Goal: Task Accomplishment & Management: Manage account settings

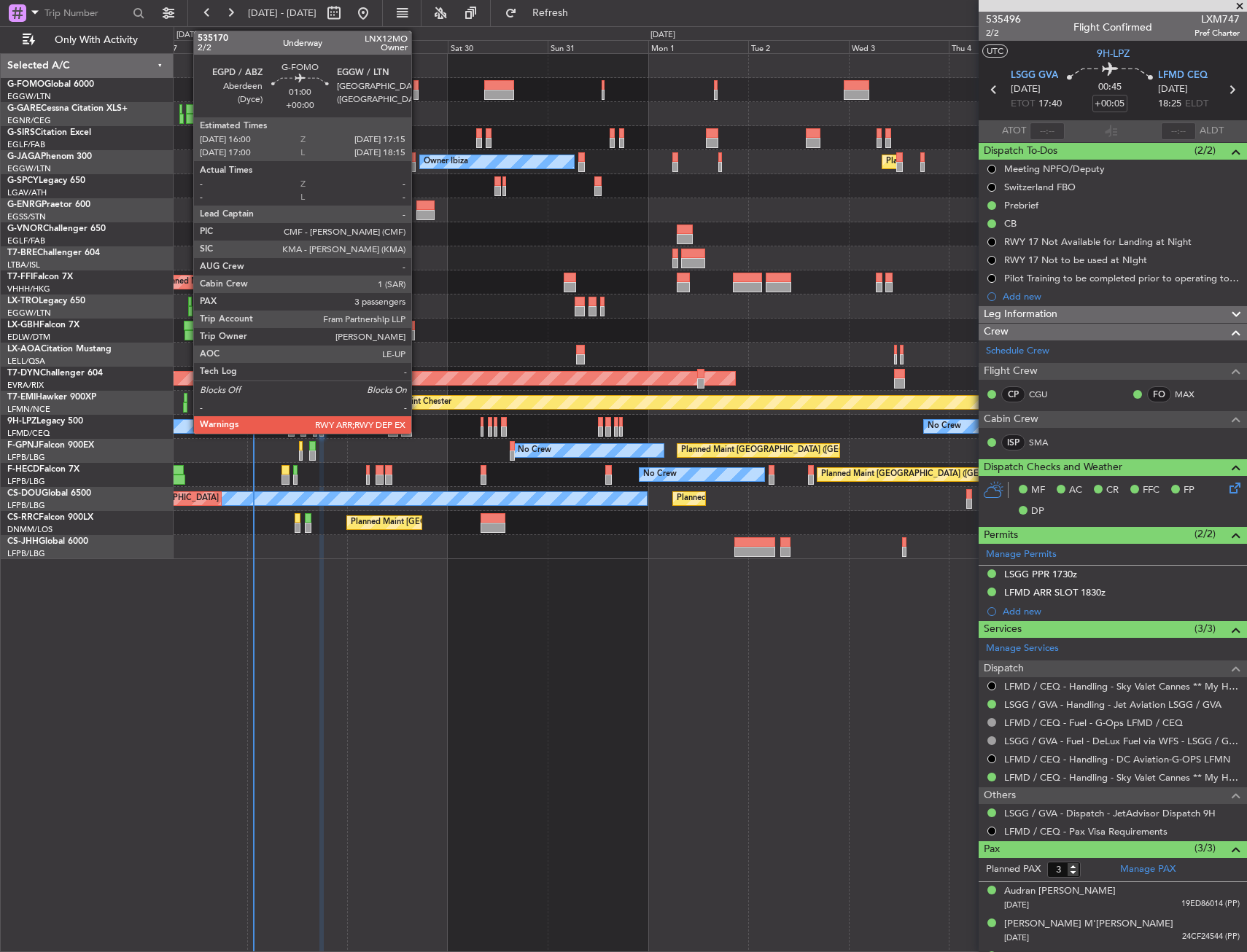
click at [418, 94] on div at bounding box center [416, 94] width 6 height 10
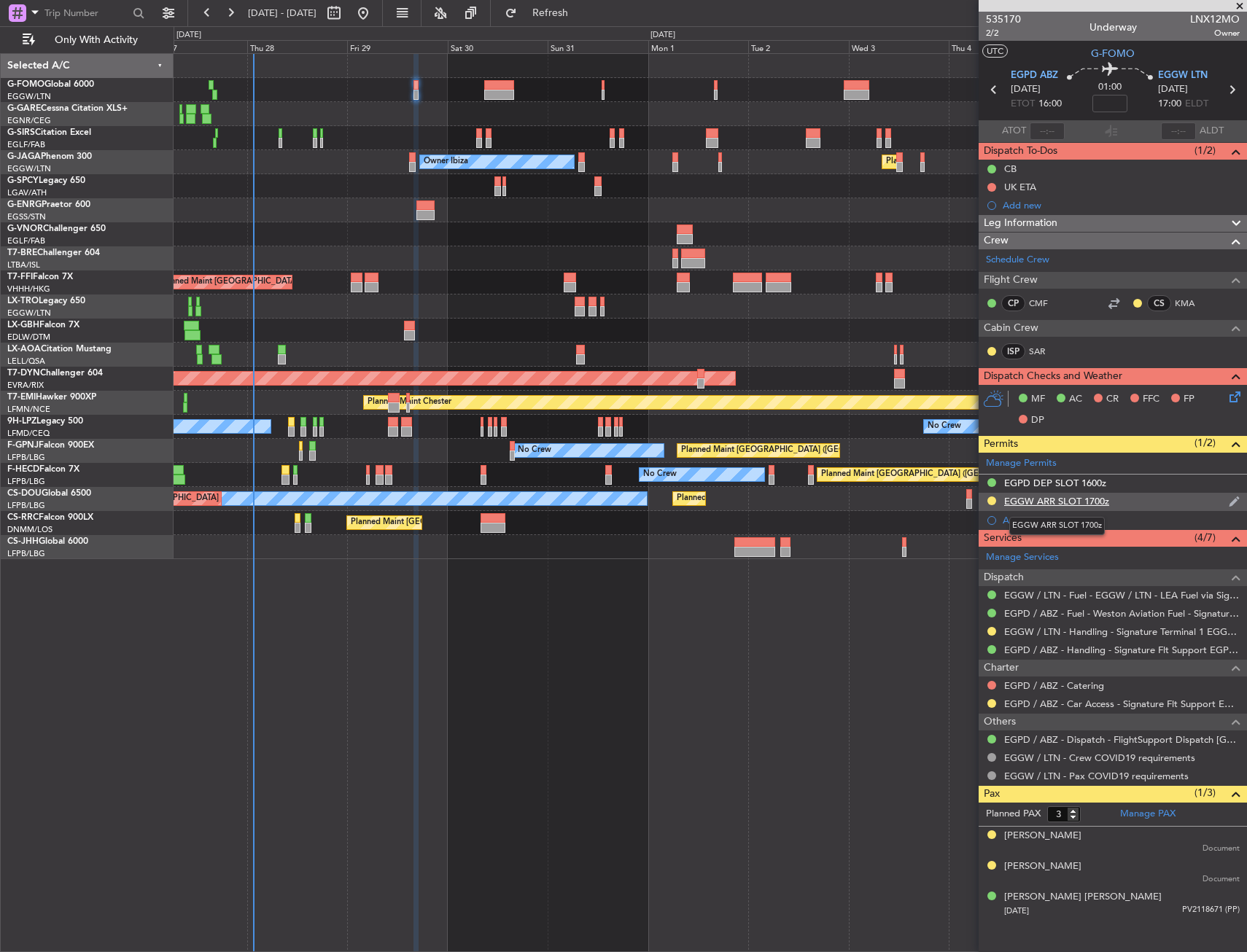
click at [1098, 500] on div "EGGW ARR SLOT 1700z" at bounding box center [1056, 501] width 105 height 13
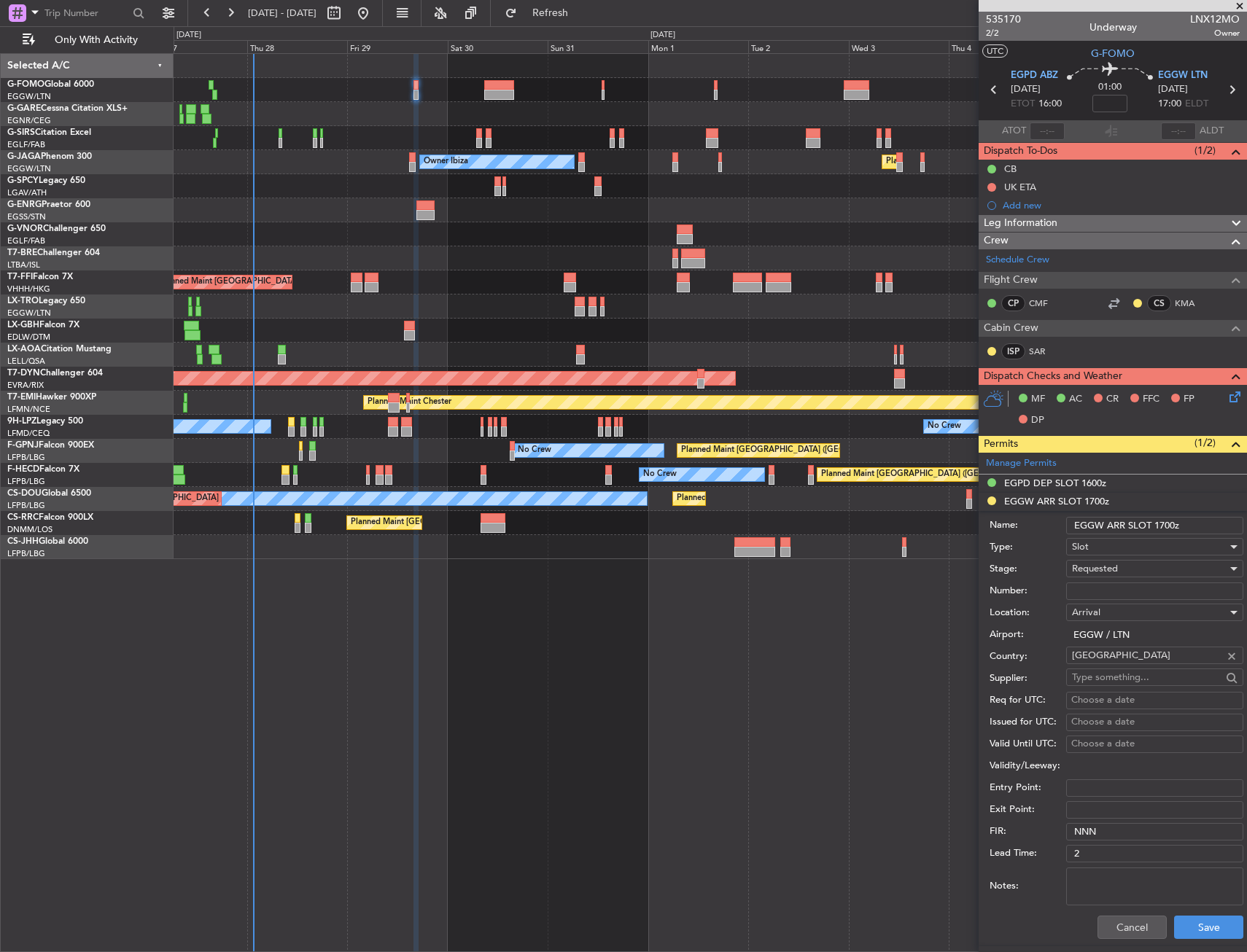
click at [1173, 527] on input "EGGW ARR SLOT 1700z" at bounding box center [1154, 526] width 177 height 18
type input "EGGW ARR SLOT 1715z"
click at [1133, 568] on div "Requested" at bounding box center [1149, 568] width 155 height 22
click at [1107, 670] on span "Received OK" at bounding box center [1149, 679] width 153 height 22
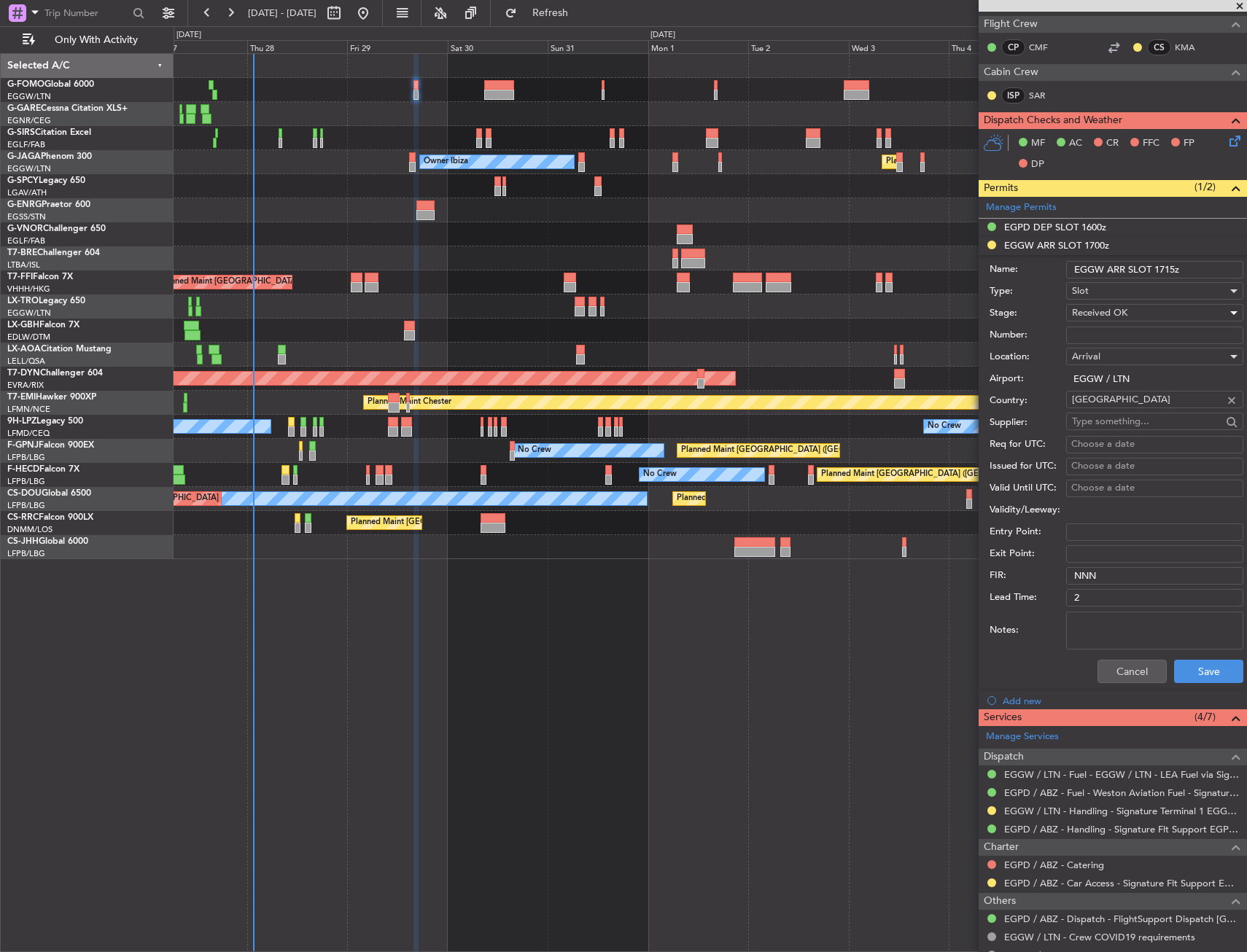
scroll to position [403, 0]
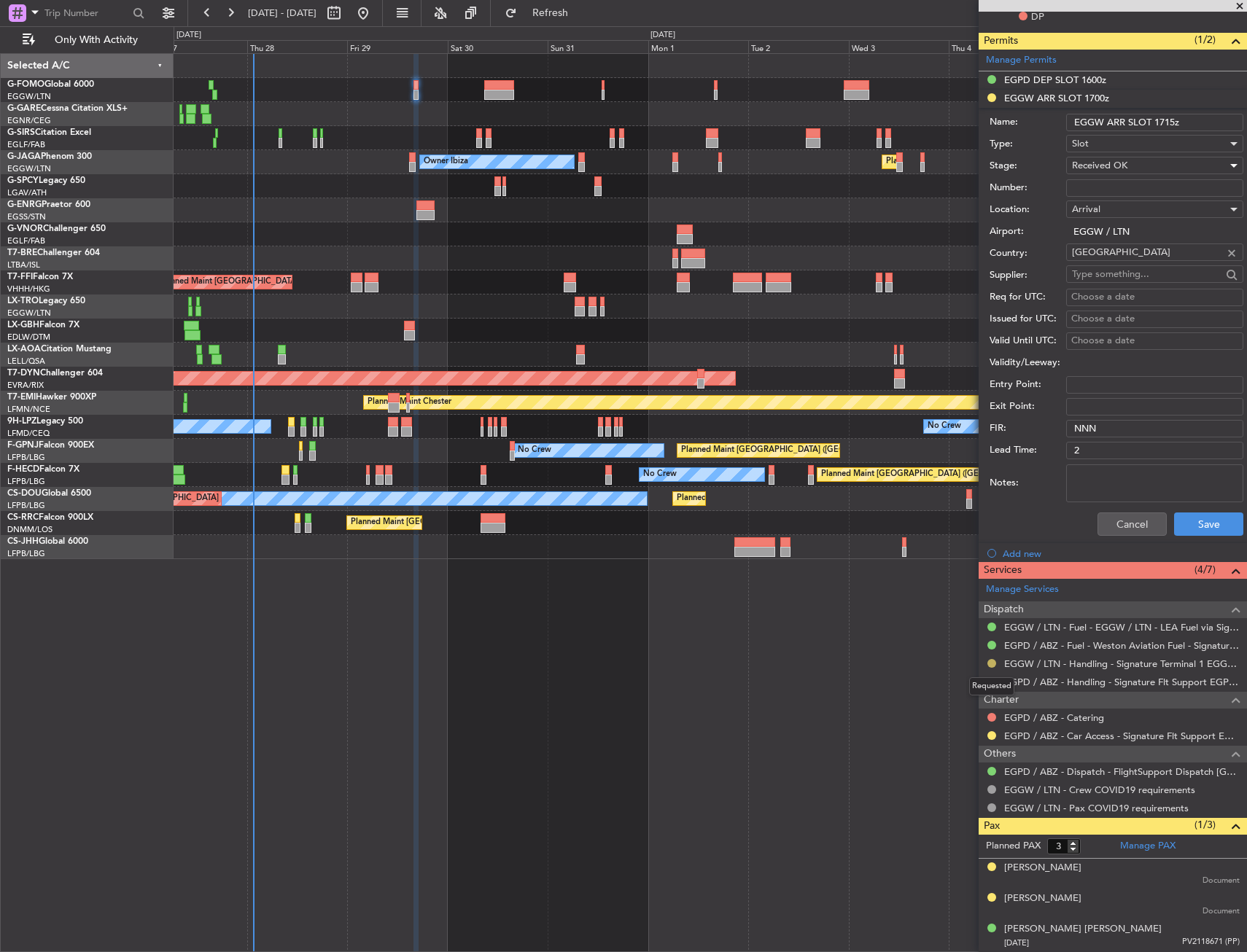
click at [991, 666] on button at bounding box center [991, 663] width 9 height 9
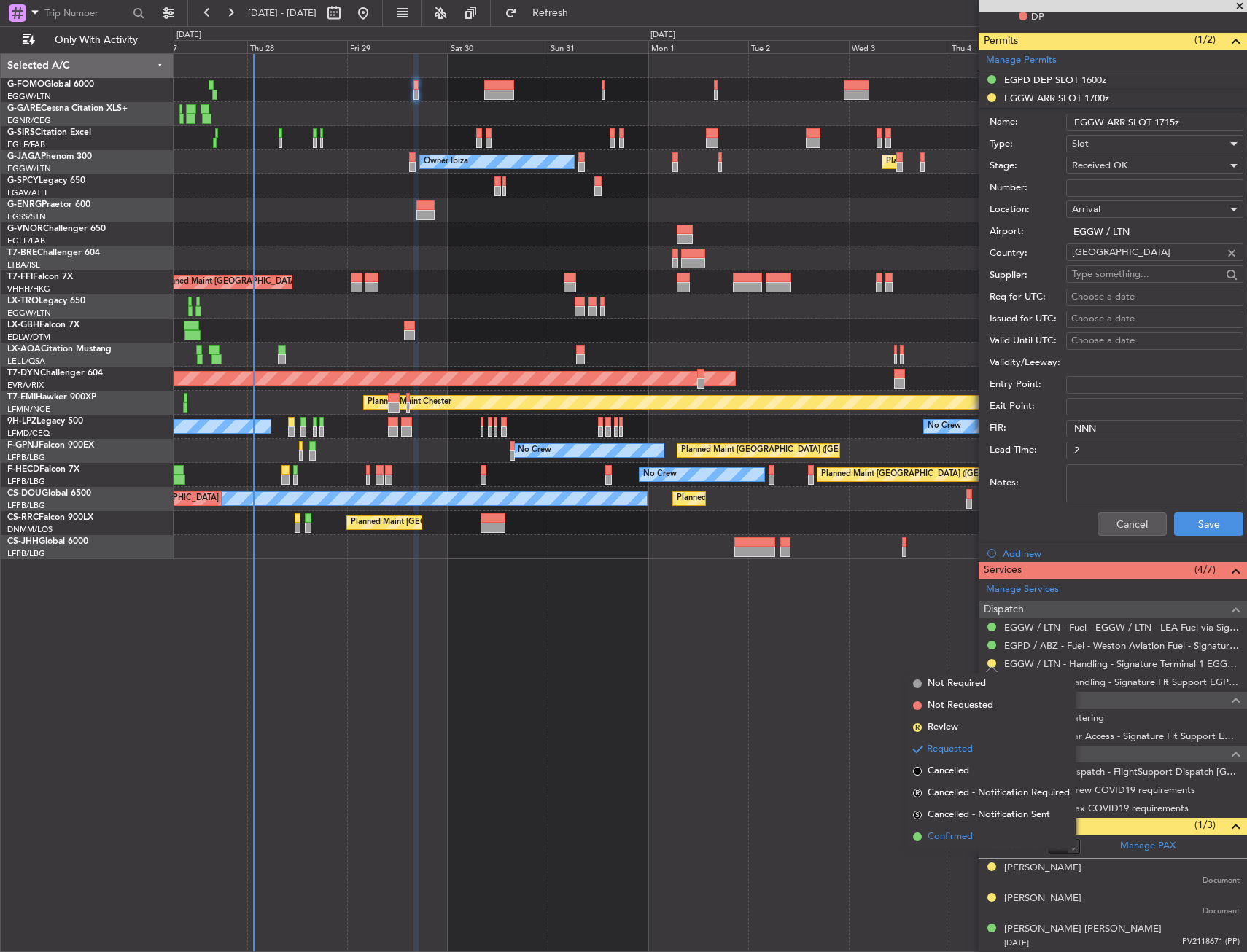
click at [963, 834] on span "Confirmed" at bounding box center [950, 837] width 46 height 14
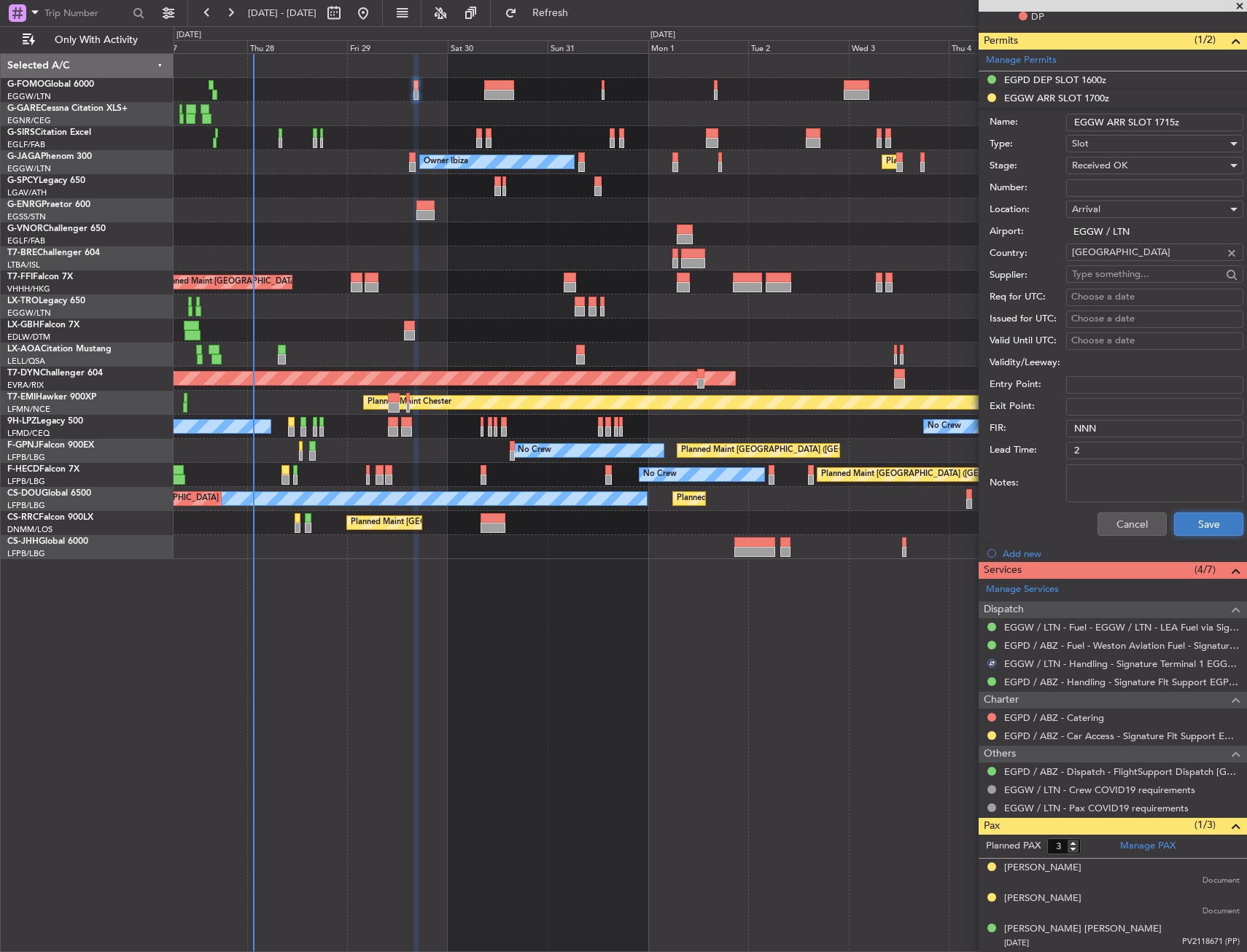
click at [1173, 532] on button "Save" at bounding box center [1208, 524] width 70 height 23
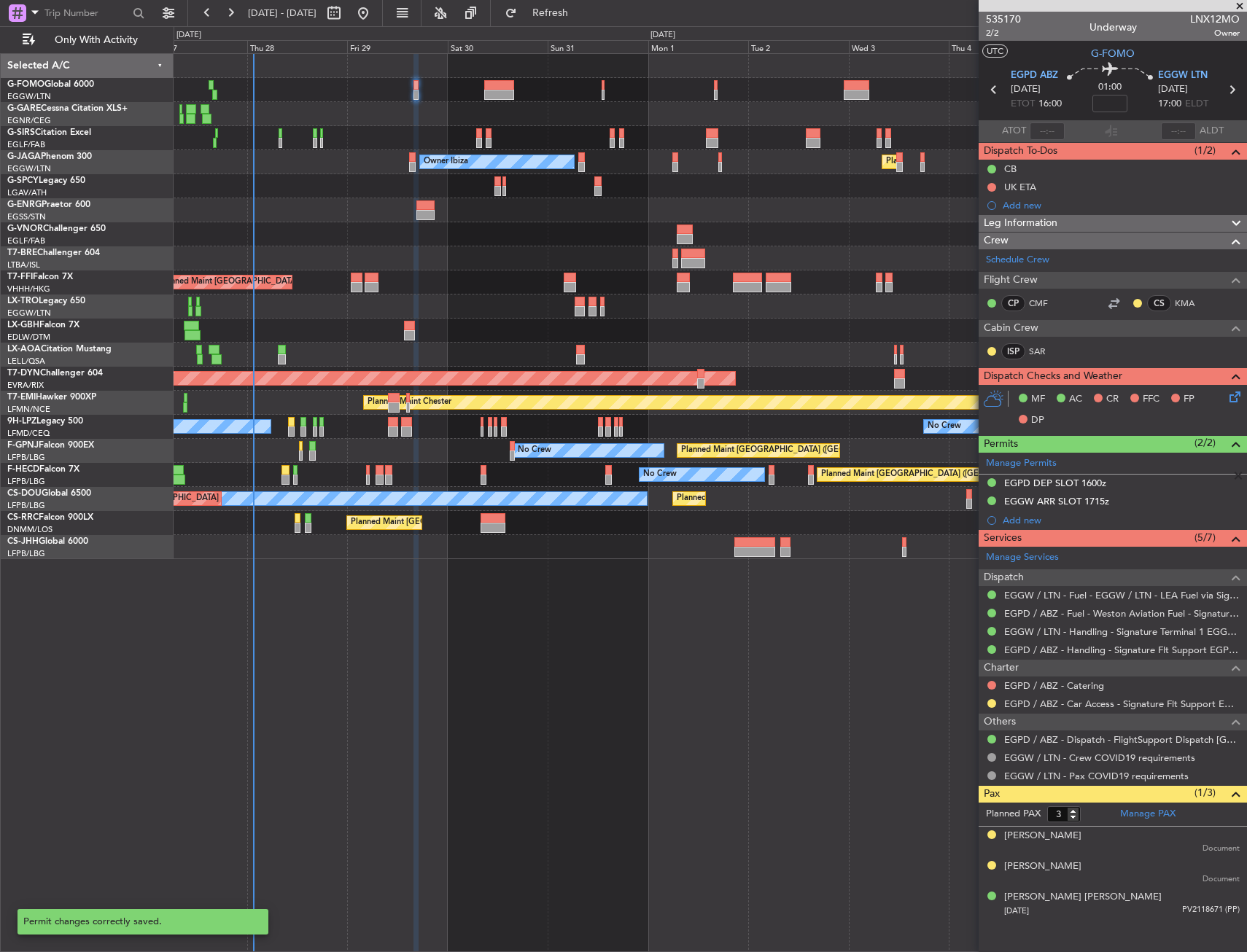
scroll to position [0, 0]
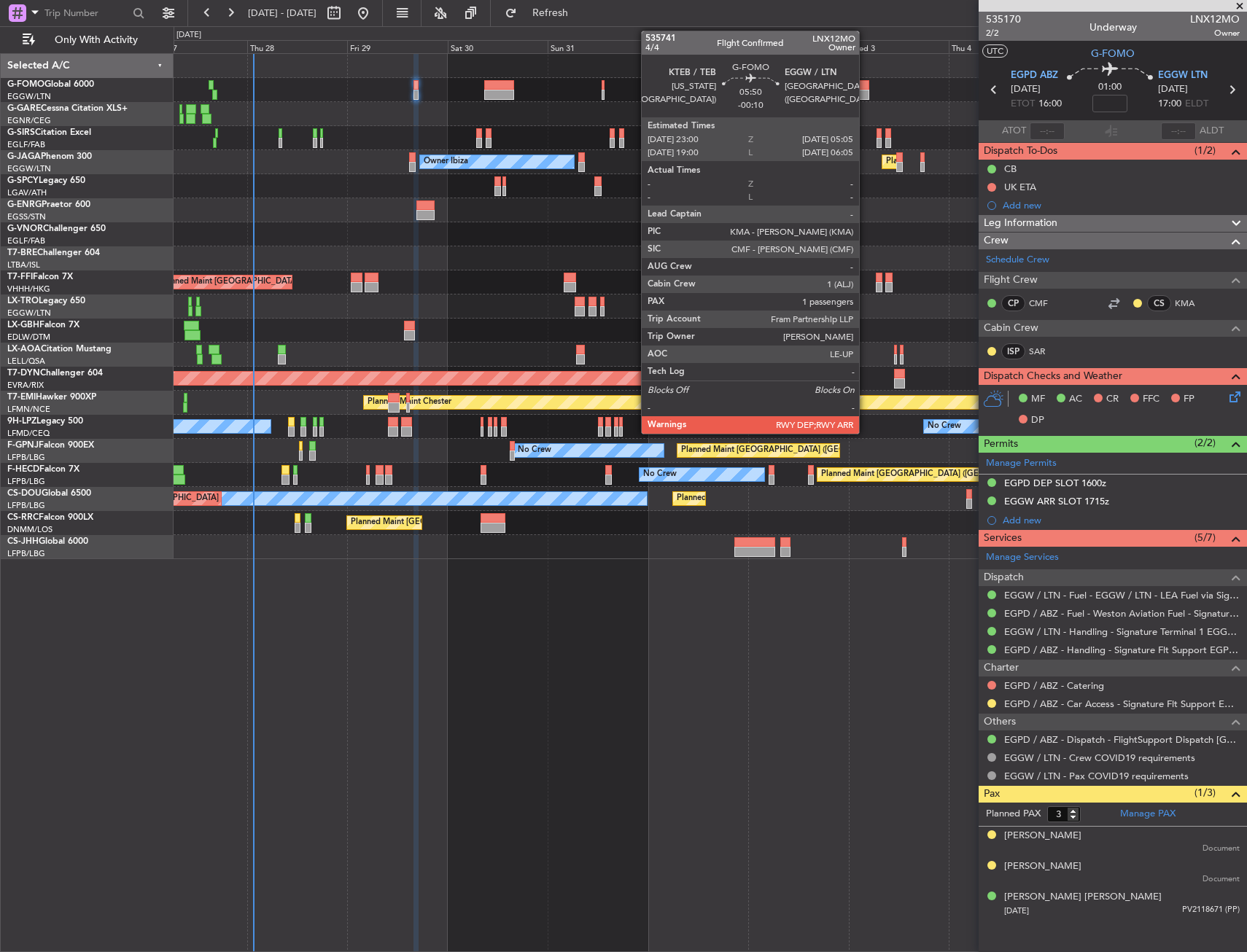
click at [866, 87] on div at bounding box center [856, 85] width 26 height 10
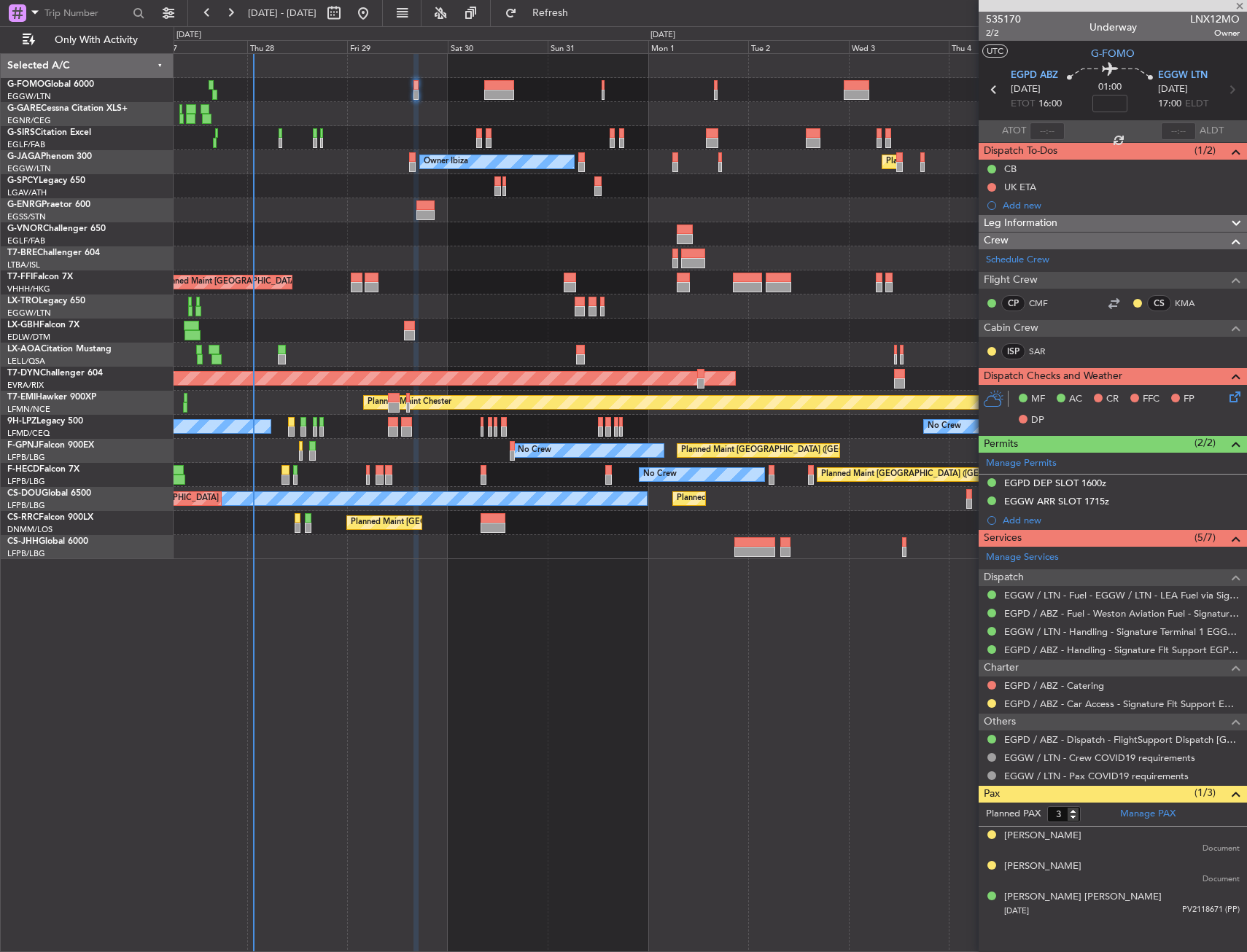
type input "-00:10"
type input "1"
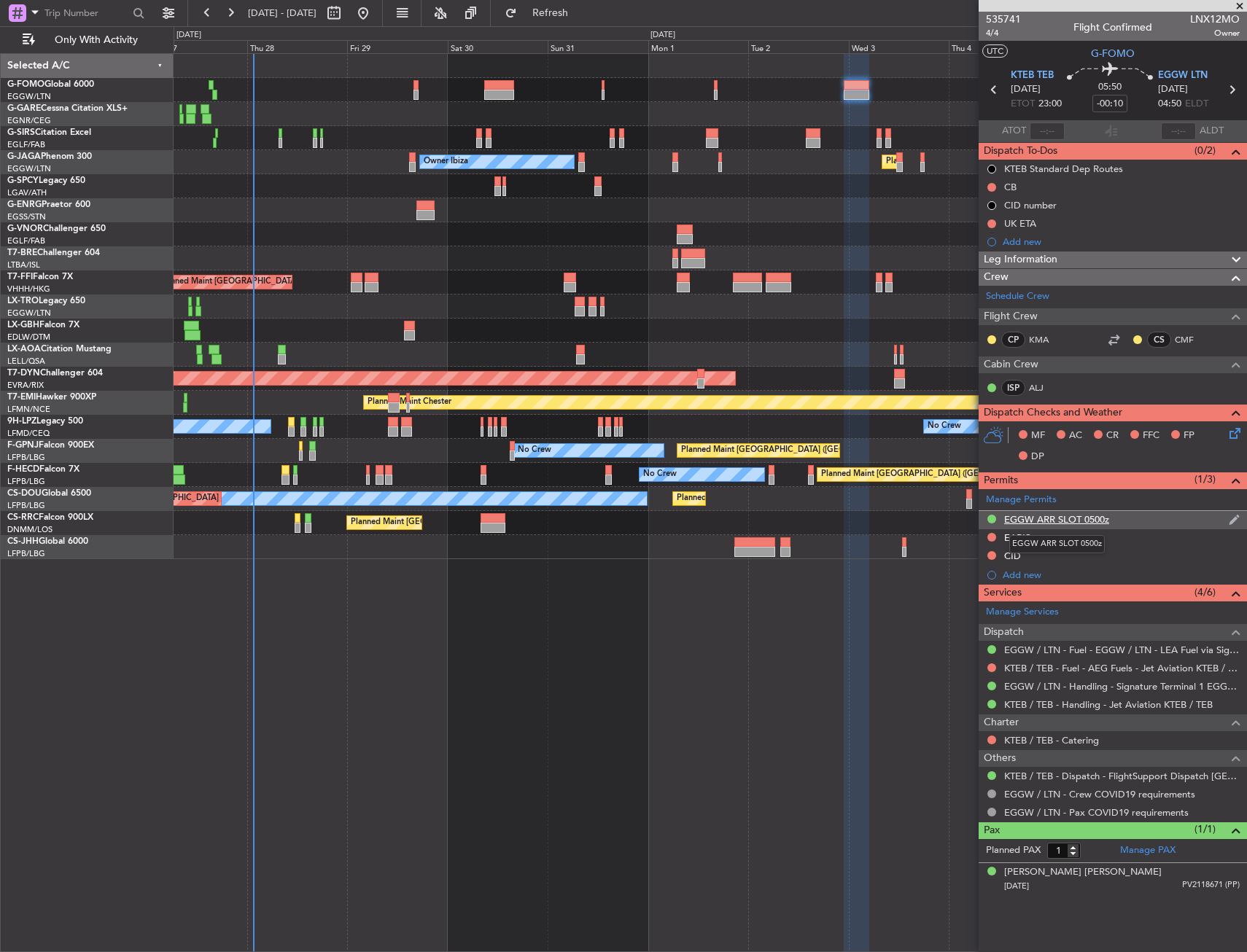
click at [1023, 515] on div "EGGW ARR SLOT 0500z" at bounding box center [1056, 520] width 105 height 13
click at [1023, 515] on li "EGGW ARR SLOT 0500z" at bounding box center [1113, 520] width 269 height 18
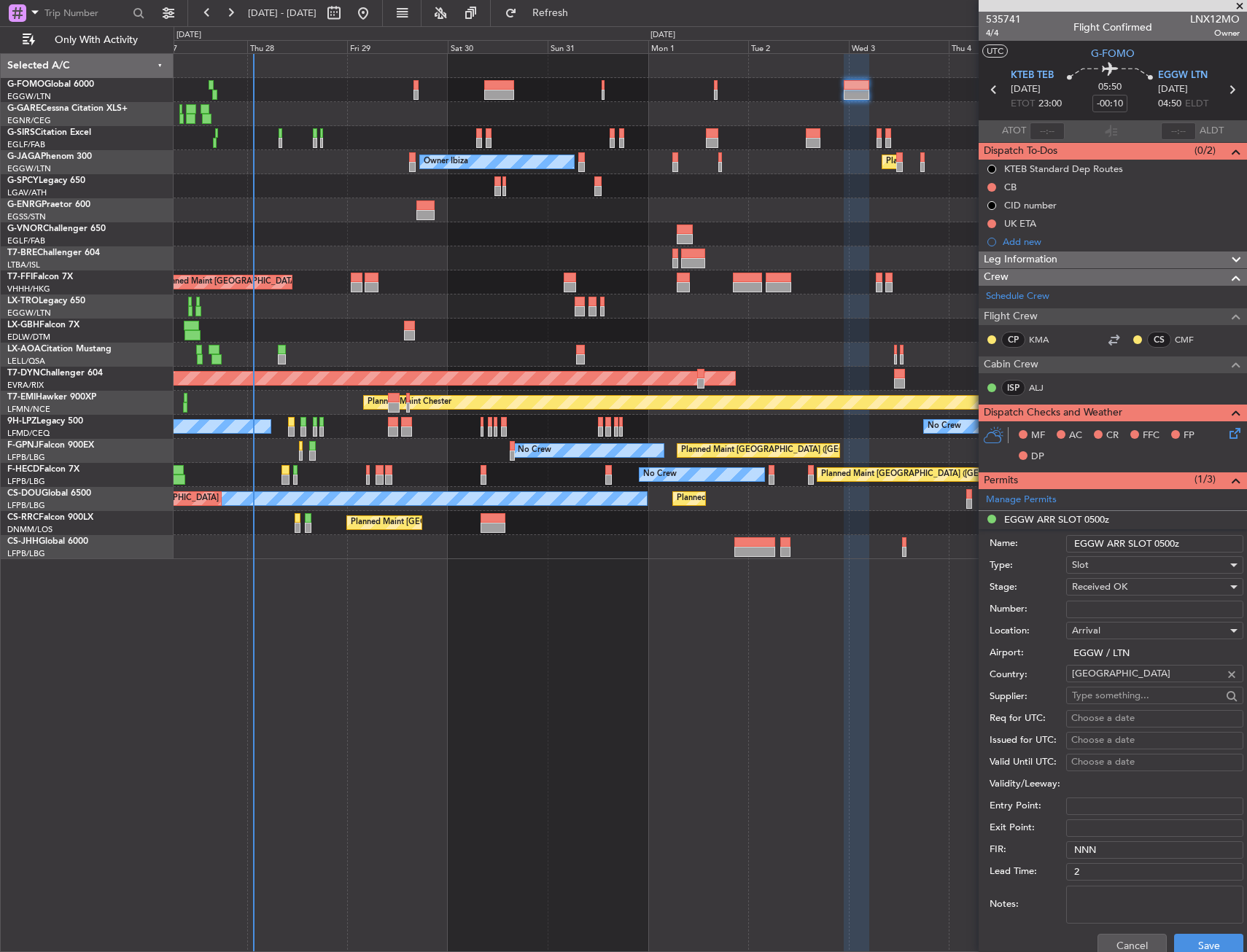
click at [1050, 517] on li "EGGW ARR SLOT 0500z Name: EGGW ARR SLOT 0500z Type: Slot Stage: Received OK Num…" at bounding box center [1113, 737] width 269 height 453
click at [1116, 925] on div "Notes:" at bounding box center [1116, 905] width 253 height 44
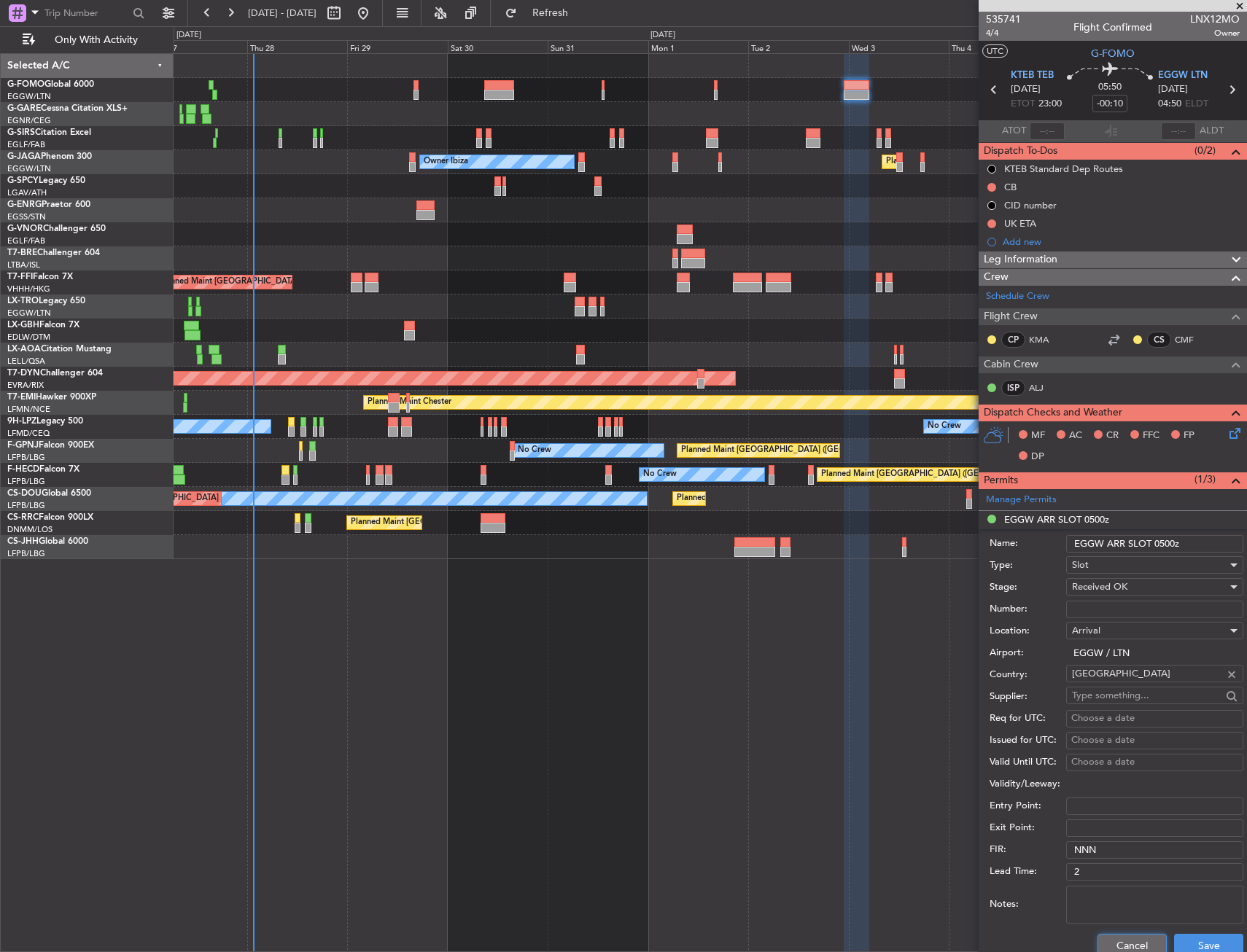
click at [1120, 944] on button "Cancel" at bounding box center [1132, 945] width 70 height 23
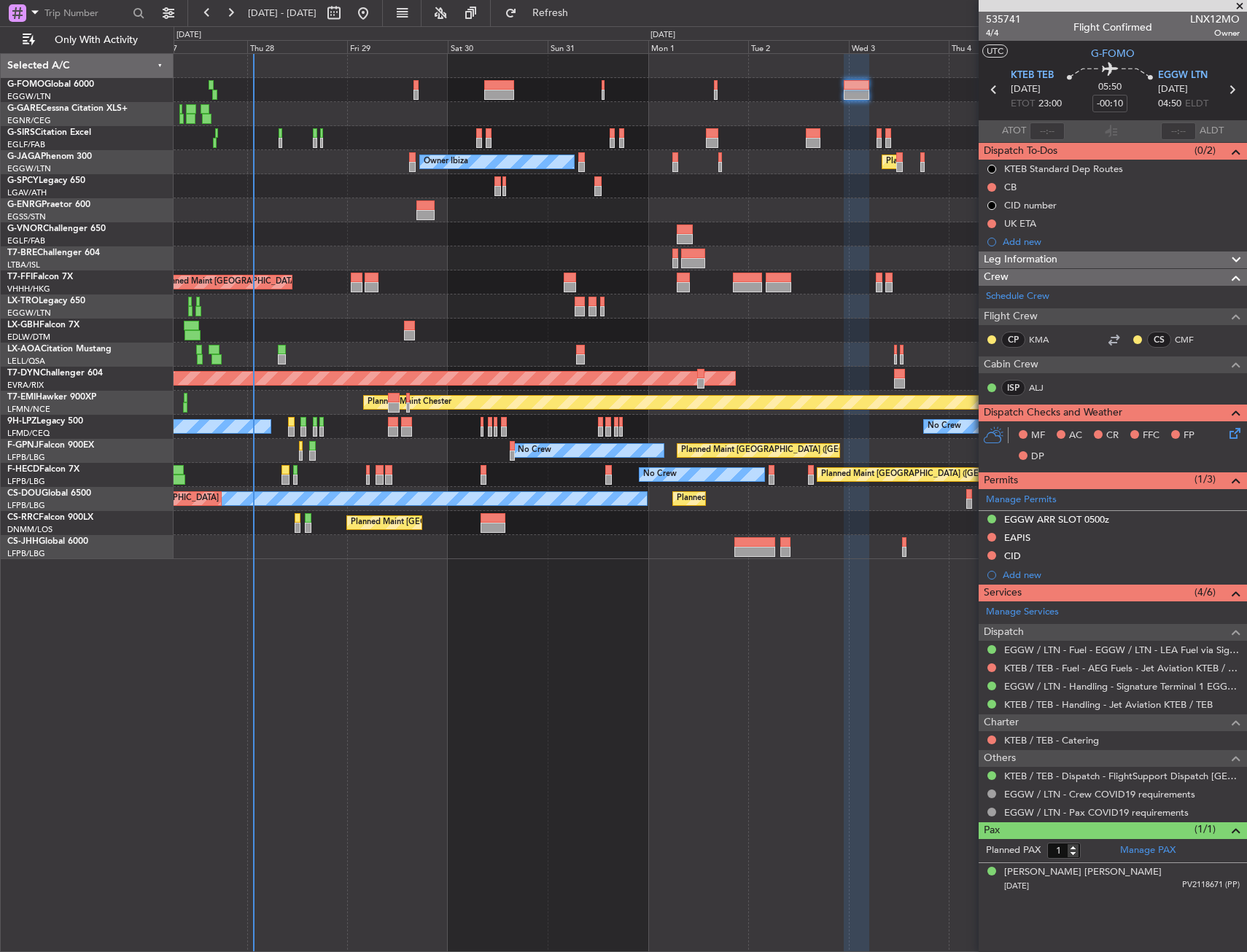
click at [984, 36] on div "535741 4/4 Flight Confirmed LNX12MO Owner" at bounding box center [1113, 26] width 269 height 29
click at [993, 36] on span "4/4" at bounding box center [1003, 34] width 35 height 13
click at [1074, 513] on div "EGGW ARR SLOT 0500z" at bounding box center [1056, 520] width 105 height 13
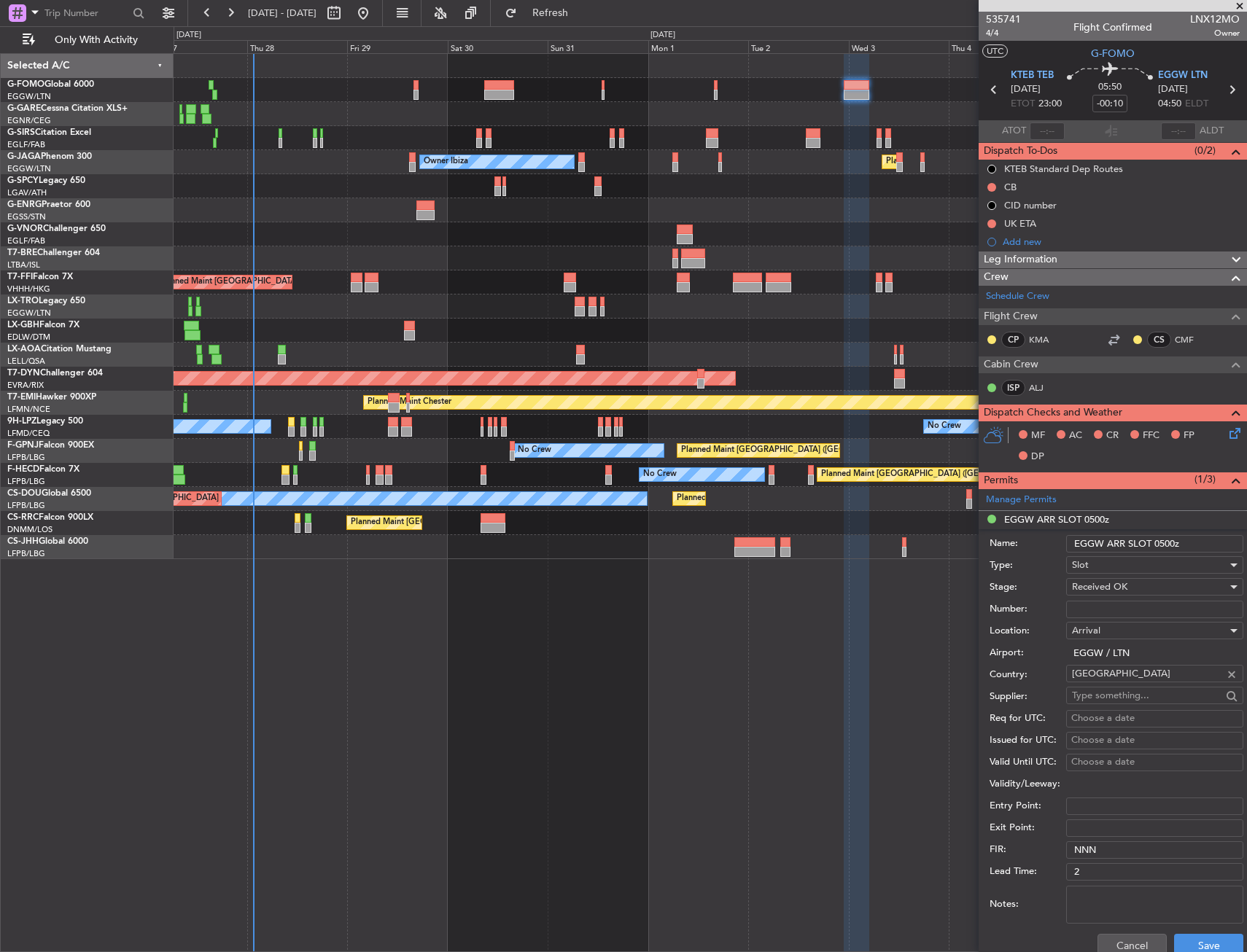
click at [1173, 546] on input "EGGW ARR SLOT 0500z" at bounding box center [1154, 544] width 177 height 18
type input "EGGW ARR SLOT 0615z"
click at [1132, 590] on div "Received OK" at bounding box center [1149, 587] width 155 height 22
click at [1194, 934] on div at bounding box center [624, 476] width 1247 height 952
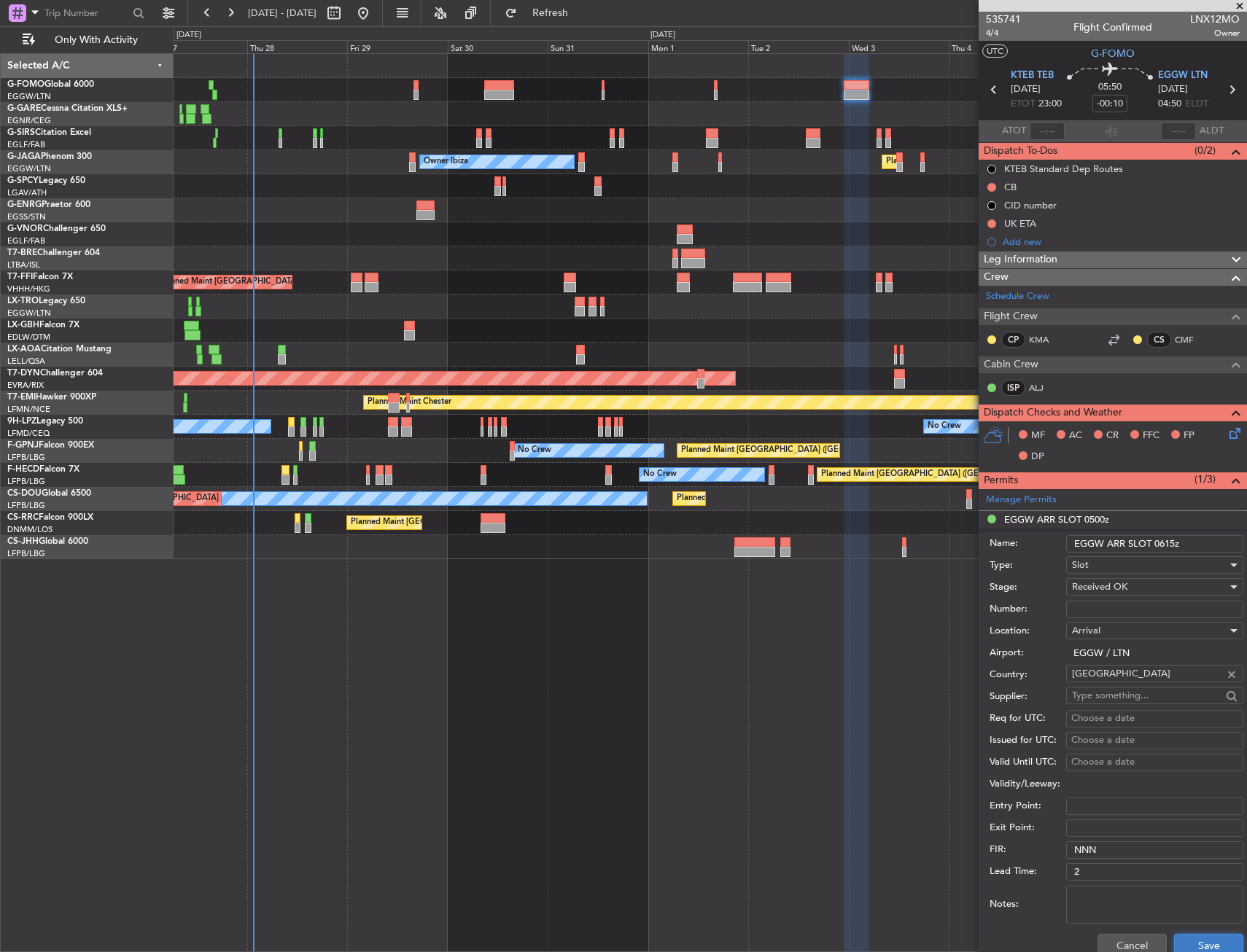
click at [1188, 942] on button "Save" at bounding box center [1208, 945] width 70 height 23
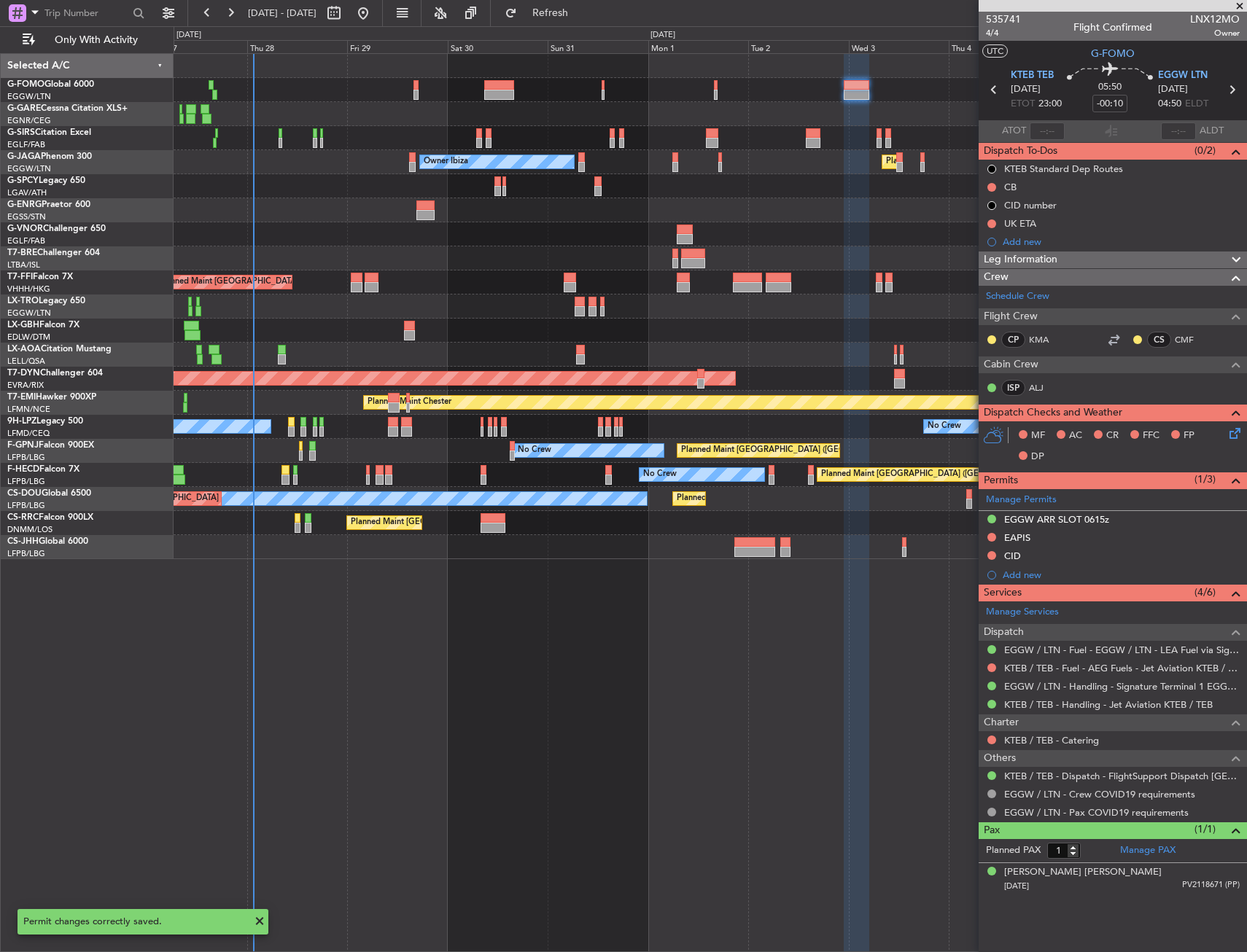
click at [1028, 584] on div "Services (4/6)" at bounding box center [1113, 592] width 269 height 17
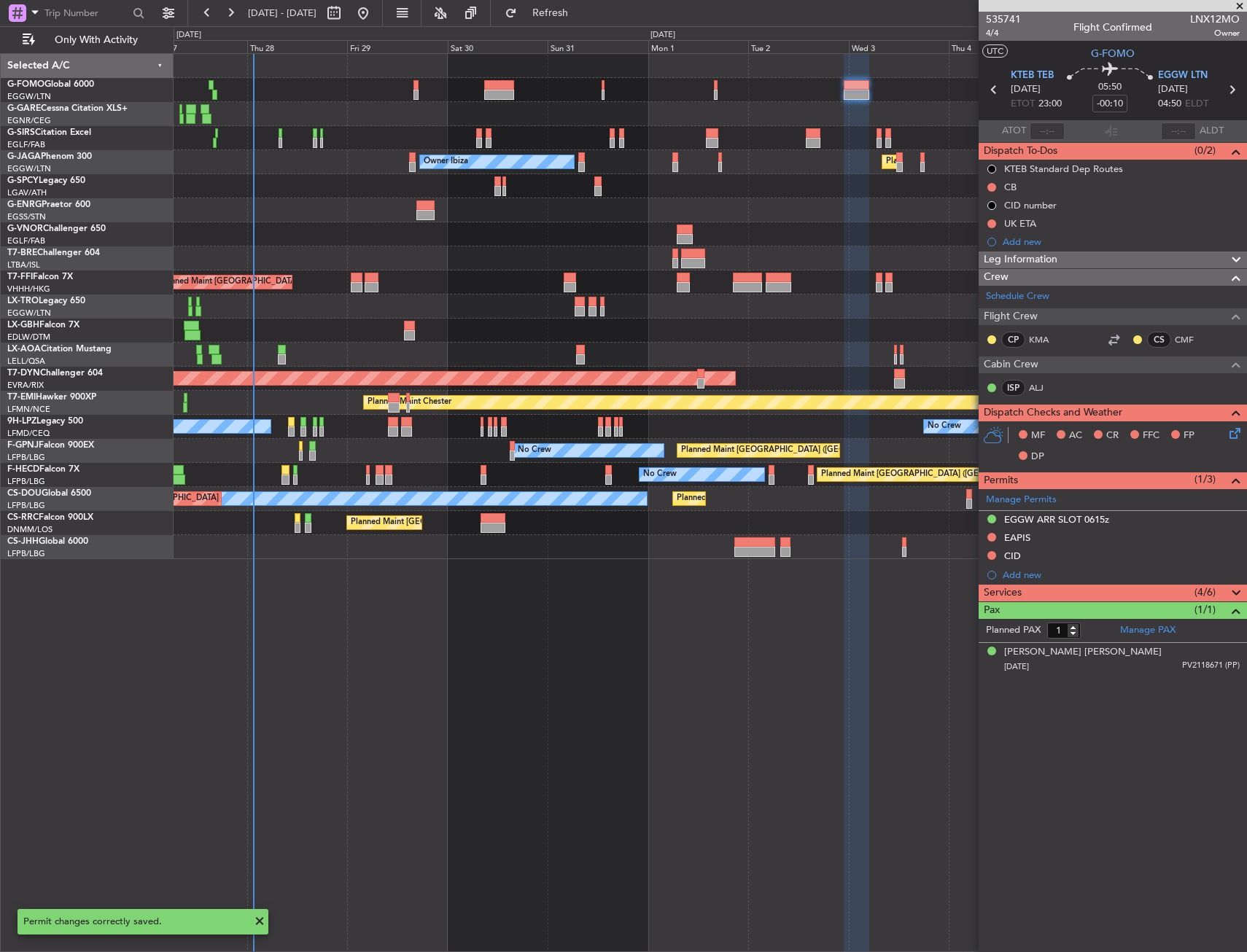
click at [1022, 595] on div "Services (4/6)" at bounding box center [1113, 592] width 269 height 17
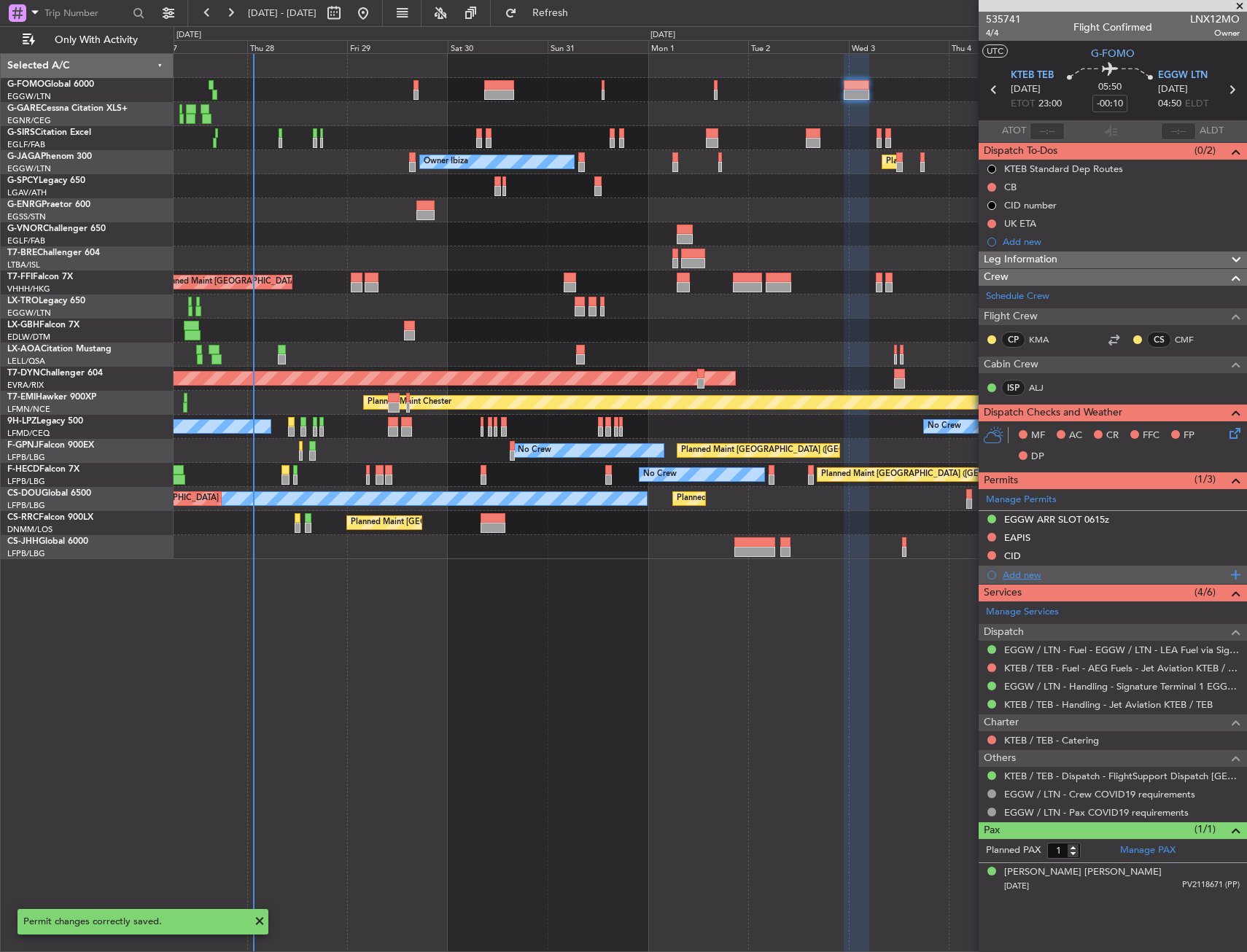
click at [1023, 576] on div "Add new" at bounding box center [1114, 575] width 224 height 13
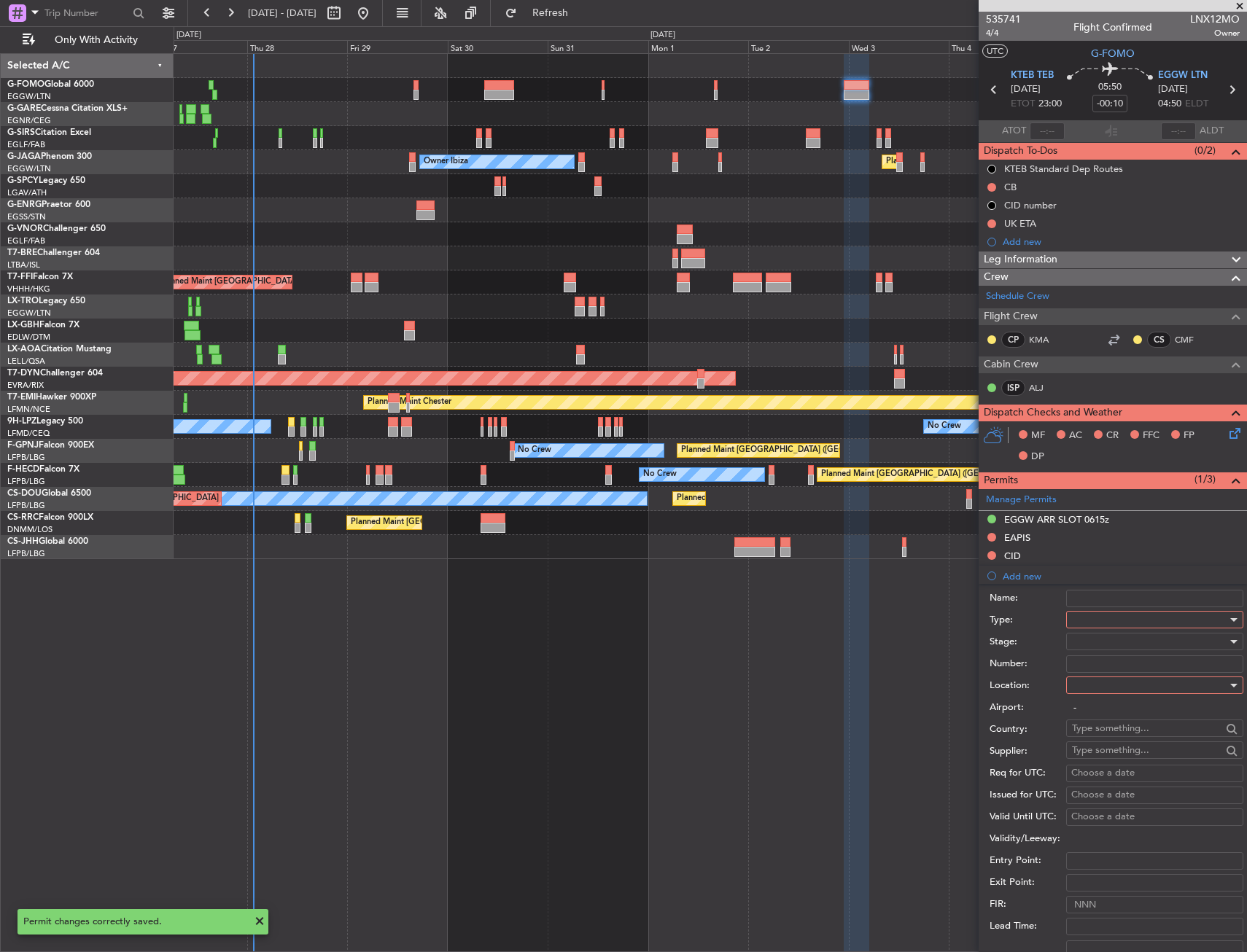
click at [1086, 619] on div at bounding box center [1149, 619] width 155 height 22
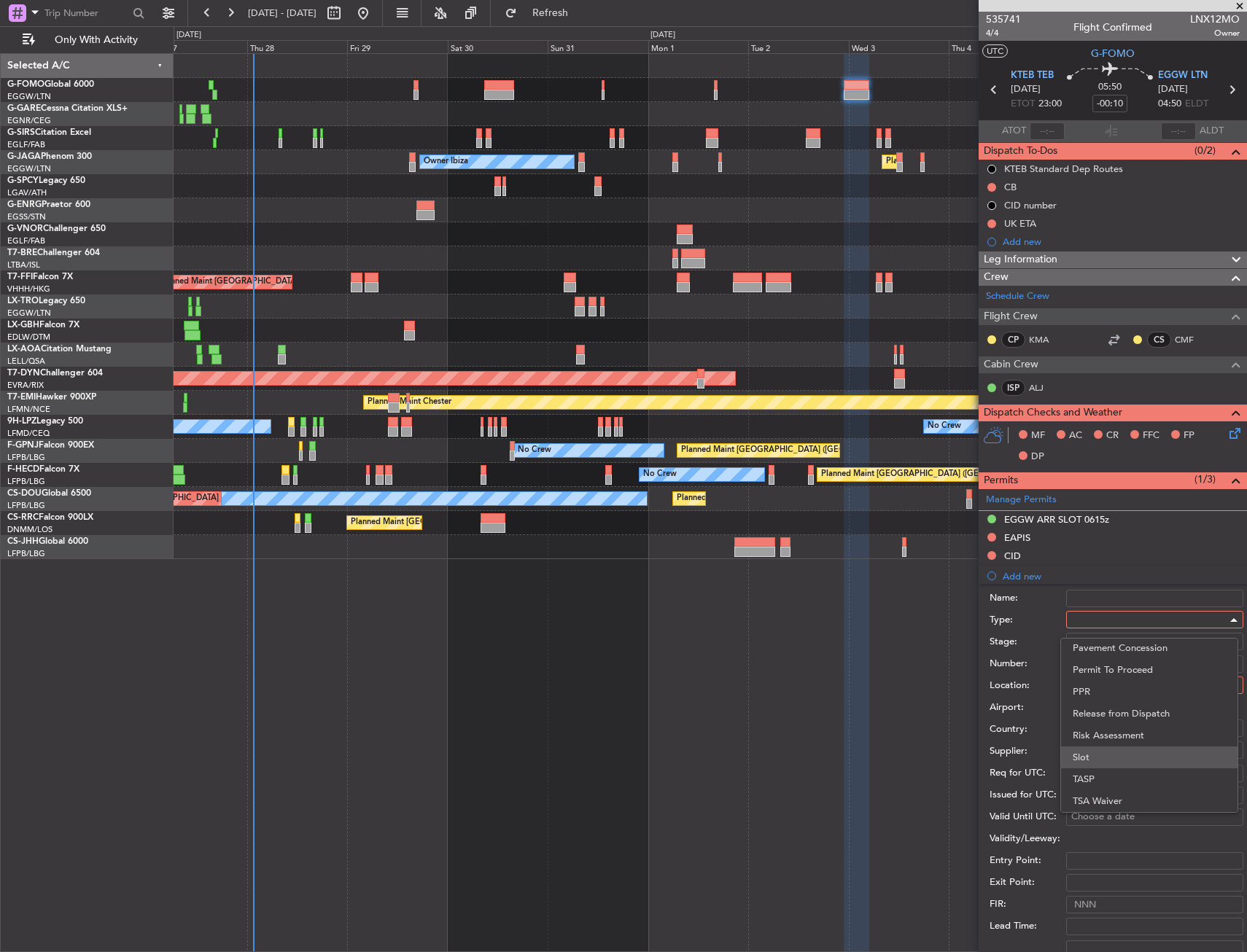
click at [1089, 750] on span "Slot" at bounding box center [1149, 757] width 153 height 22
click at [1076, 692] on div at bounding box center [1149, 685] width 155 height 22
click at [1090, 759] on span "Arrival" at bounding box center [1149, 759] width 153 height 22
type input "EGGW / LTN"
click at [1085, 635] on div at bounding box center [1149, 641] width 155 height 22
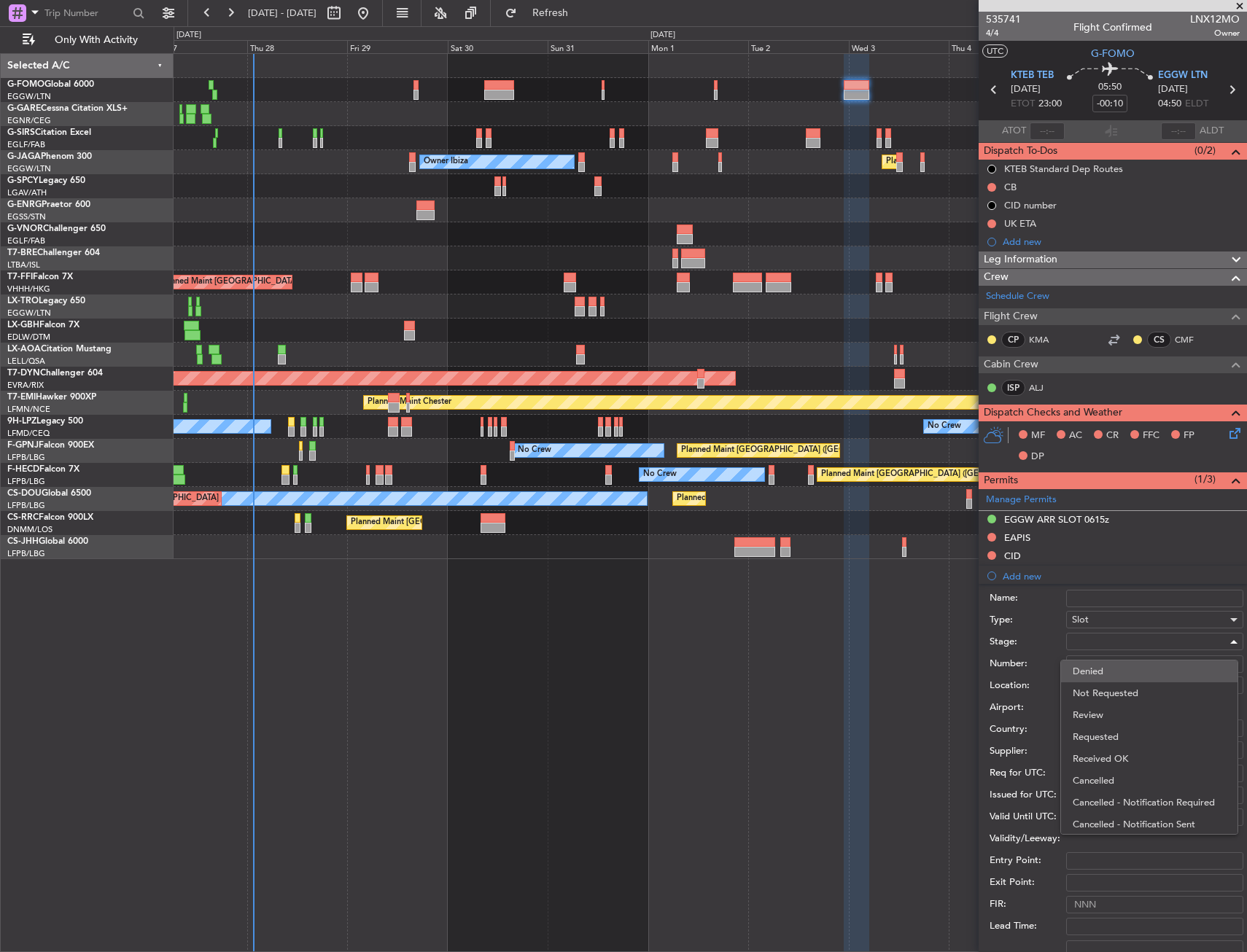
click at [1087, 667] on span "Denied" at bounding box center [1149, 671] width 153 height 22
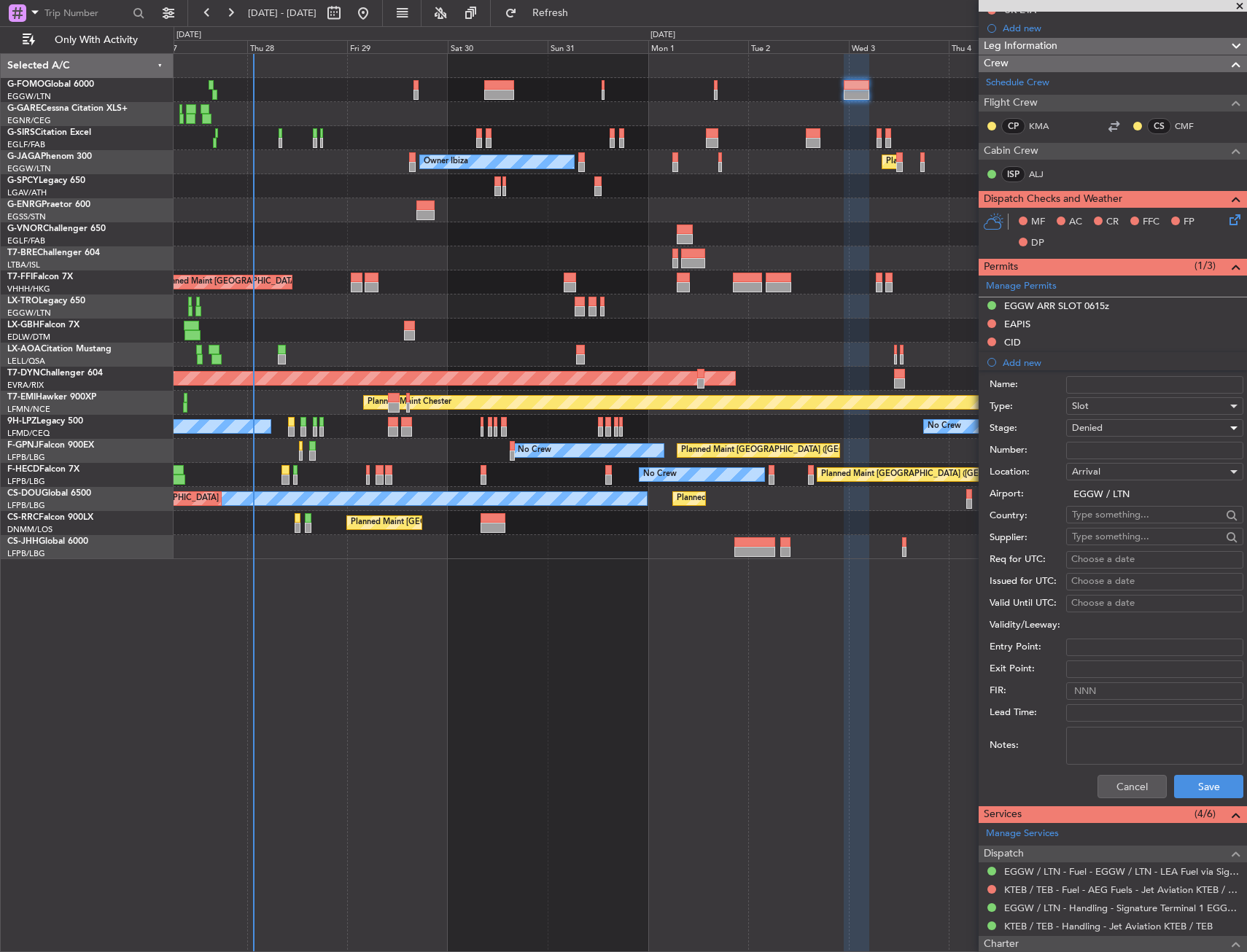
scroll to position [219, 0]
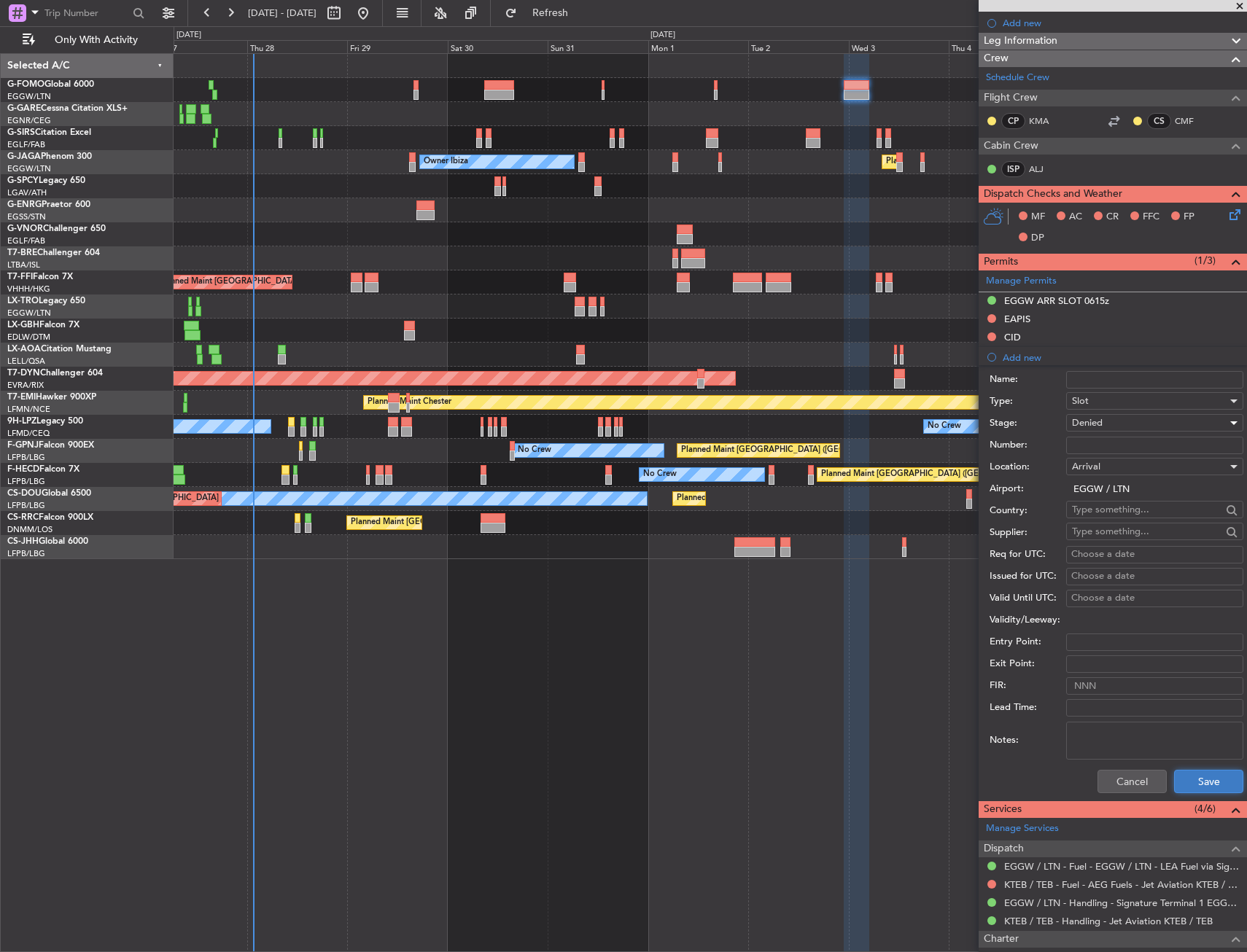
click at [1181, 771] on button "Save" at bounding box center [1208, 781] width 70 height 23
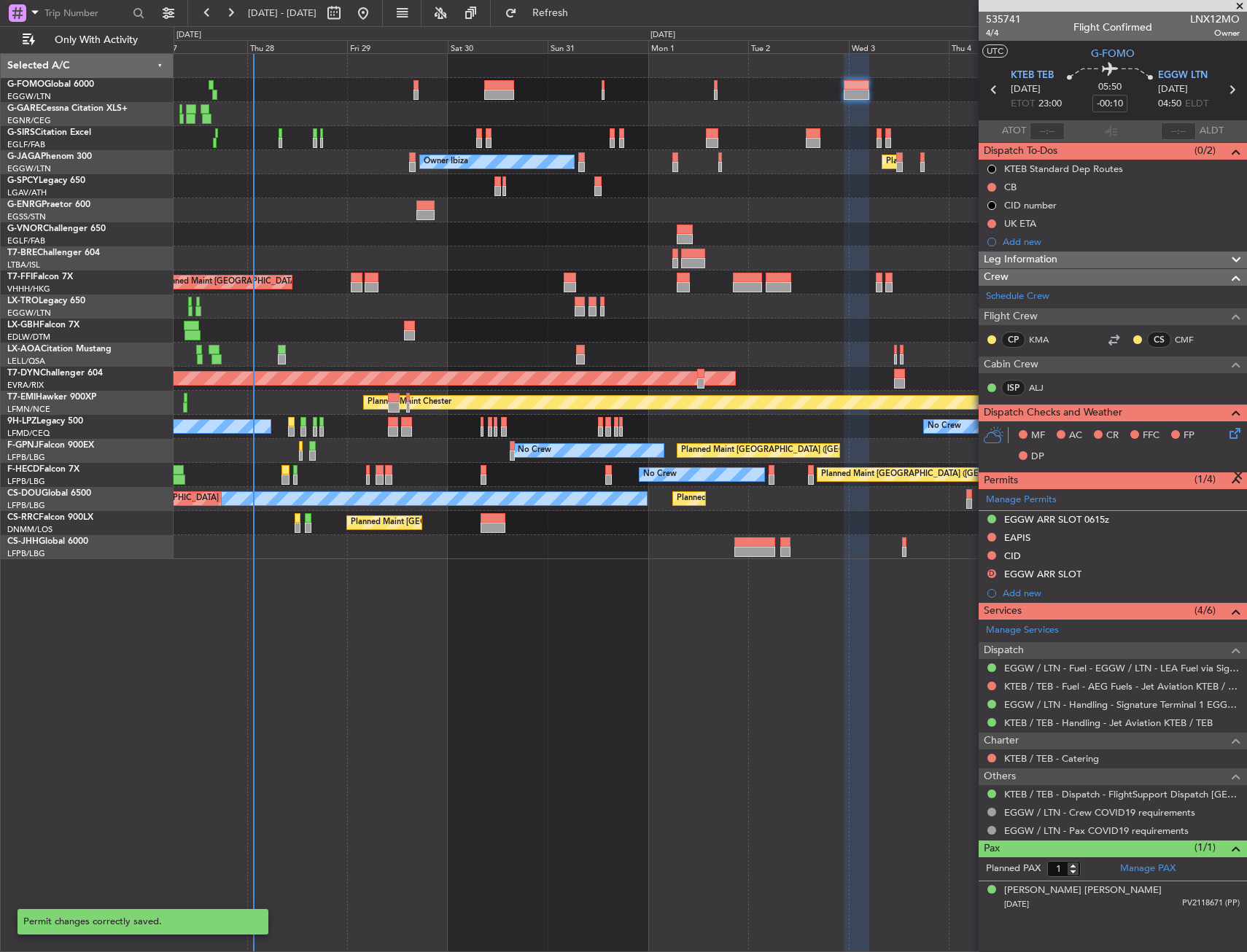
scroll to position [0, 0]
click at [1138, 576] on div "D EGGW ARR SLOT" at bounding box center [1113, 575] width 269 height 18
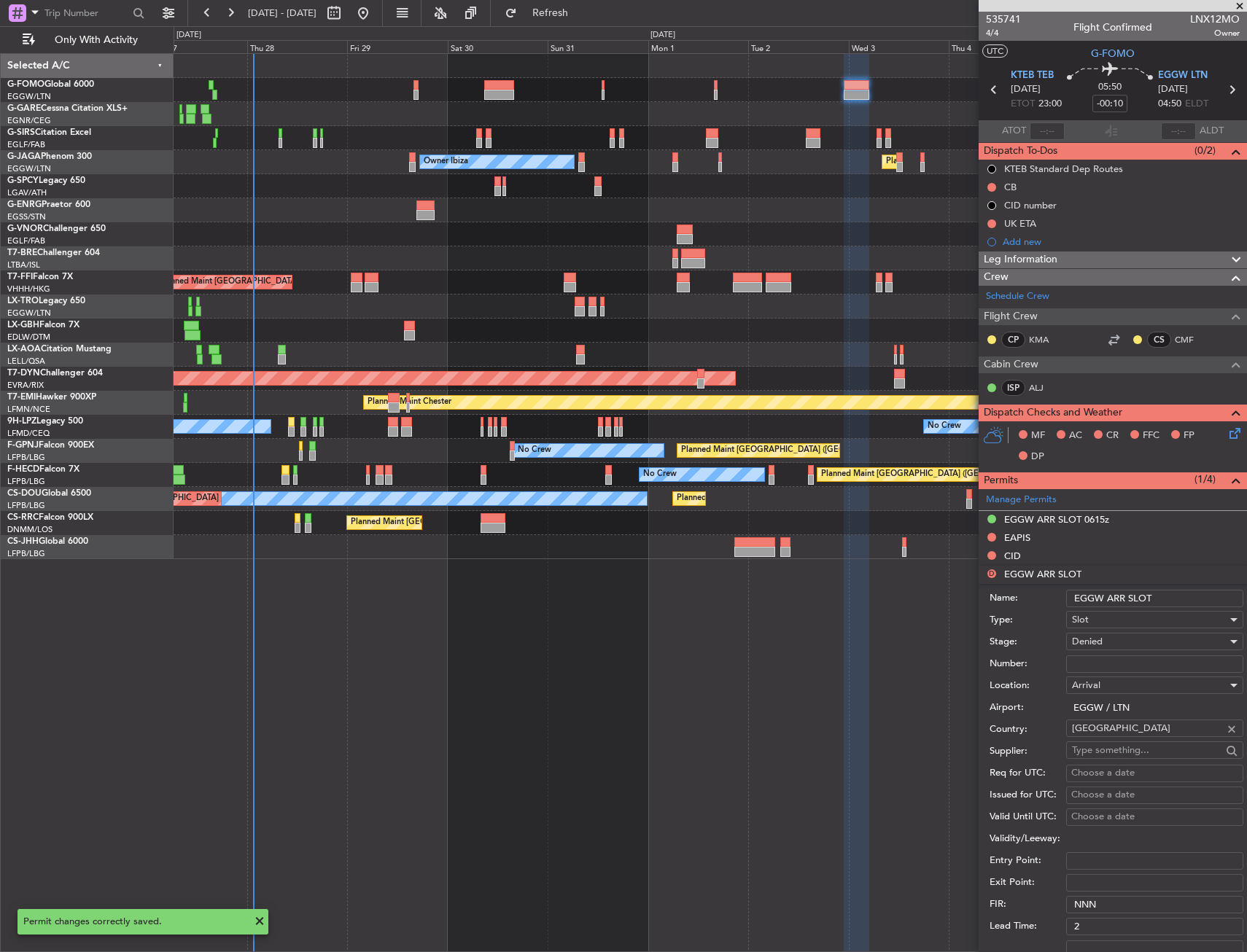
click at [1190, 595] on input "EGGW ARR SLOT" at bounding box center [1154, 599] width 177 height 18
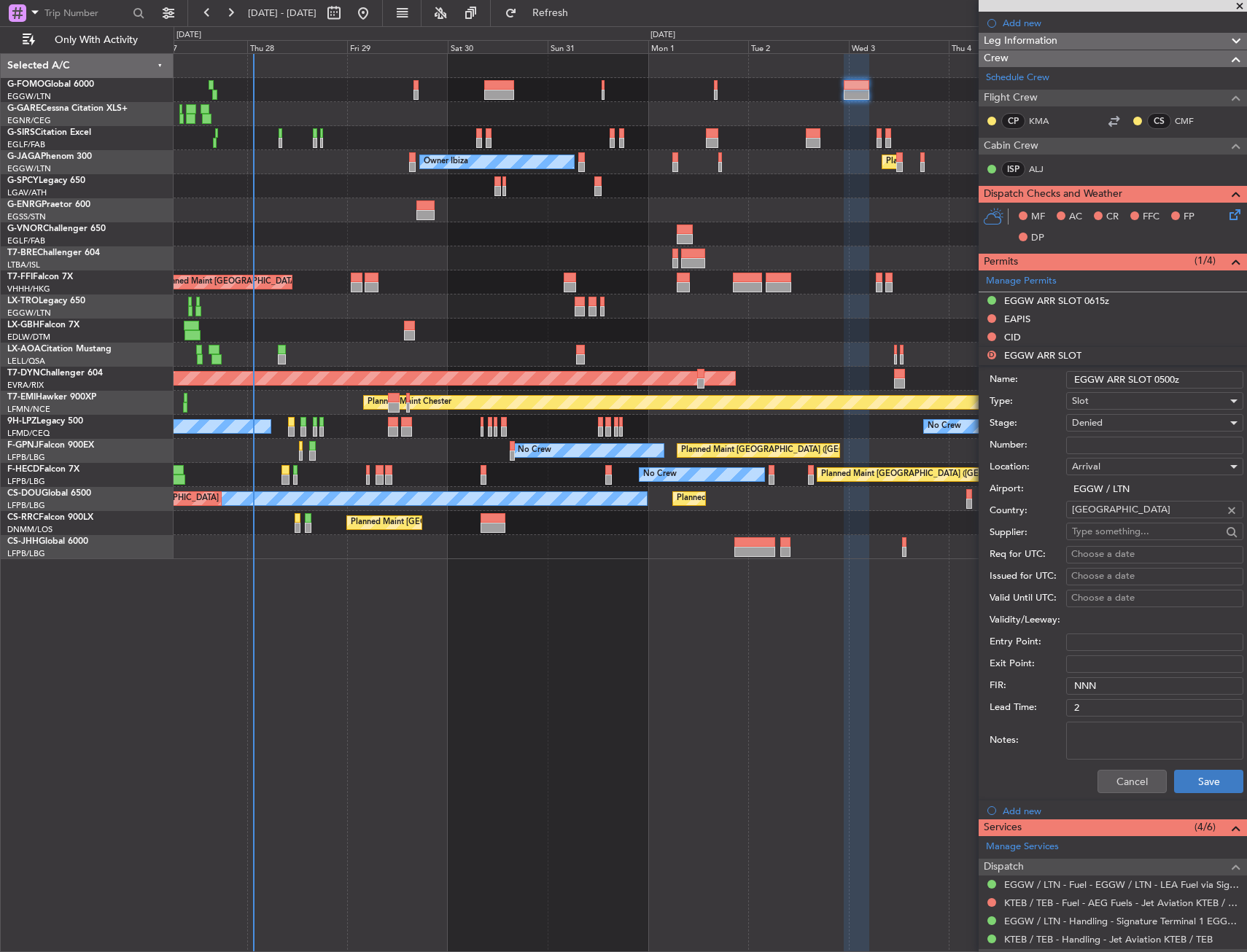
type input "EGGW ARR SLOT 0500z"
click at [1189, 774] on button "Save" at bounding box center [1208, 781] width 70 height 23
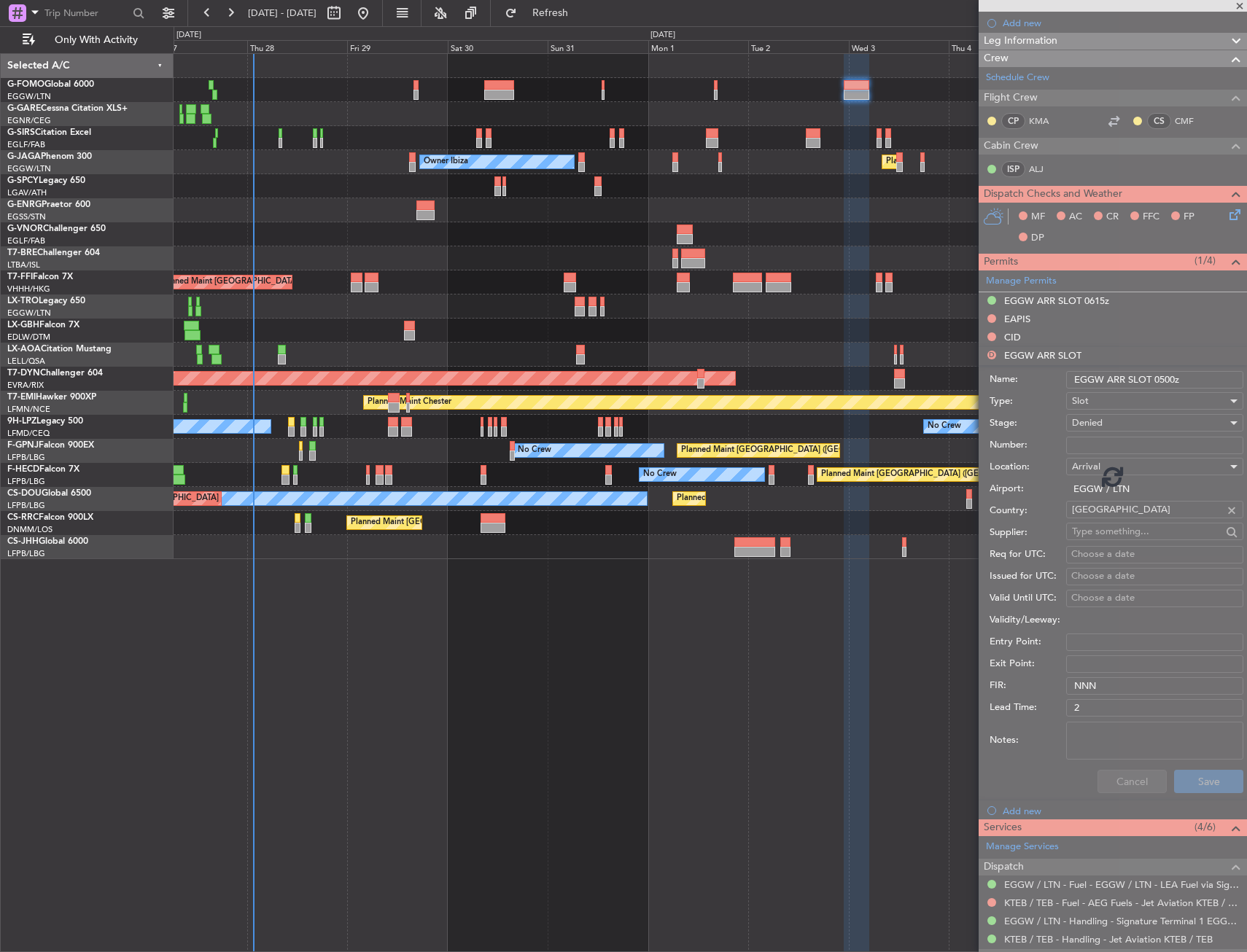
scroll to position [0, 0]
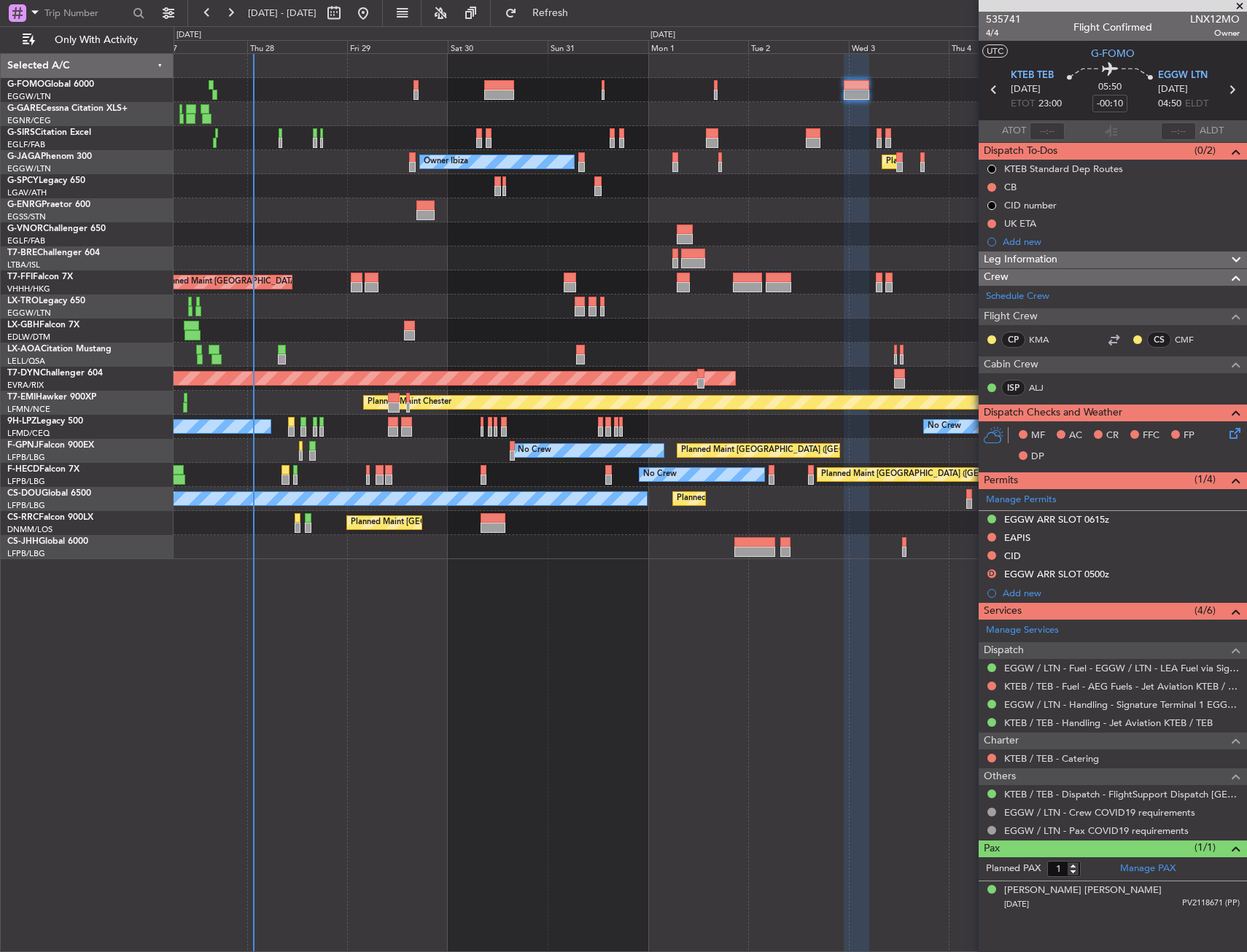
click at [80, 292] on div "Planned Maint [GEOGRAPHIC_DATA] ([GEOGRAPHIC_DATA]) Unplanned Maint [GEOGRAPHIC…" at bounding box center [624, 489] width 1247 height 926
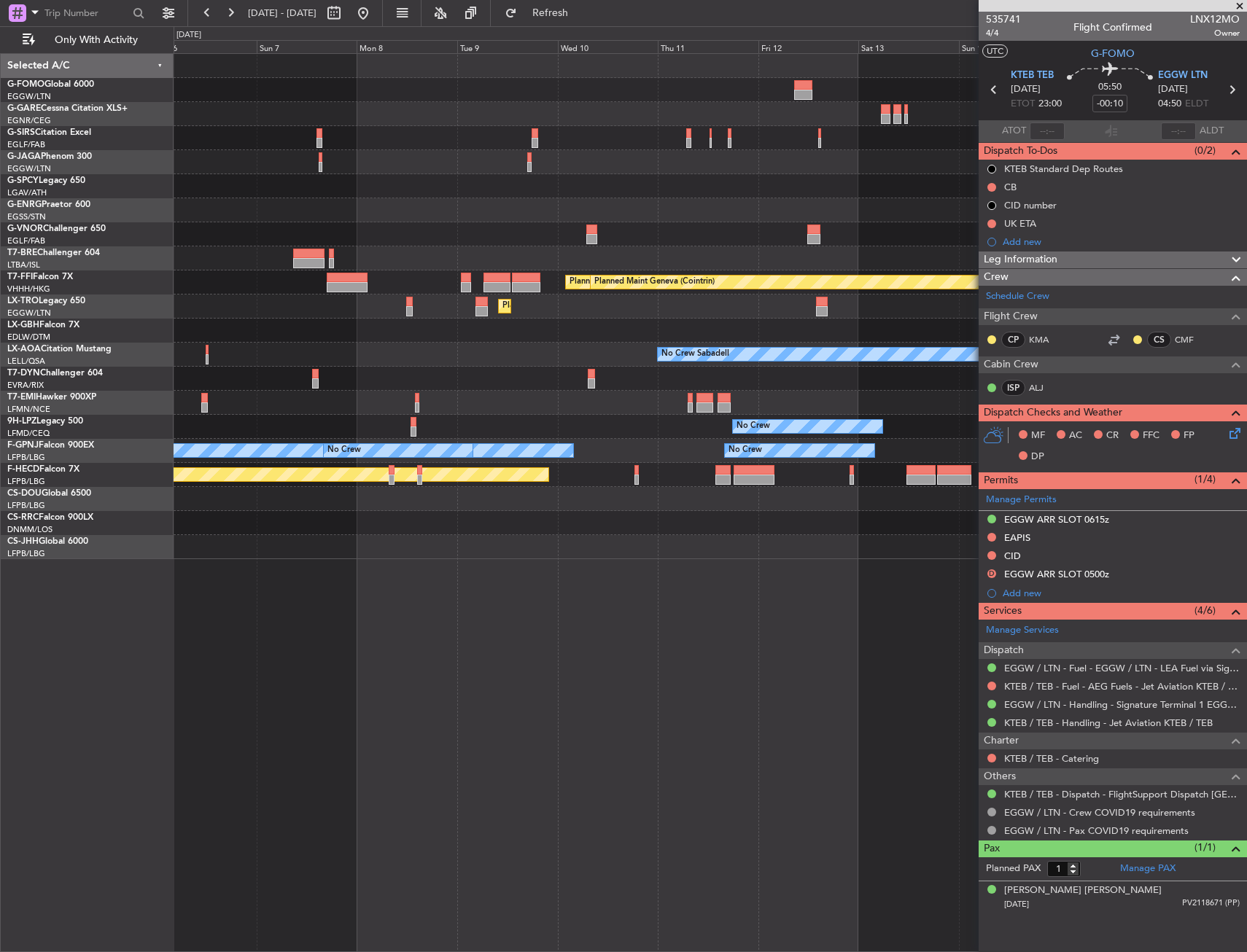
click at [213, 312] on div "Planned Maint Dusseldorf" at bounding box center [710, 306] width 1073 height 24
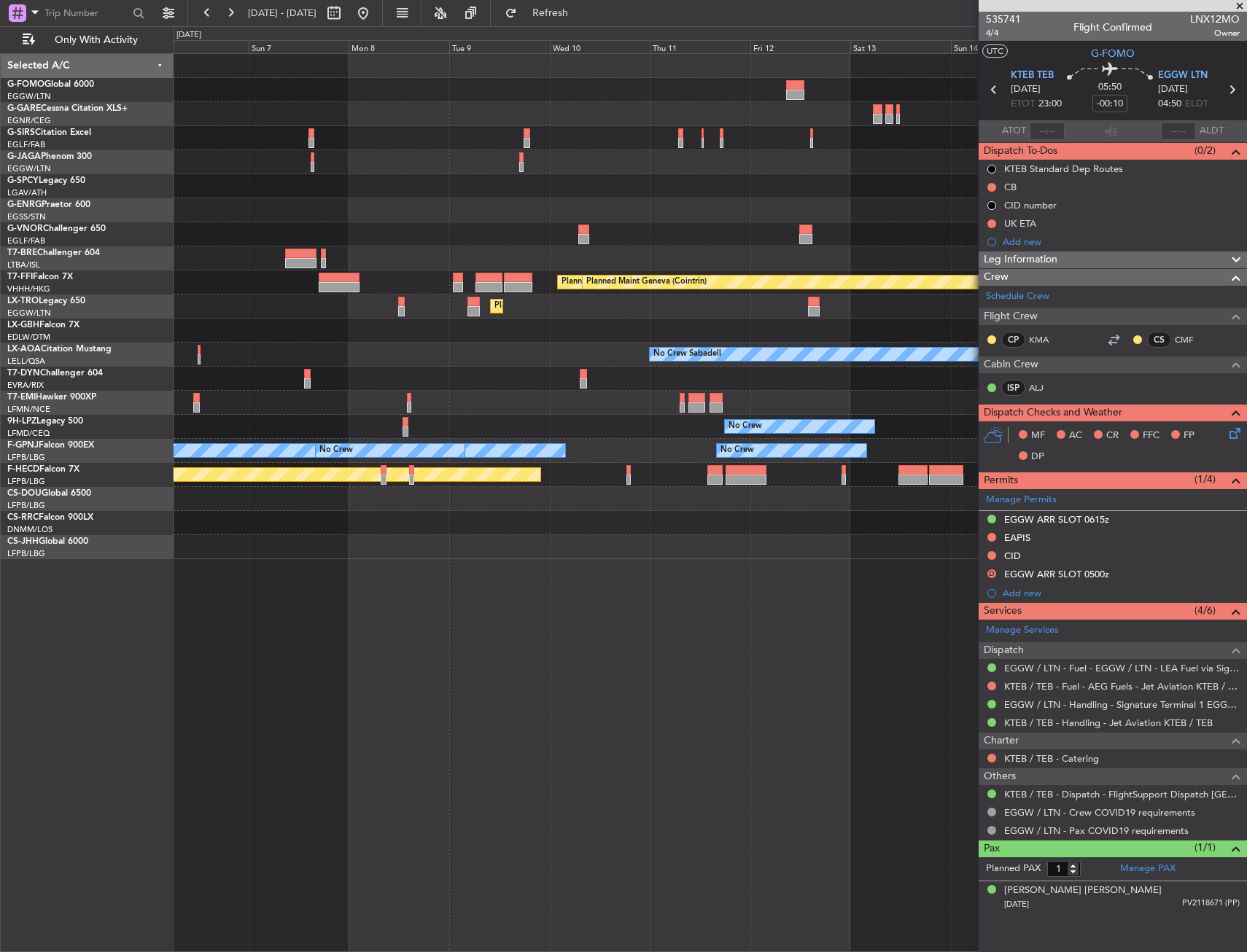
click at [428, 323] on div "Planned Maint [GEOGRAPHIC_DATA] ([GEOGRAPHIC_DATA]) Planned Maint Tianjin ([GEO…" at bounding box center [710, 306] width 1073 height 505
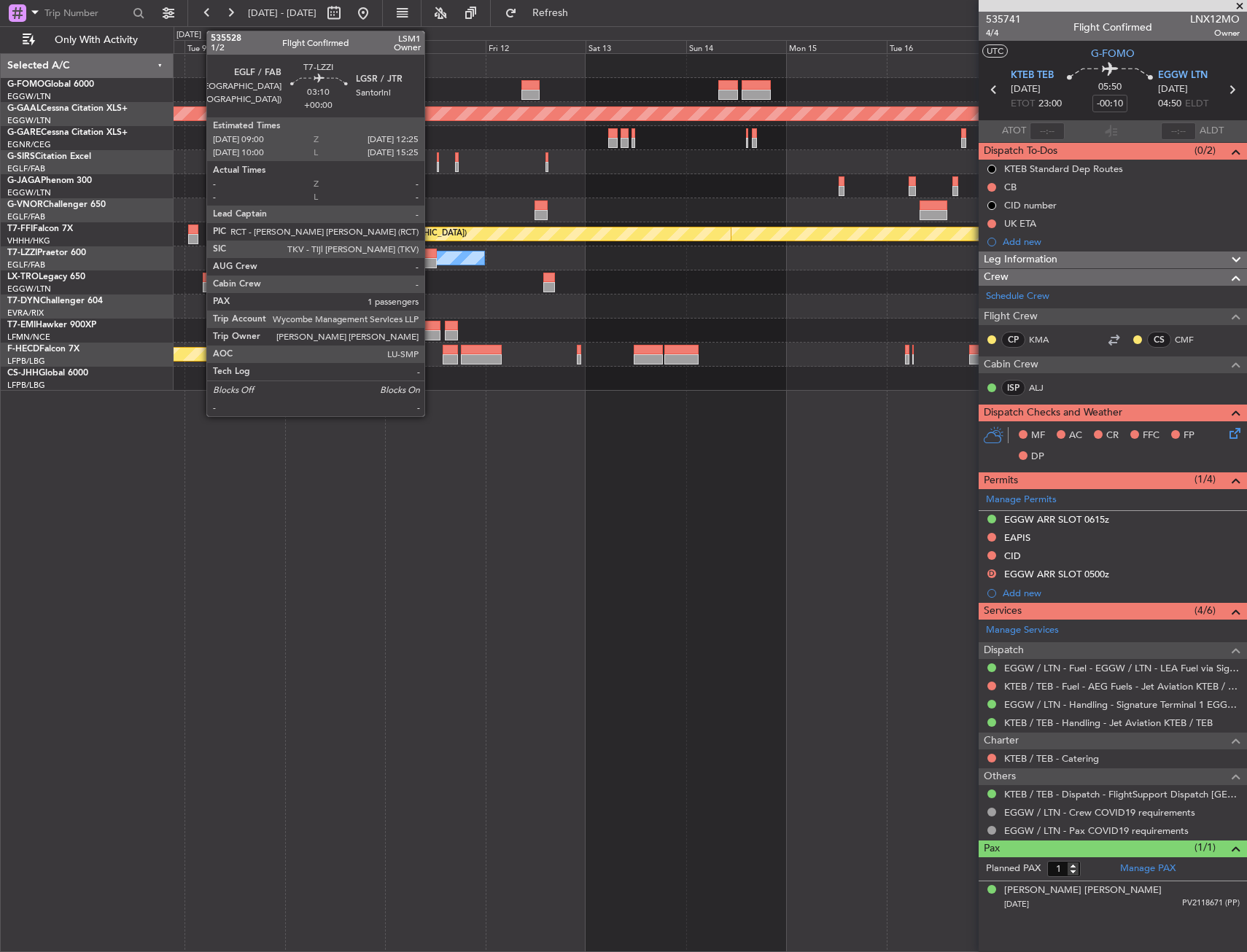
click at [431, 261] on div at bounding box center [429, 263] width 14 height 10
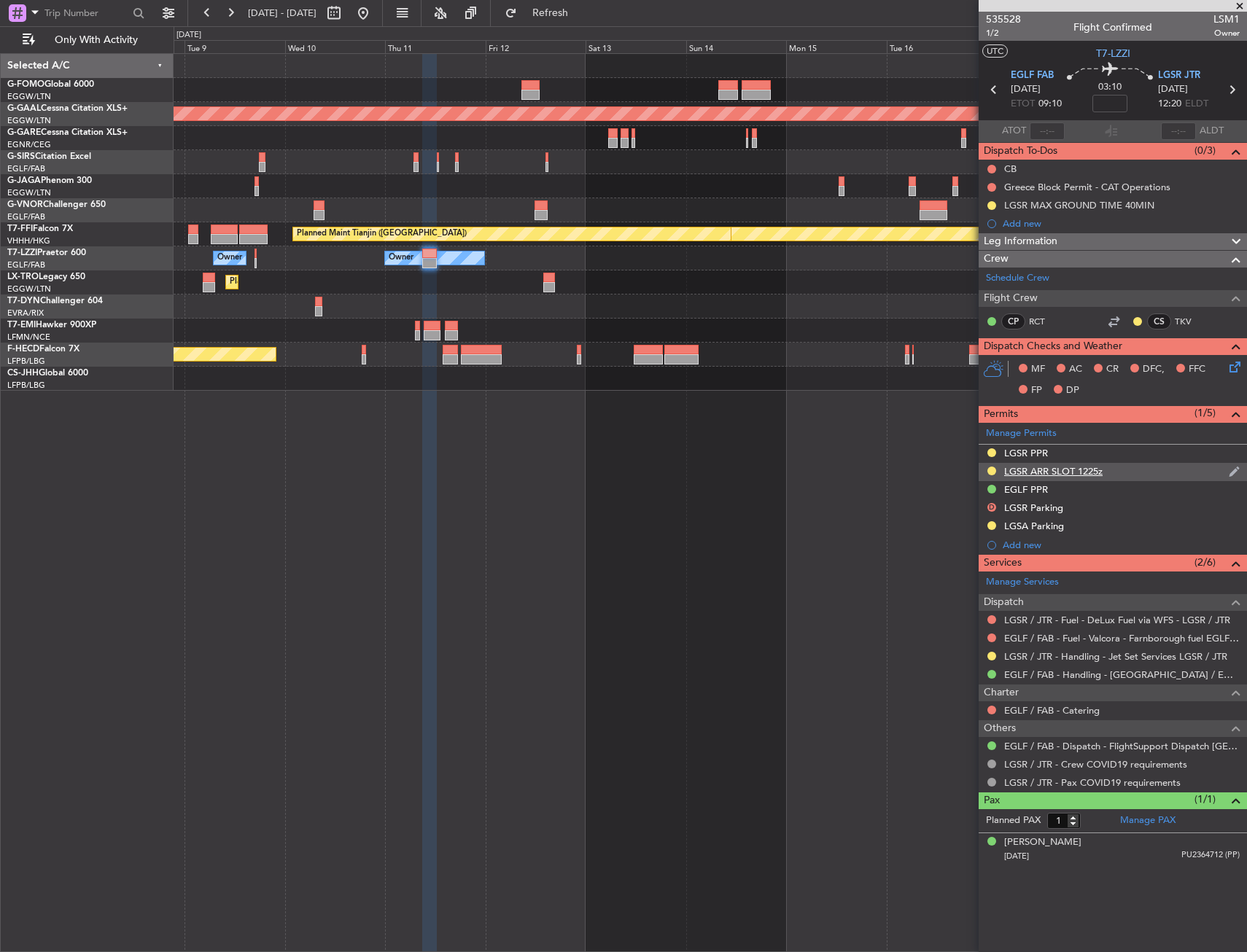
click at [1044, 468] on div "LGSR ARR SLOT 1225z" at bounding box center [1053, 472] width 98 height 13
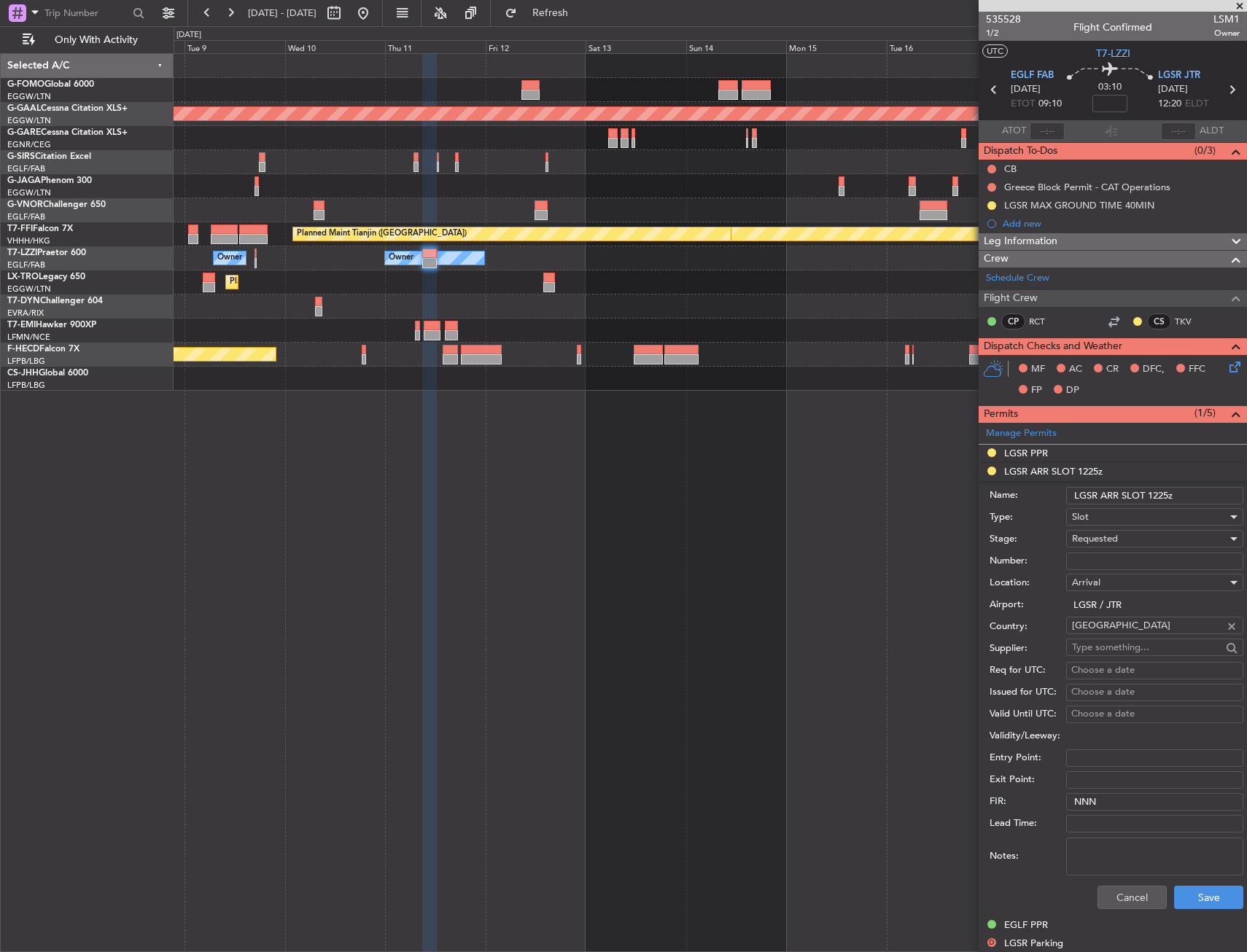
click at [1108, 559] on input "Number:" at bounding box center [1154, 561] width 177 height 18
paste input "LGSRAJST505800"
type input "LGSRAJST505800"
click at [1093, 540] on span "Requested" at bounding box center [1094, 539] width 46 height 13
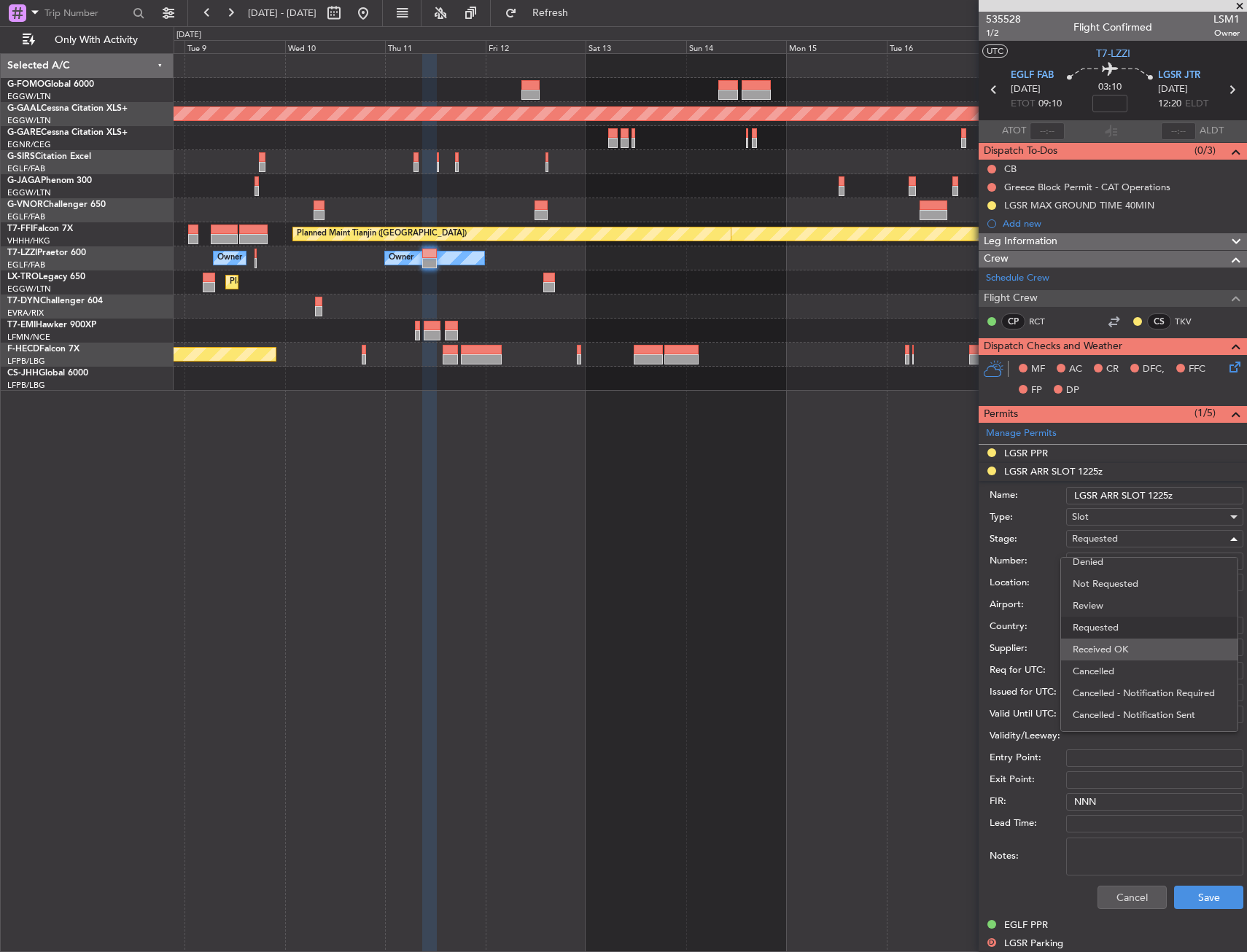
click at [1102, 643] on span "Received OK" at bounding box center [1149, 649] width 153 height 22
click at [1180, 902] on button "Save" at bounding box center [1208, 897] width 70 height 23
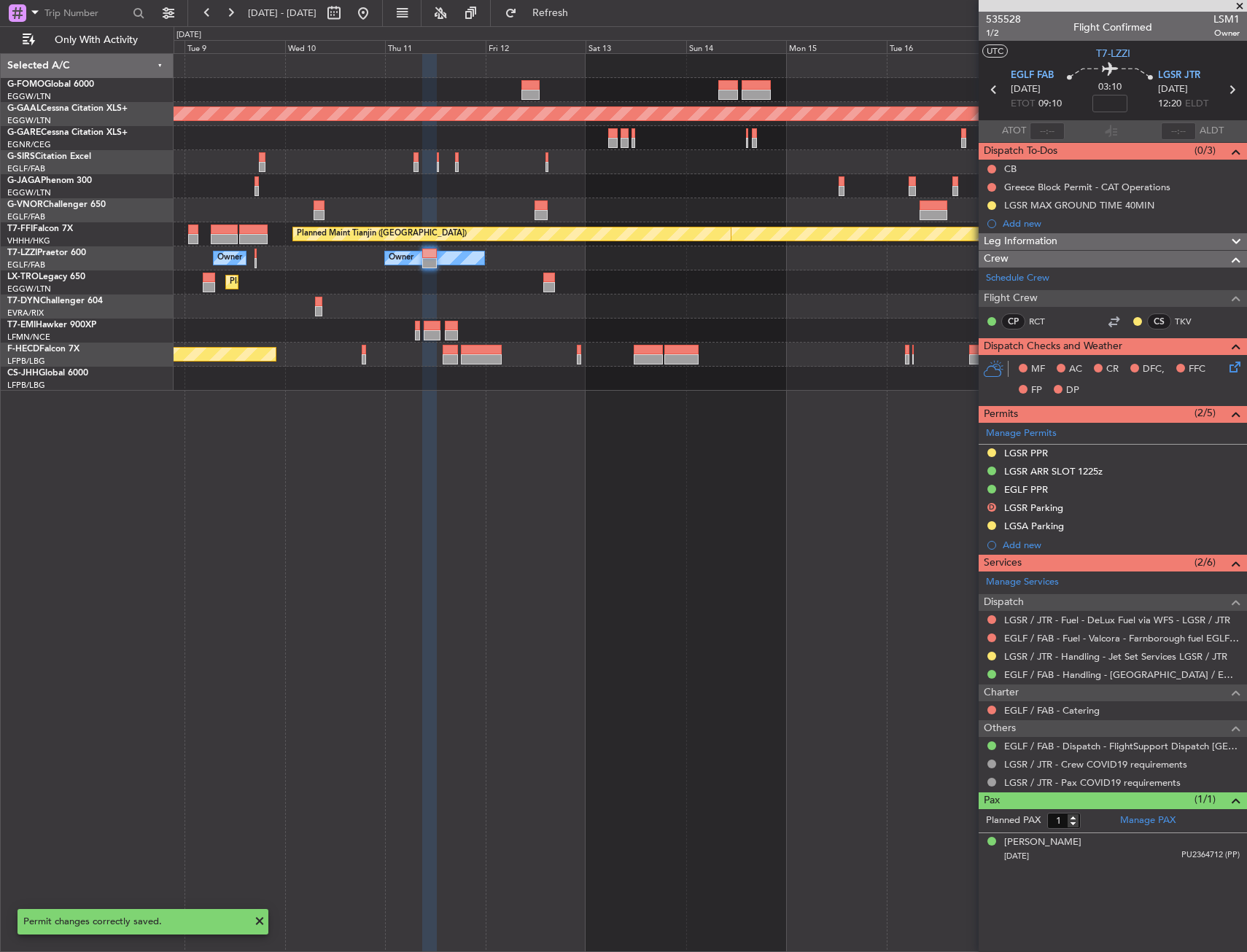
click at [1018, 548] on div "Add new" at bounding box center [1121, 545] width 237 height 13
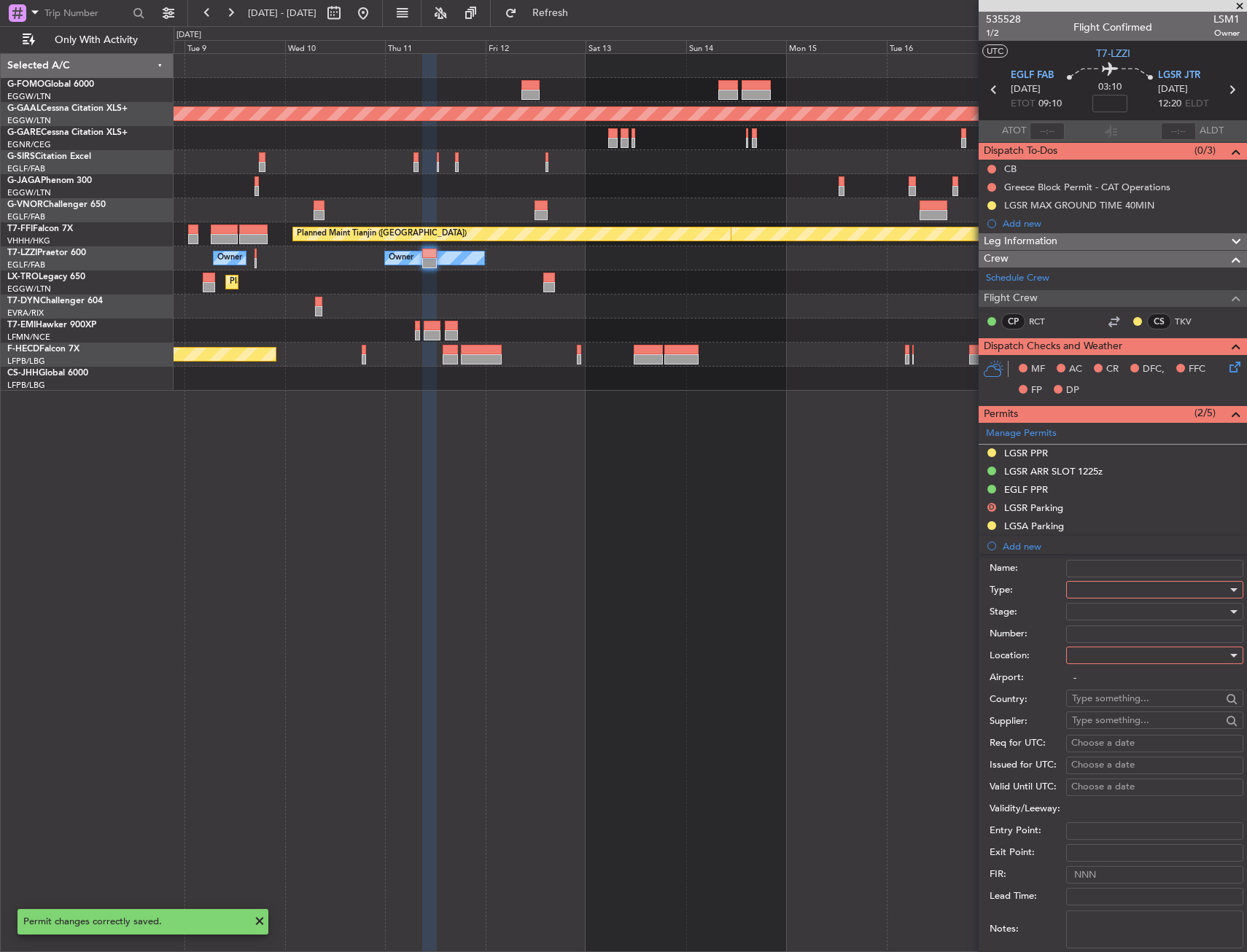
click at [1091, 593] on div at bounding box center [1149, 589] width 155 height 22
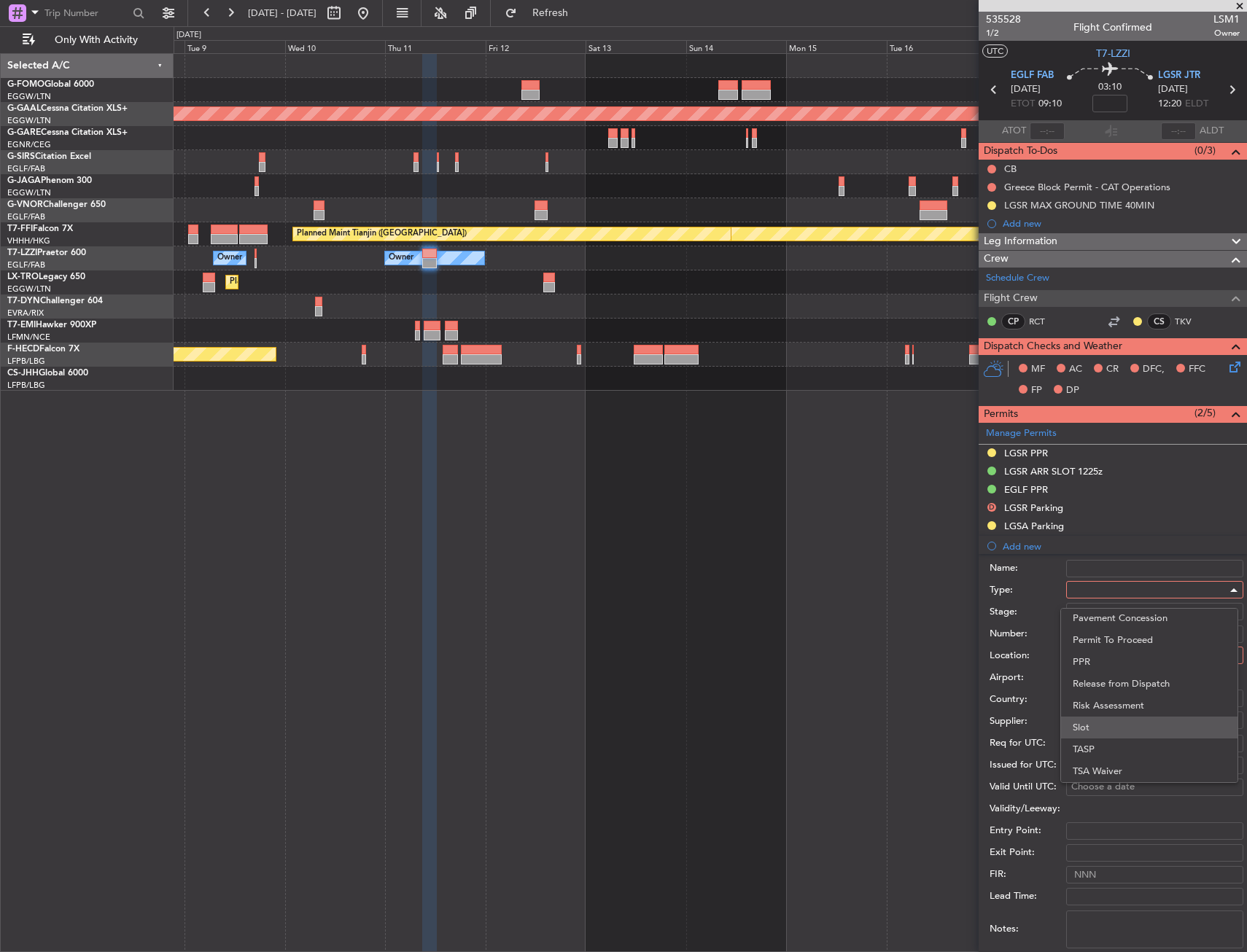
click at [1084, 722] on span "Slot" at bounding box center [1149, 727] width 153 height 22
click at [1086, 659] on div at bounding box center [1149, 655] width 155 height 22
click at [1085, 686] on span "Departure" at bounding box center [1149, 685] width 153 height 22
type input "EGLF / FAB"
click at [1078, 615] on div at bounding box center [1149, 611] width 155 height 22
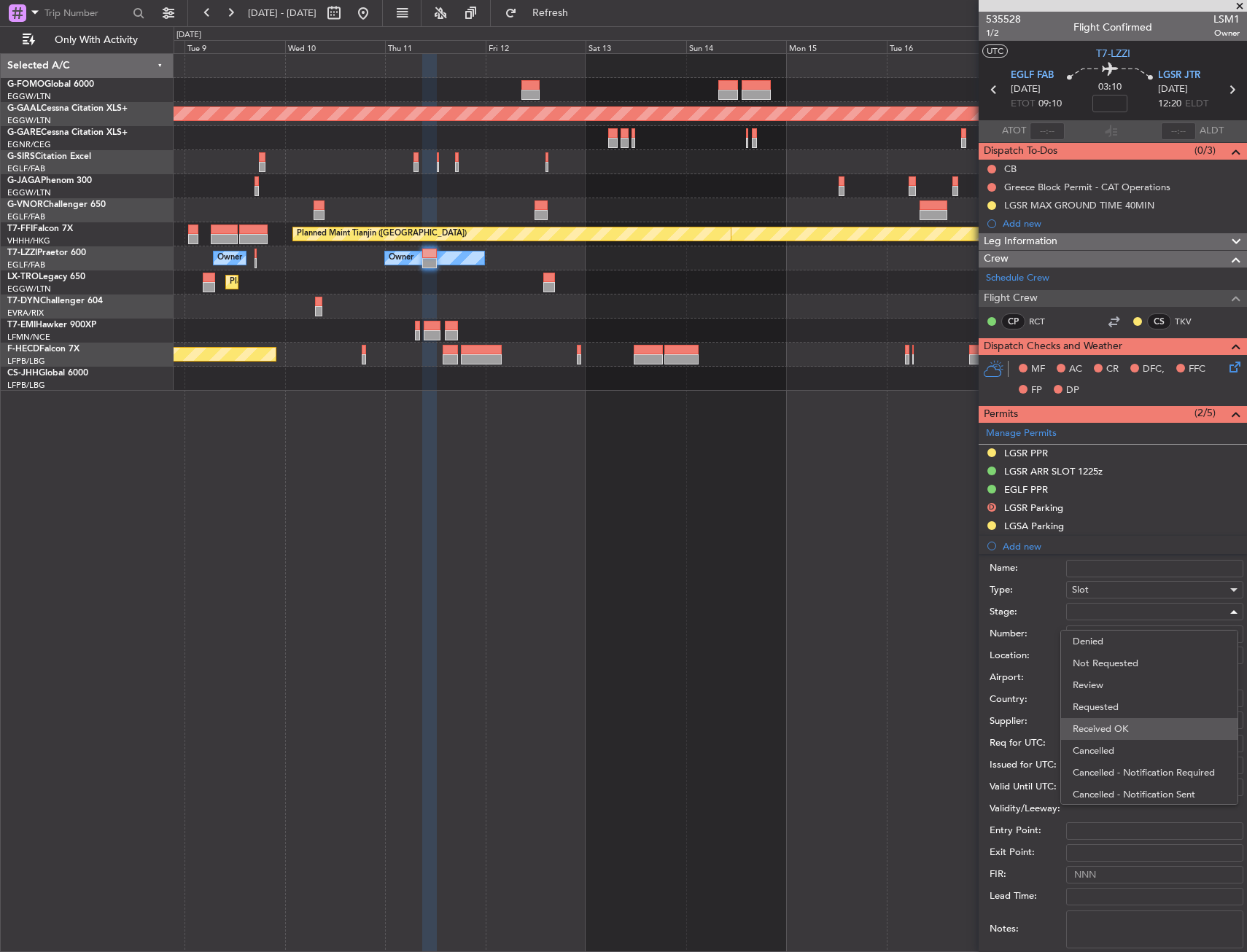
click at [1093, 727] on span "Received OK" at bounding box center [1149, 728] width 153 height 22
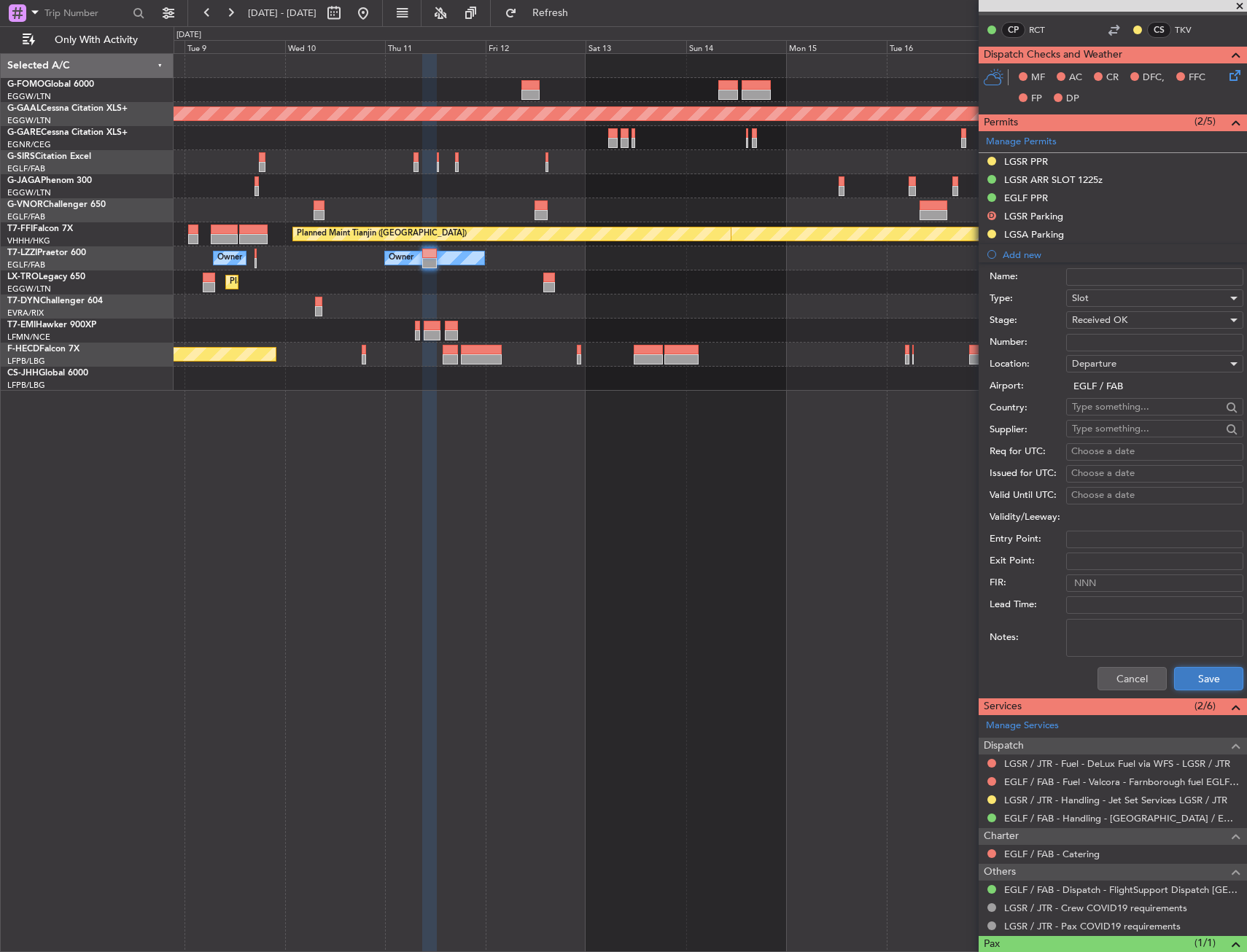
click at [1176, 674] on button "Save" at bounding box center [1208, 679] width 70 height 23
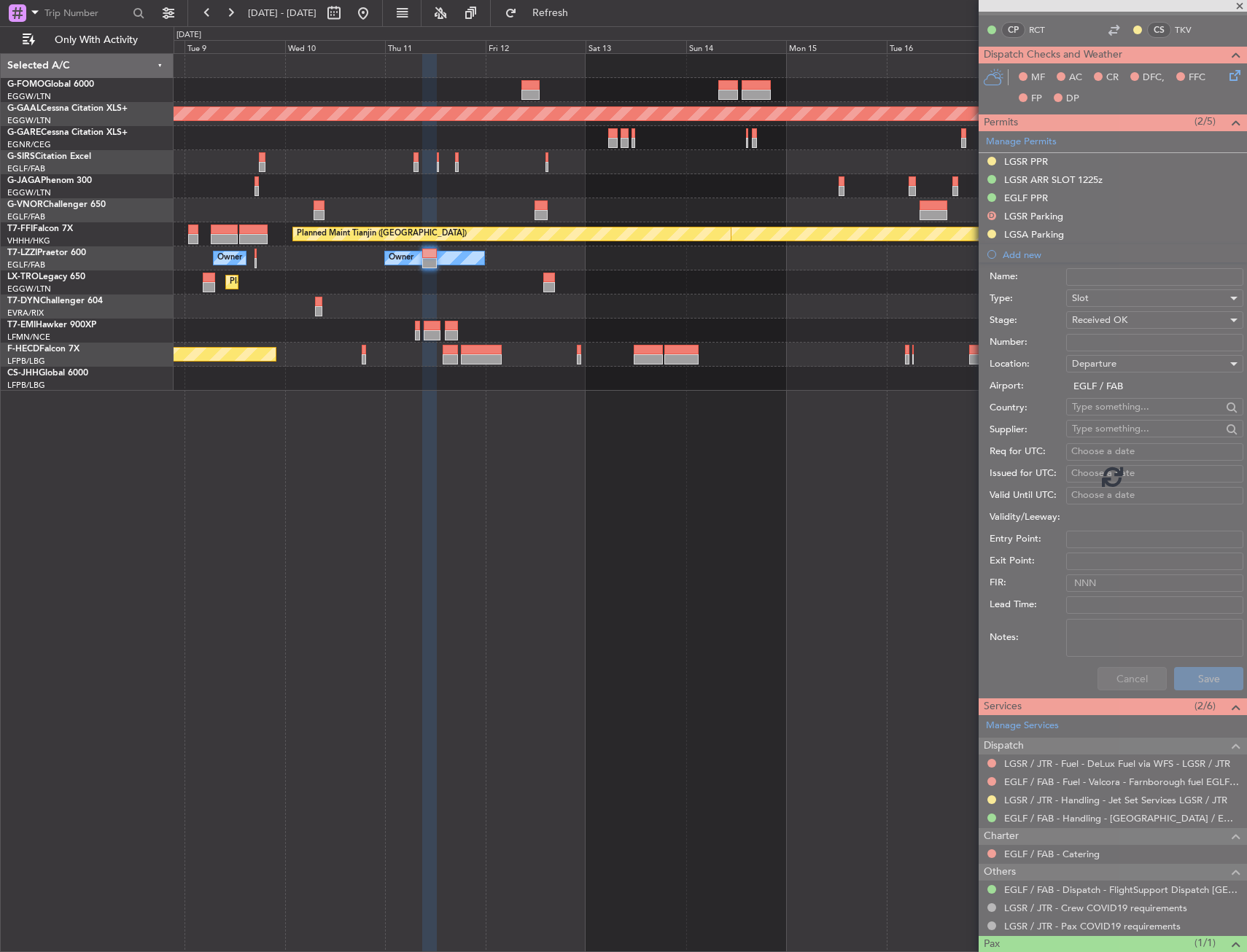
scroll to position [0, 0]
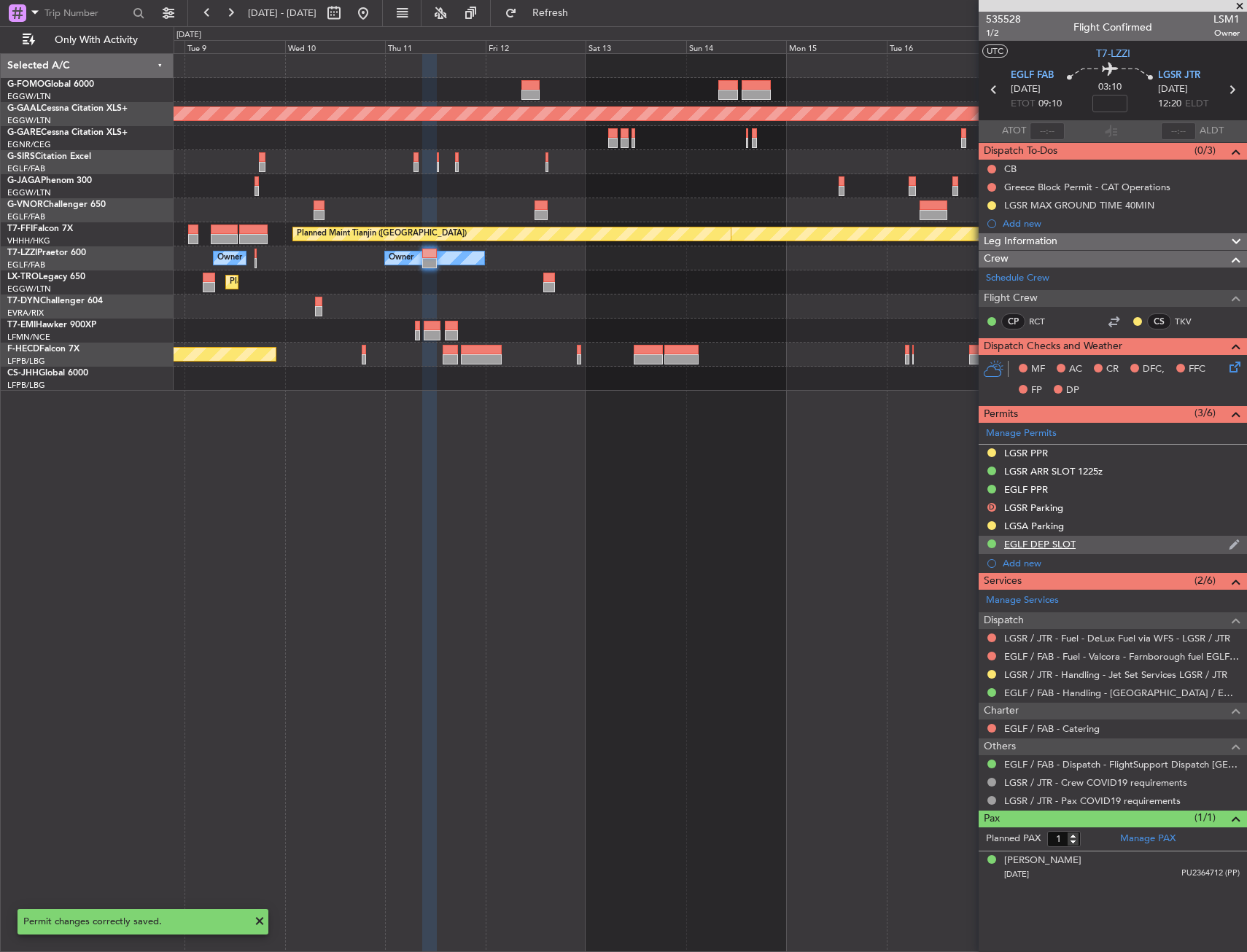
click at [1030, 544] on div "EGLF DEP SLOT" at bounding box center [1039, 544] width 71 height 13
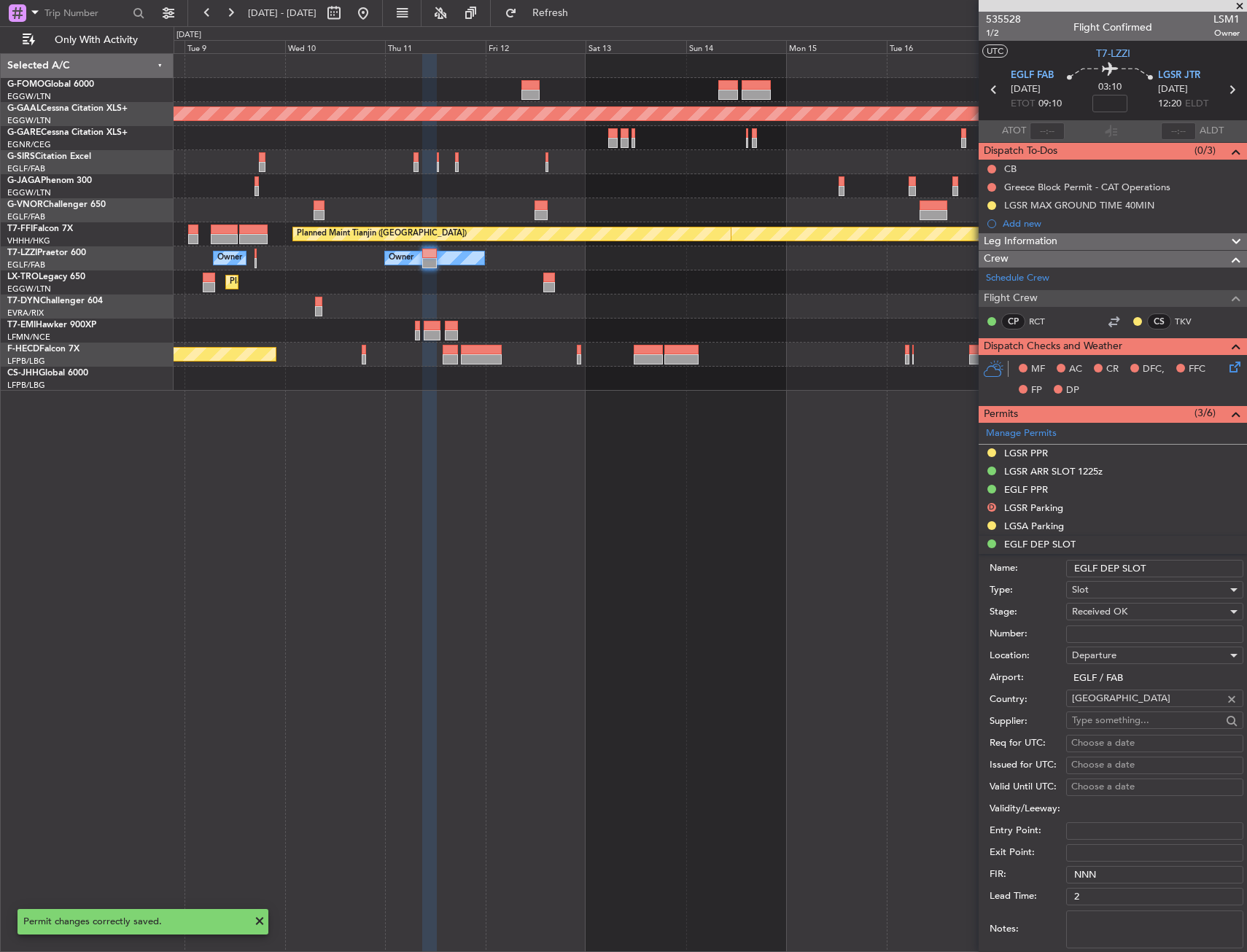
drag, startPoint x: 1095, startPoint y: 568, endPoint x: 1057, endPoint y: 570, distance: 38.1
click at [1057, 570] on div "Name: EGLF DEP SLOT" at bounding box center [1116, 568] width 253 height 22
click at [1163, 568] on input "LGSR DEP SLOT" at bounding box center [1154, 568] width 177 height 18
type input "LGSR DEP SLOT 1255Z"
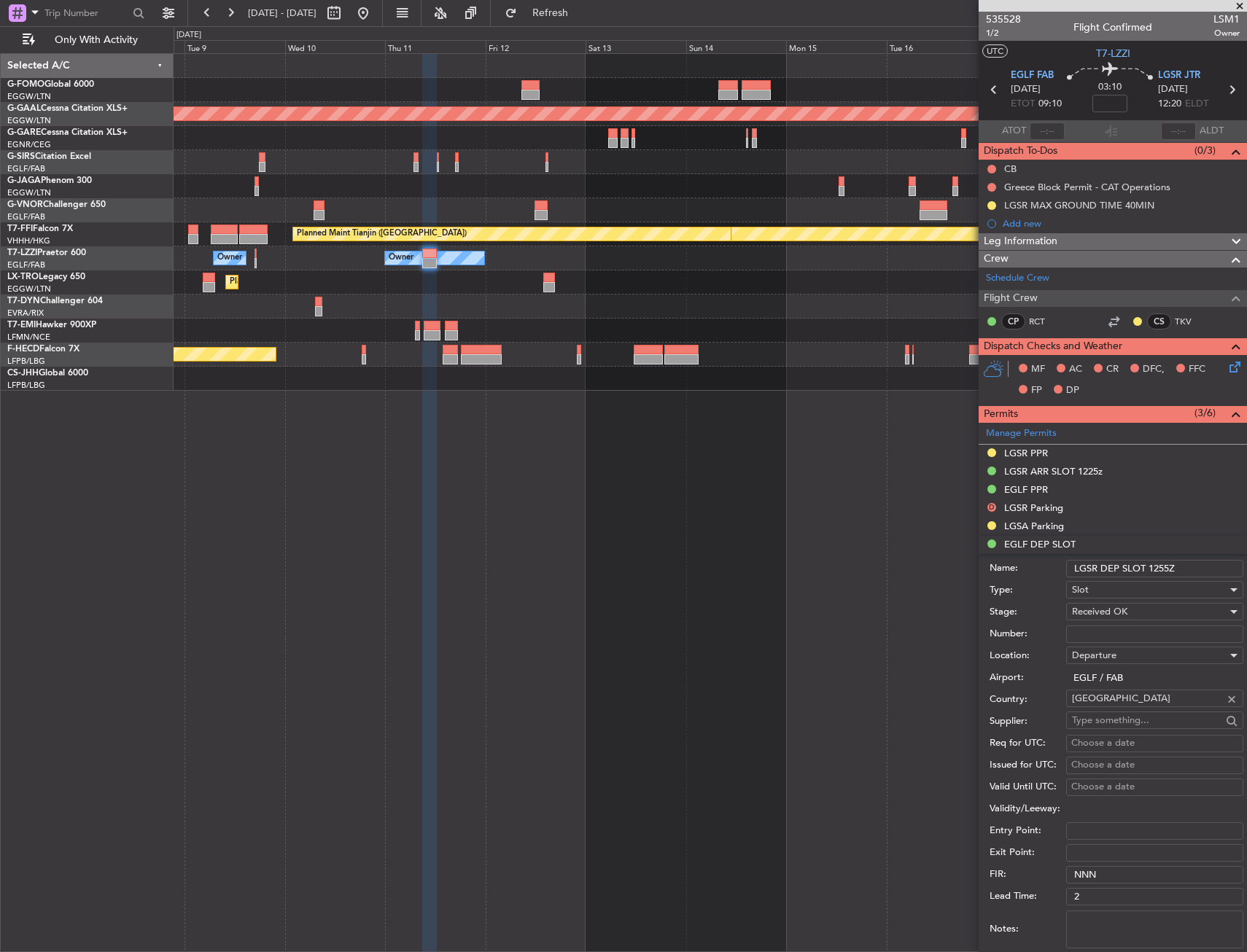
click at [1137, 632] on input "Number:" at bounding box center [1154, 635] width 177 height 18
paste input "LGSRDJST505800"
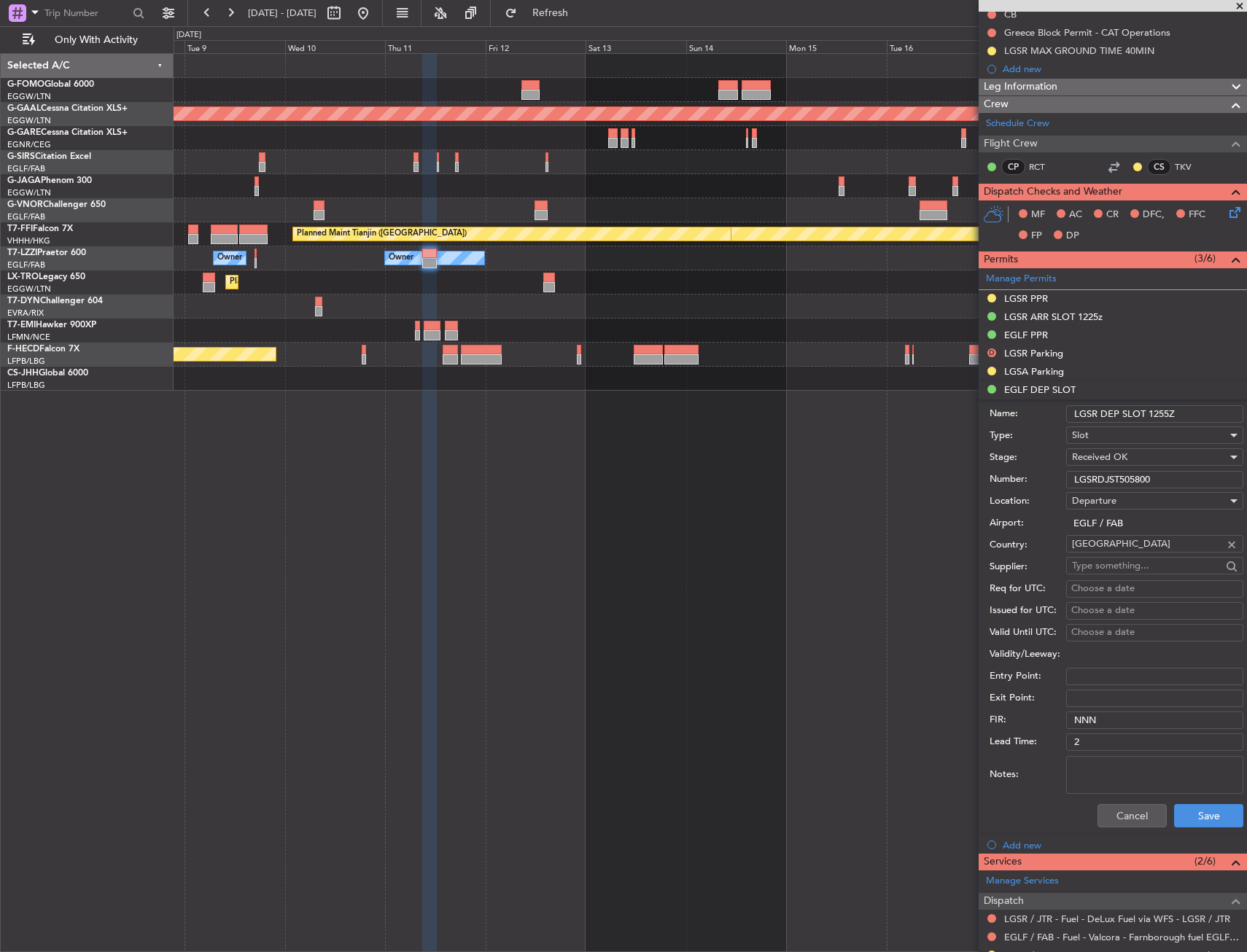
scroll to position [219, 0]
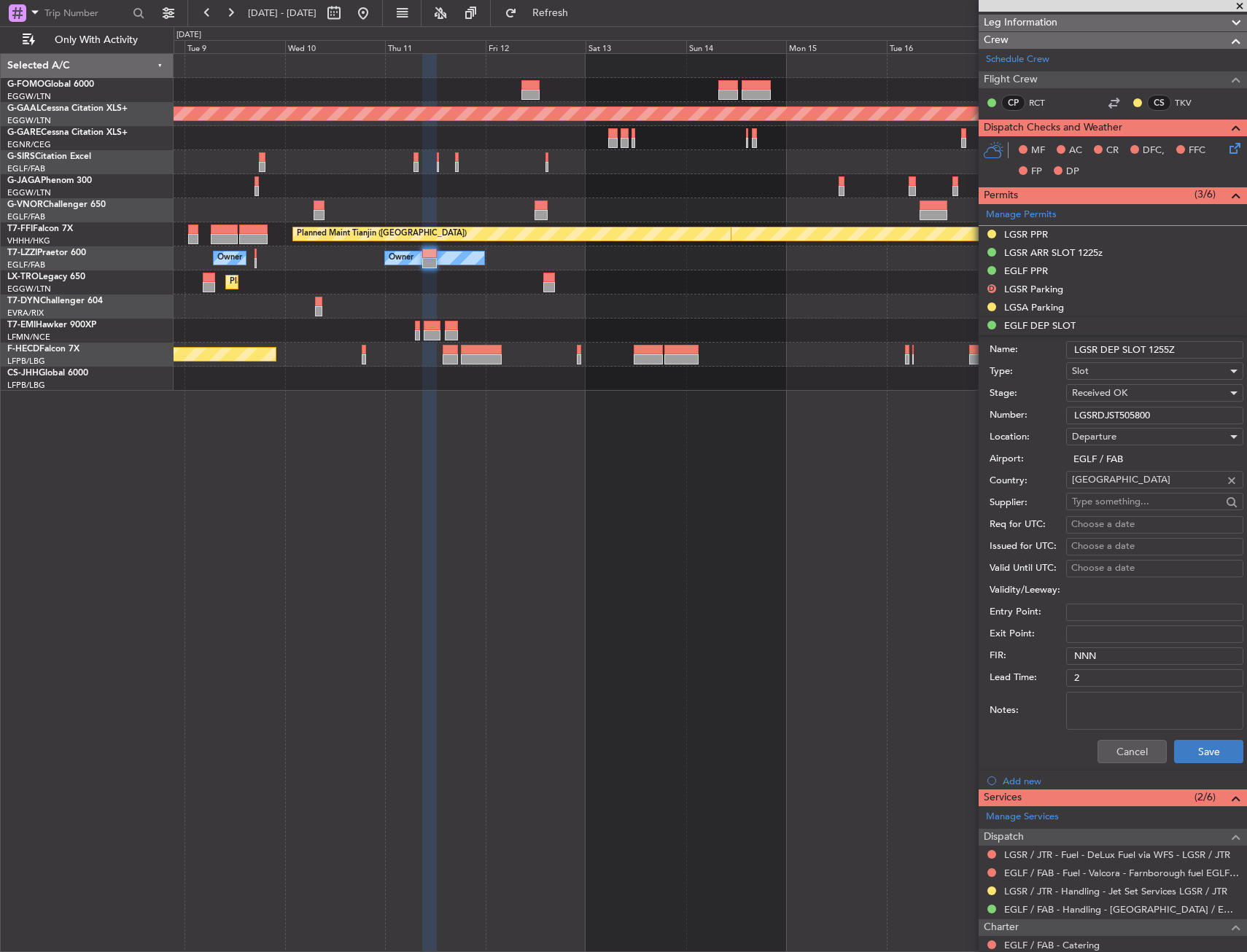
type input "LGSRDJST505800"
click at [1173, 751] on button "Save" at bounding box center [1208, 751] width 70 height 23
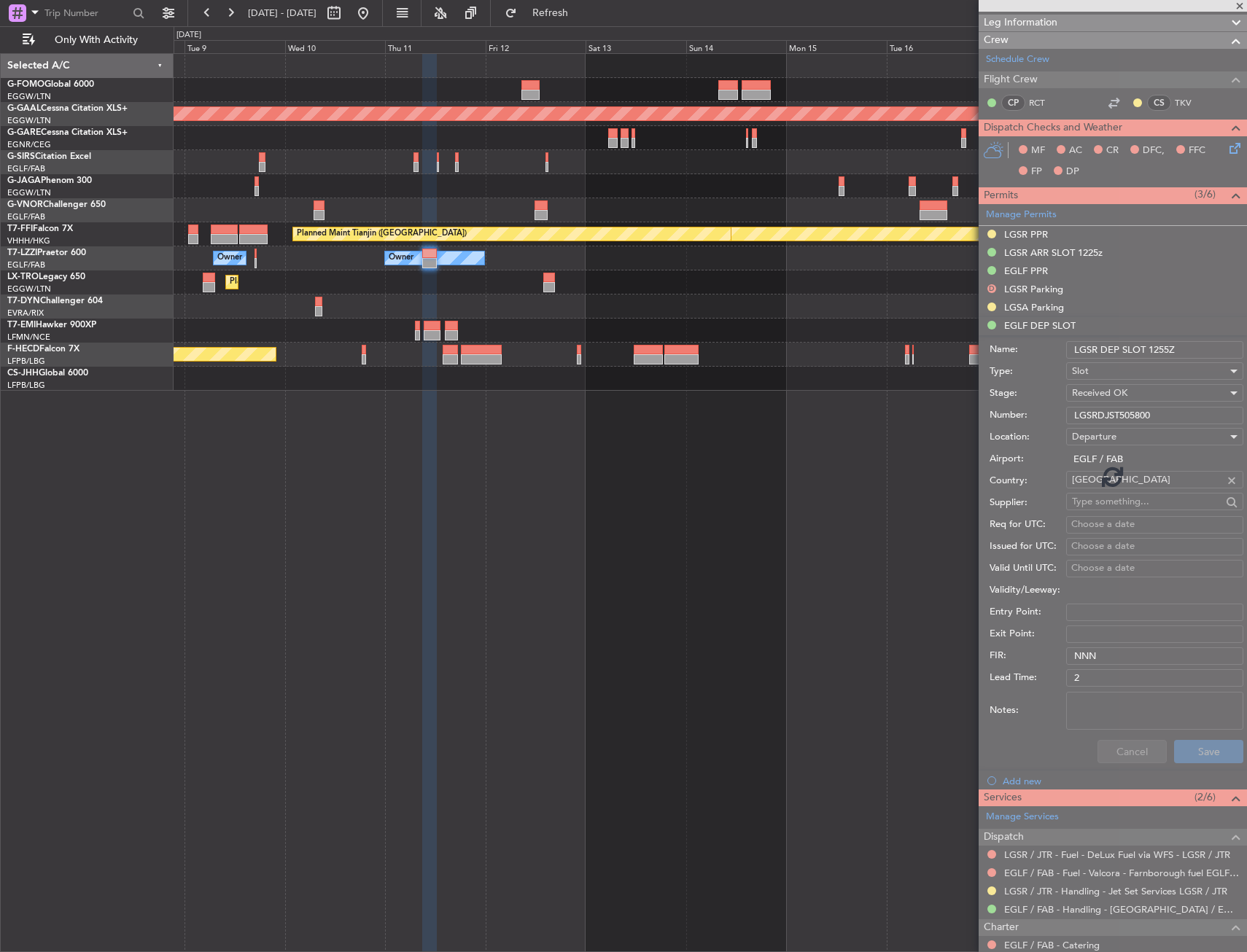
scroll to position [0, 0]
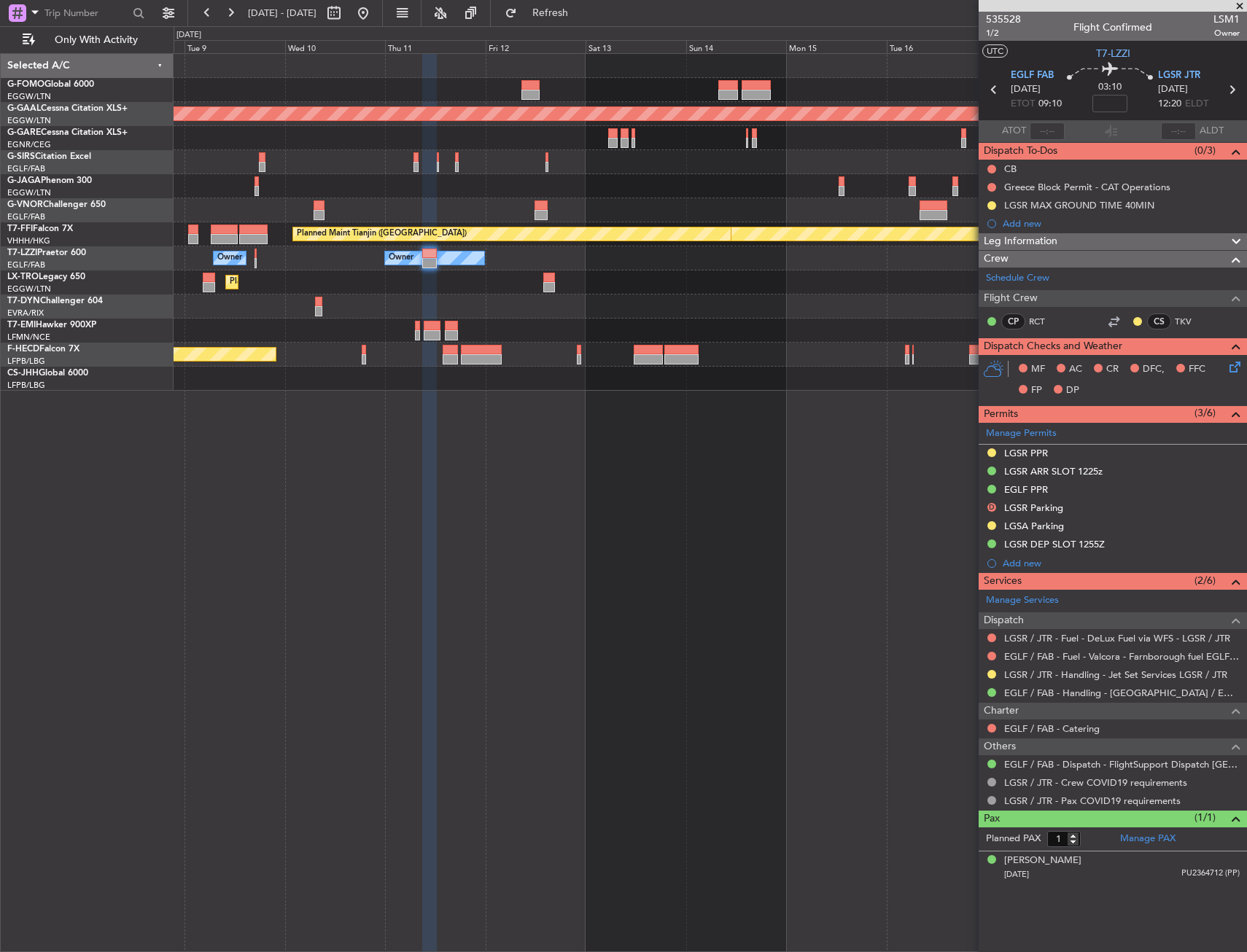
drag, startPoint x: 1042, startPoint y: 452, endPoint x: 1045, endPoint y: 461, distance: 9.5
click at [1042, 452] on div "LGSR PPR" at bounding box center [1026, 453] width 44 height 13
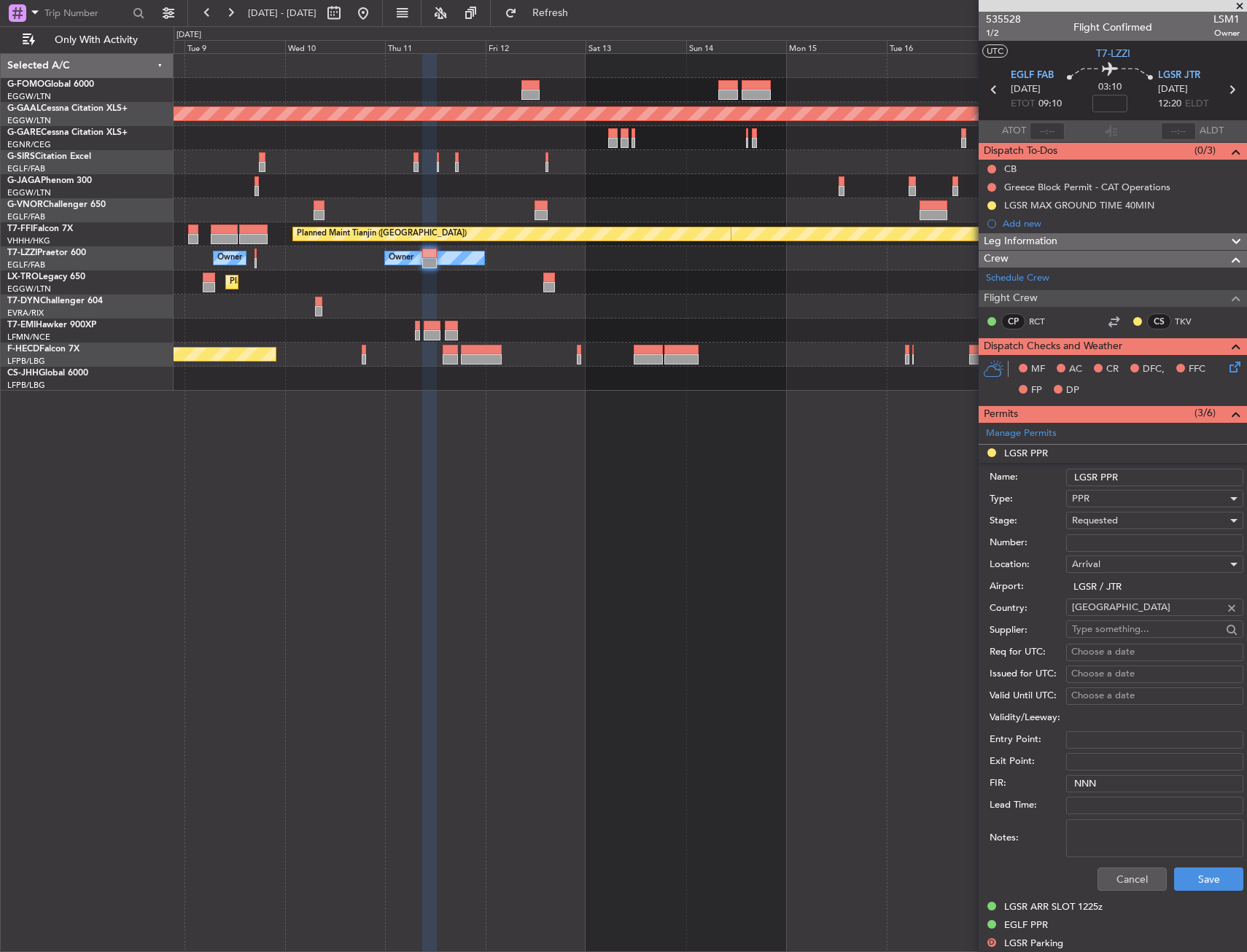
click at [1106, 550] on input "Number:" at bounding box center [1154, 544] width 177 height 18
paste input "PPR NR : LGSR04920280825/1109251225/1109251255"
type input "PPR NR : LGSR04920280825/1109251225/1109251255"
click at [1094, 517] on span "Requested" at bounding box center [1094, 520] width 46 height 13
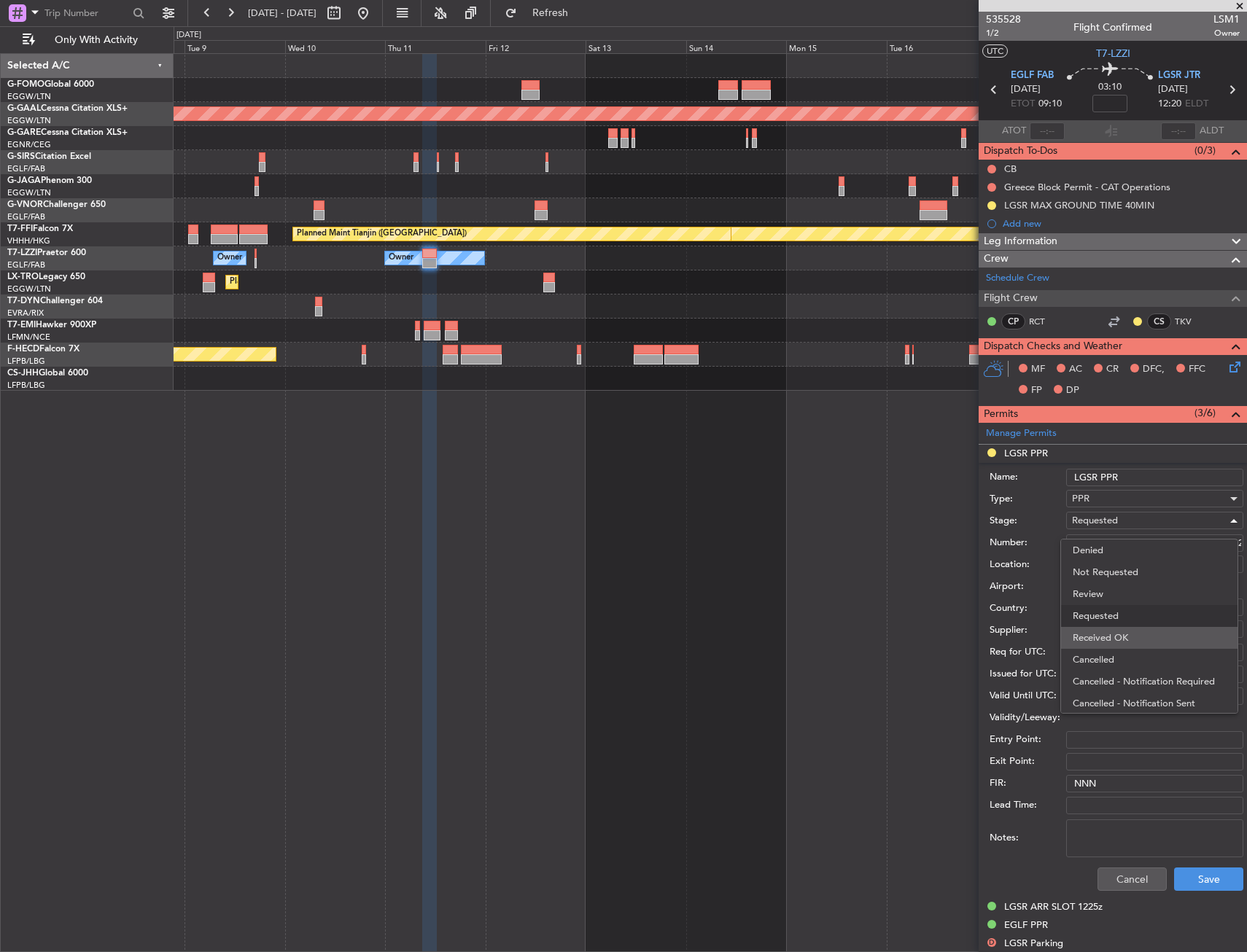
scroll to position [6, 0]
click at [1116, 634] on span "Received OK" at bounding box center [1149, 631] width 153 height 22
click at [1192, 886] on button "Save" at bounding box center [1208, 878] width 70 height 23
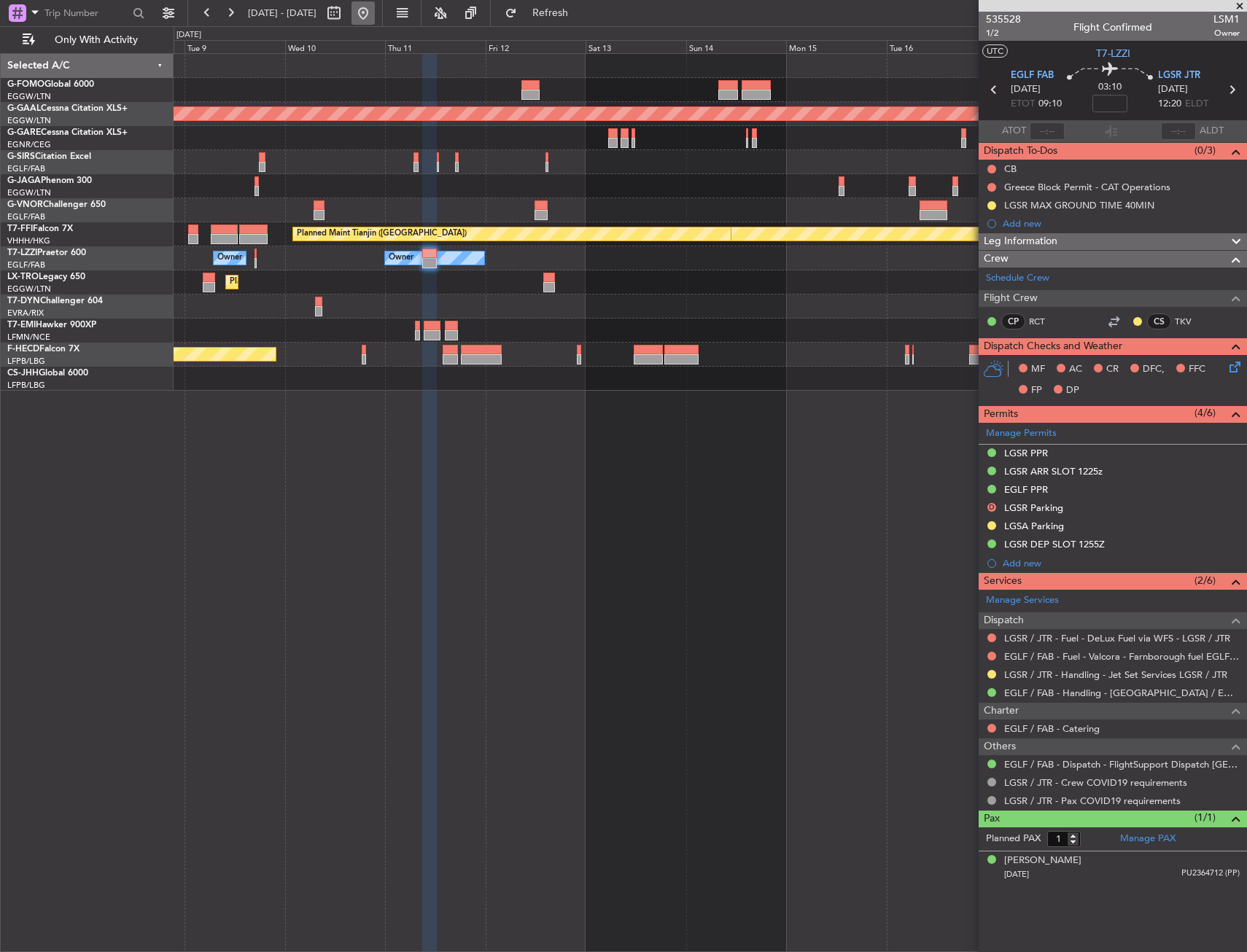
click at [375, 9] on button at bounding box center [363, 13] width 23 height 23
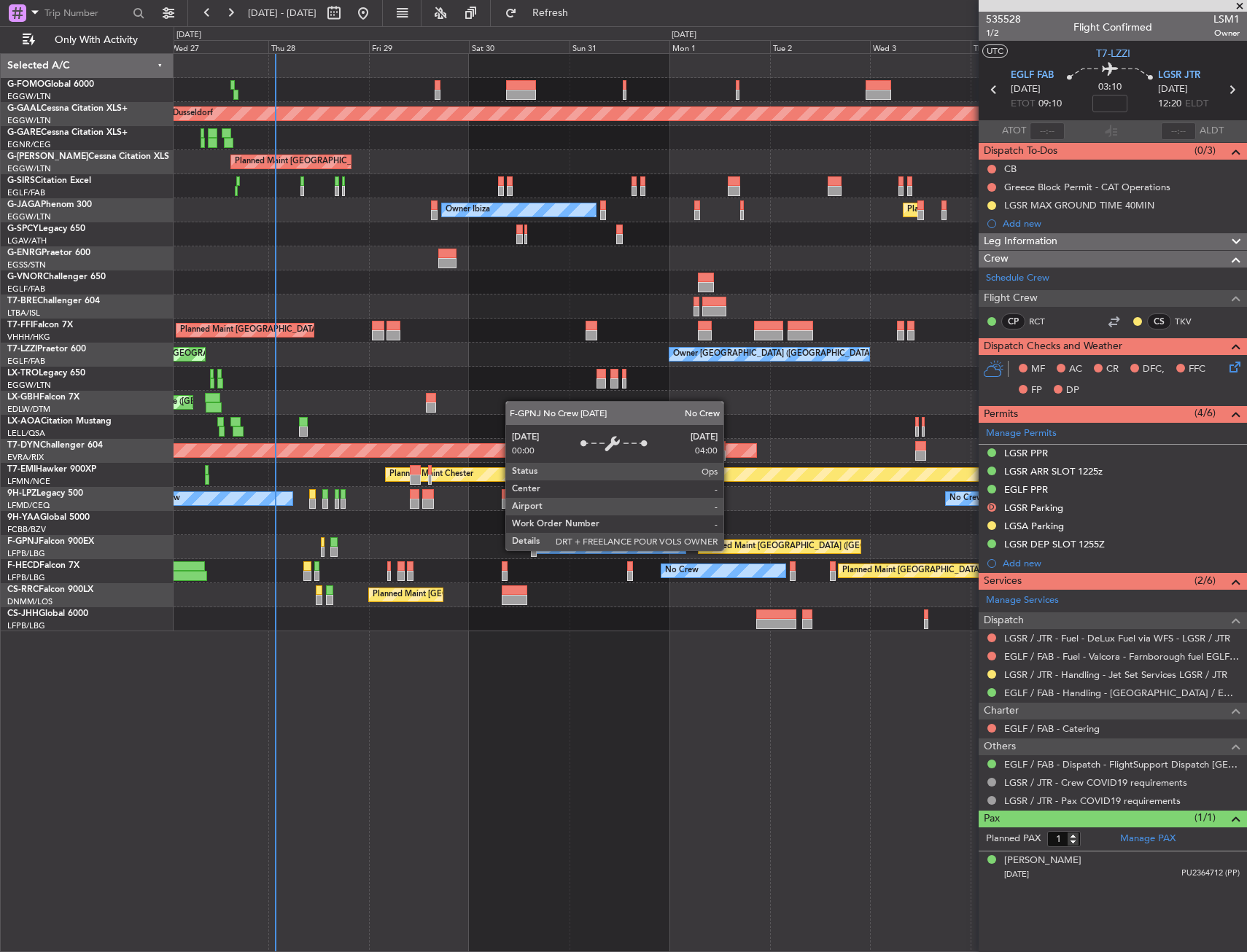
click at [369, 683] on div "Planned Maint Dusseldorf Planned Maint [GEOGRAPHIC_DATA] ([GEOGRAPHIC_DATA]) Ow…" at bounding box center [710, 503] width 1074 height 899
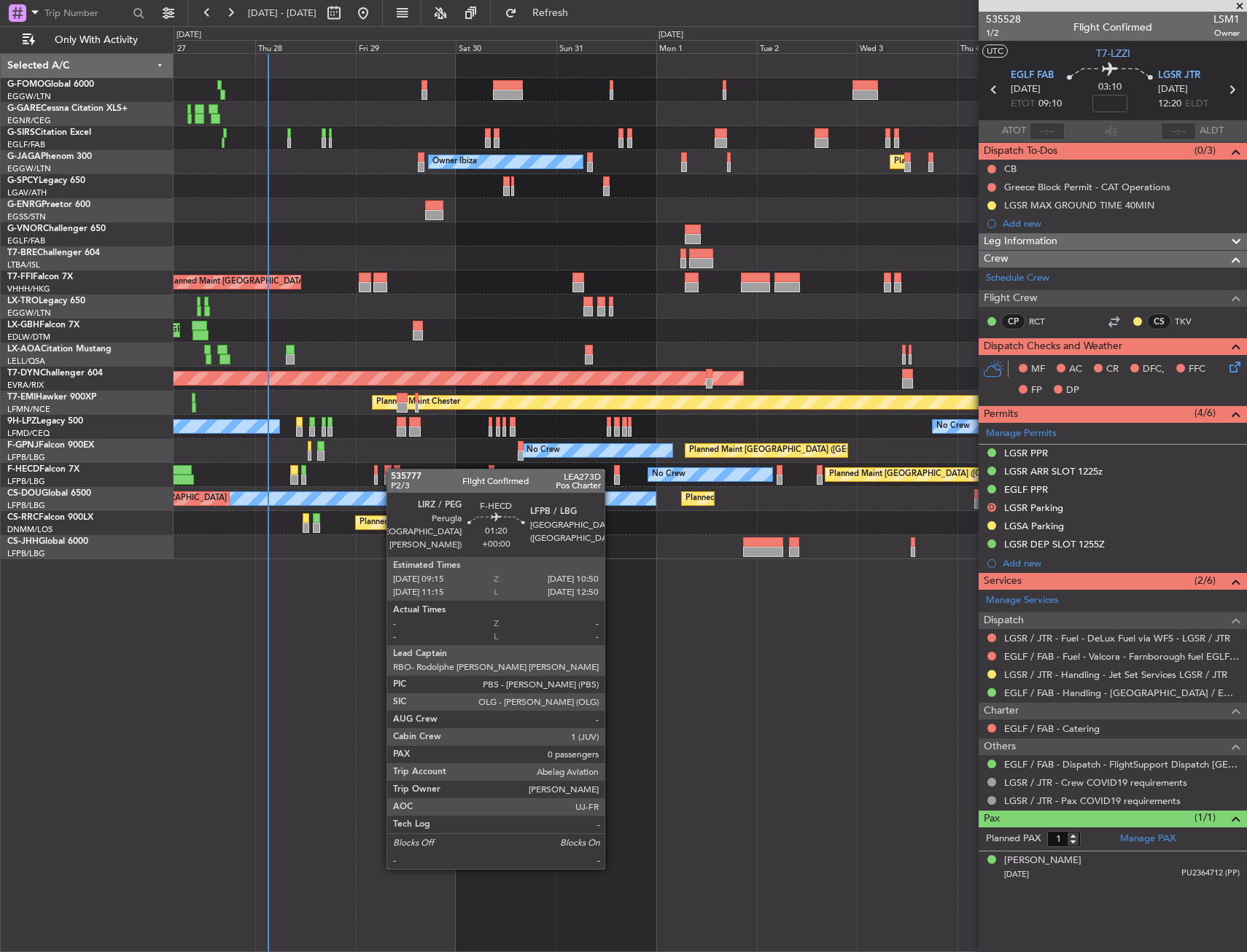
click at [394, 468] on div at bounding box center [397, 470] width 7 height 10
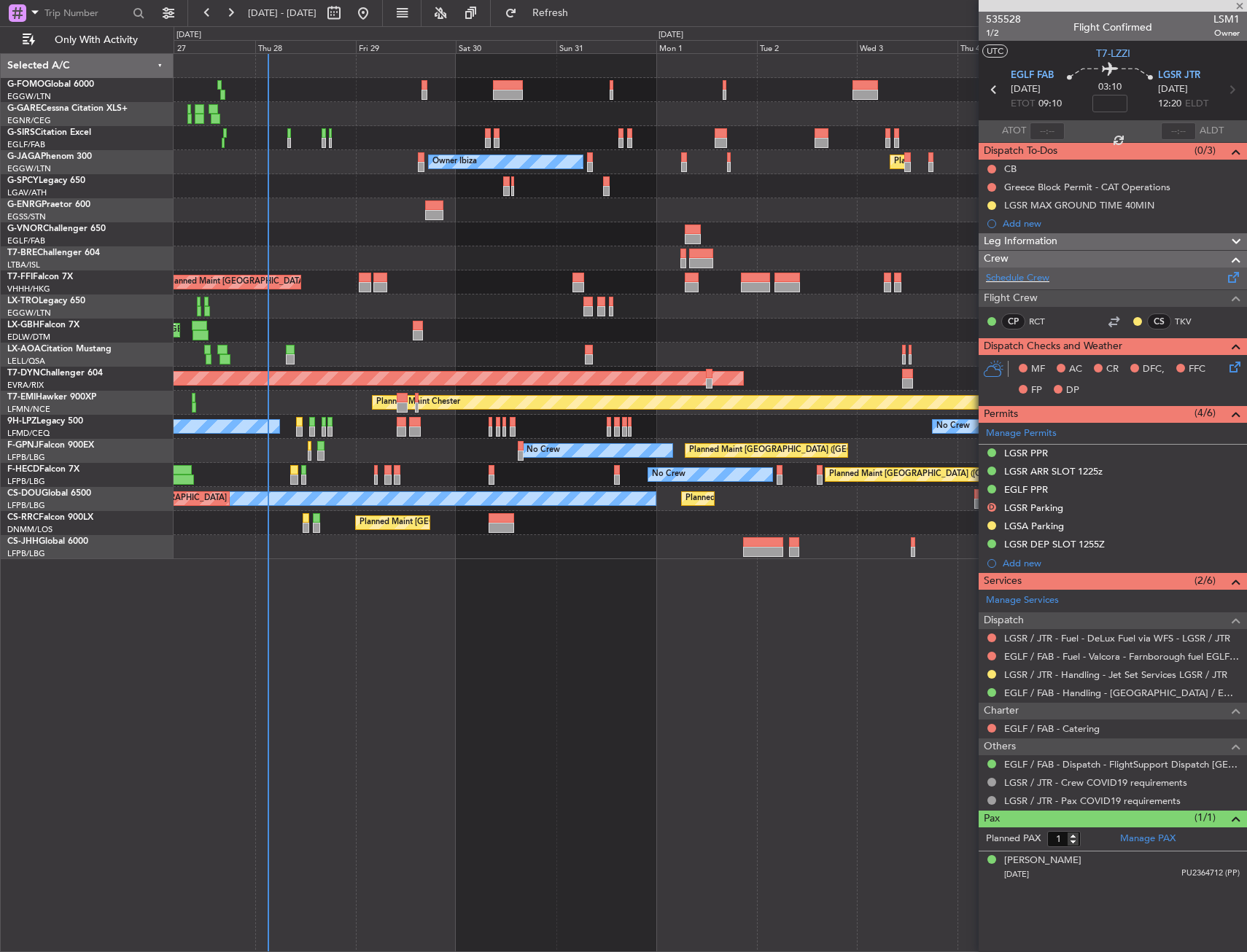
type input "0"
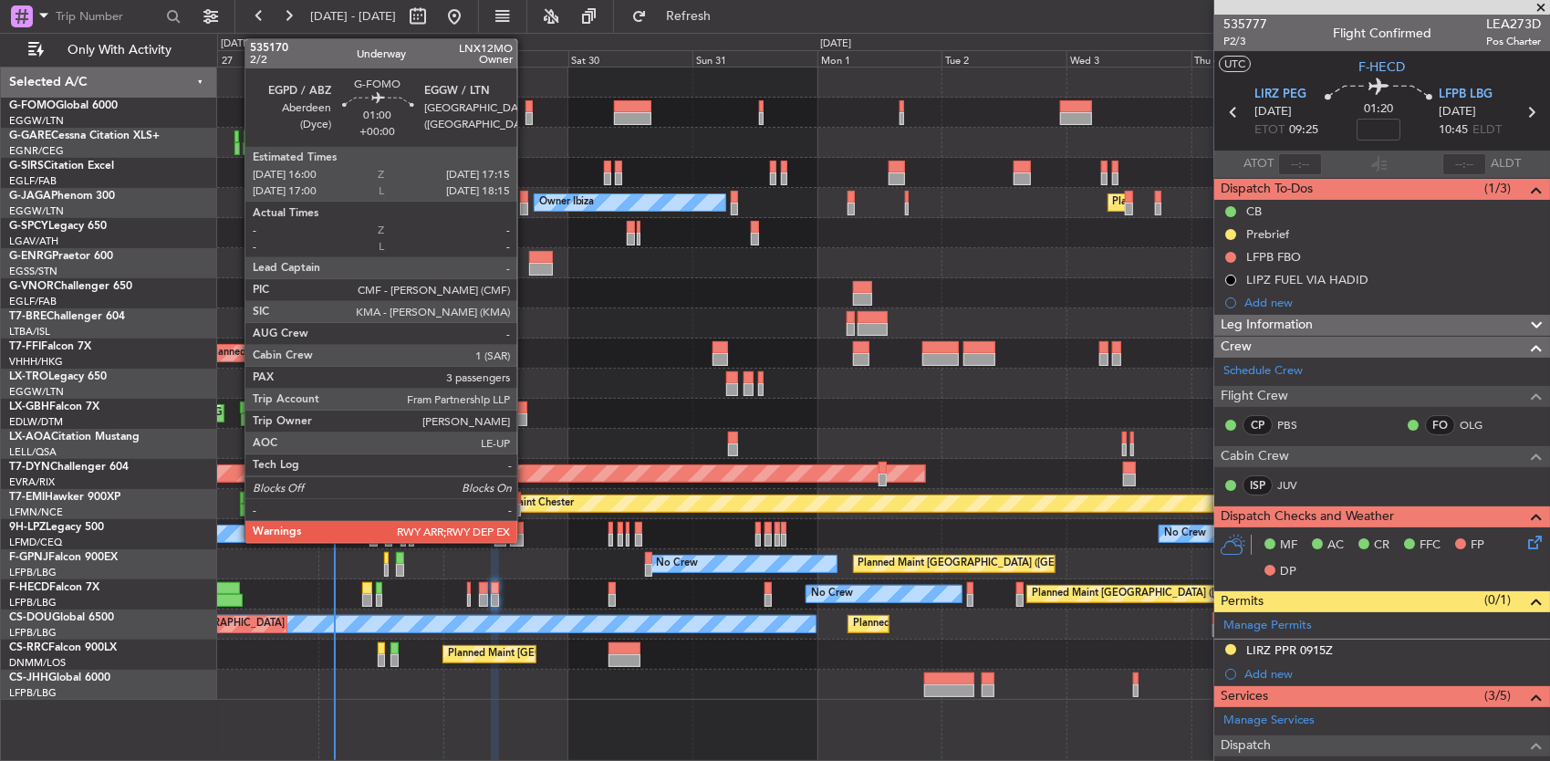
click at [526, 119] on div at bounding box center [528, 118] width 7 height 13
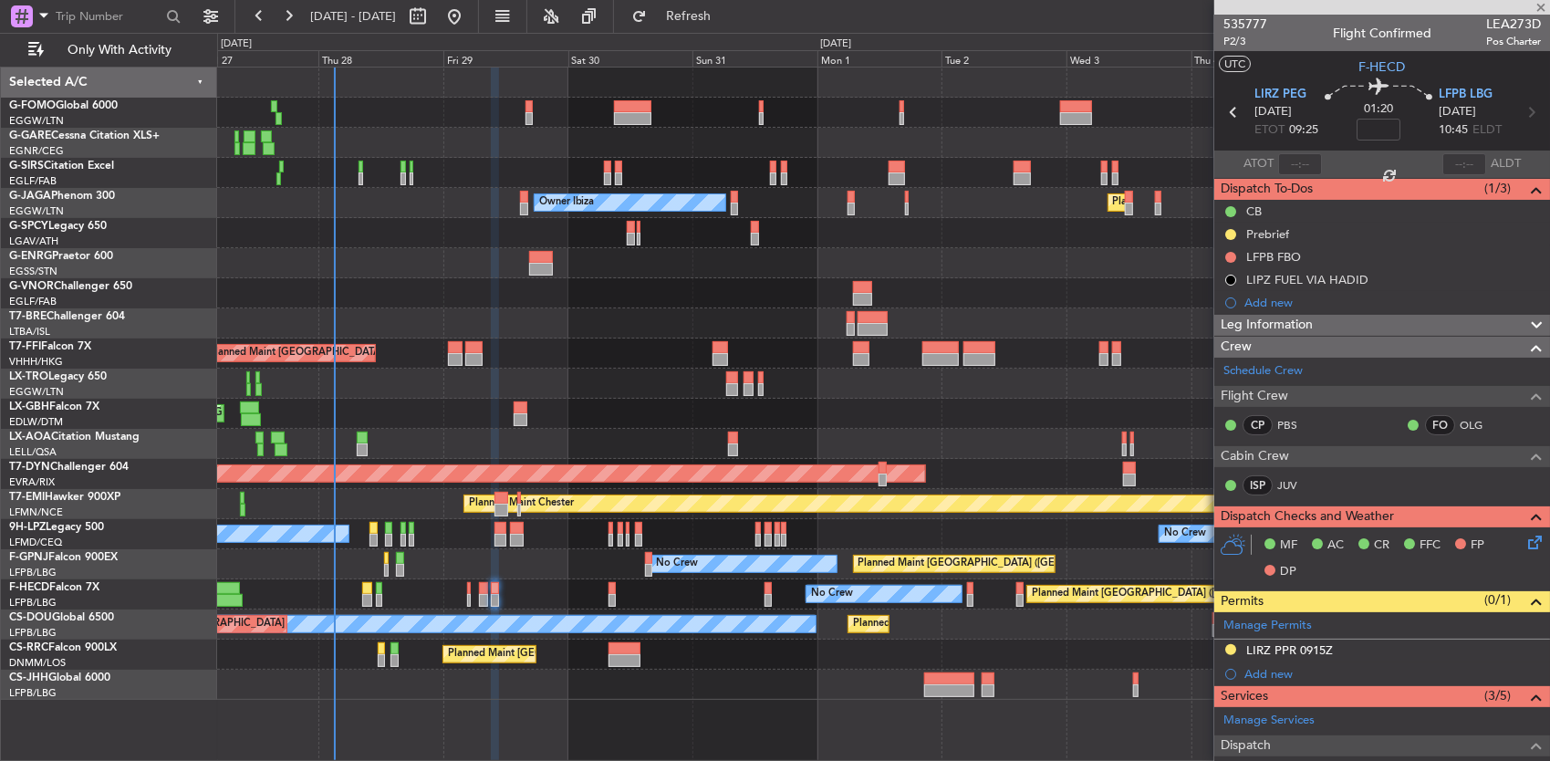
type input "3"
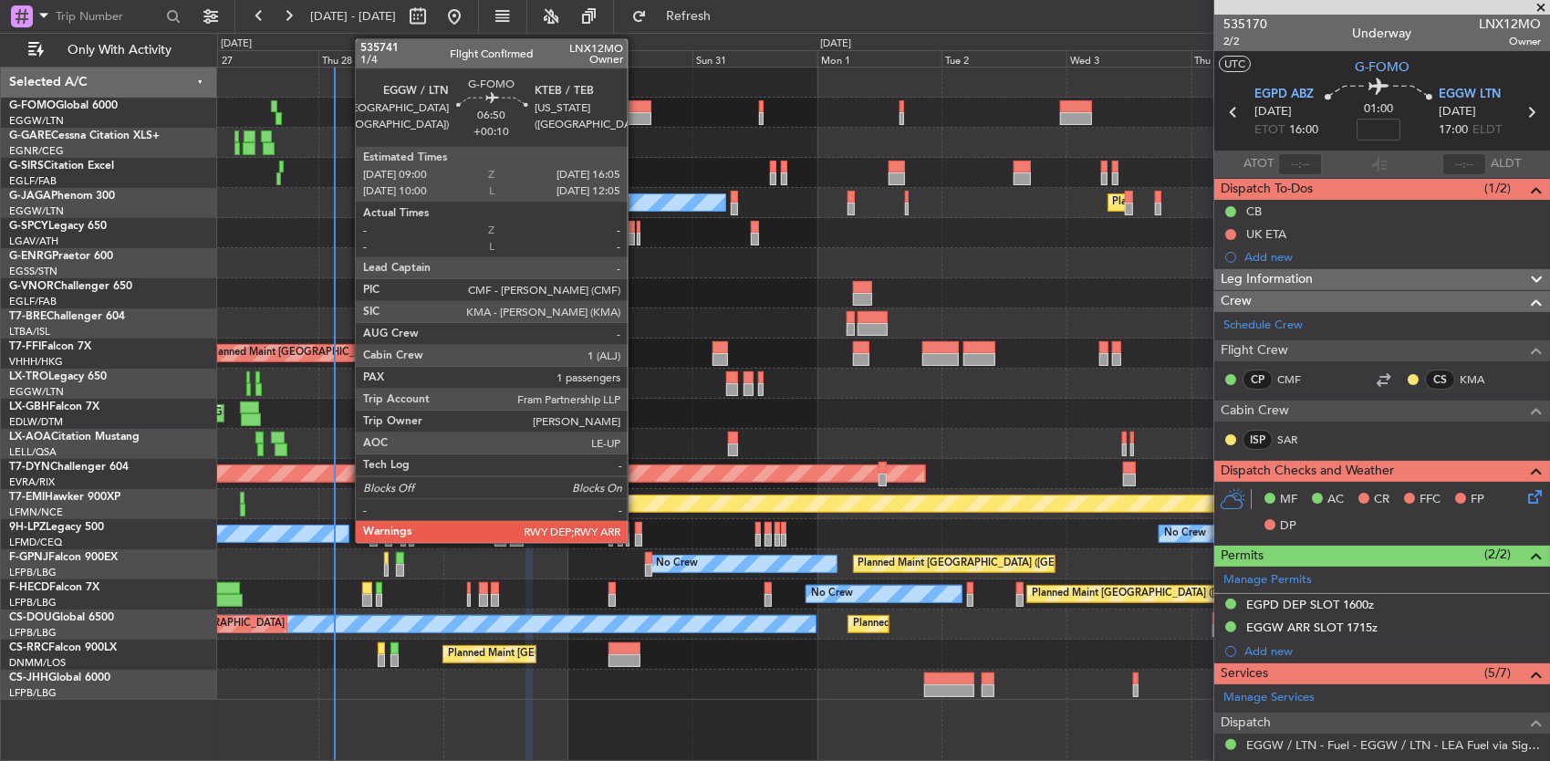
click at [619, 112] on div at bounding box center [632, 118] width 37 height 13
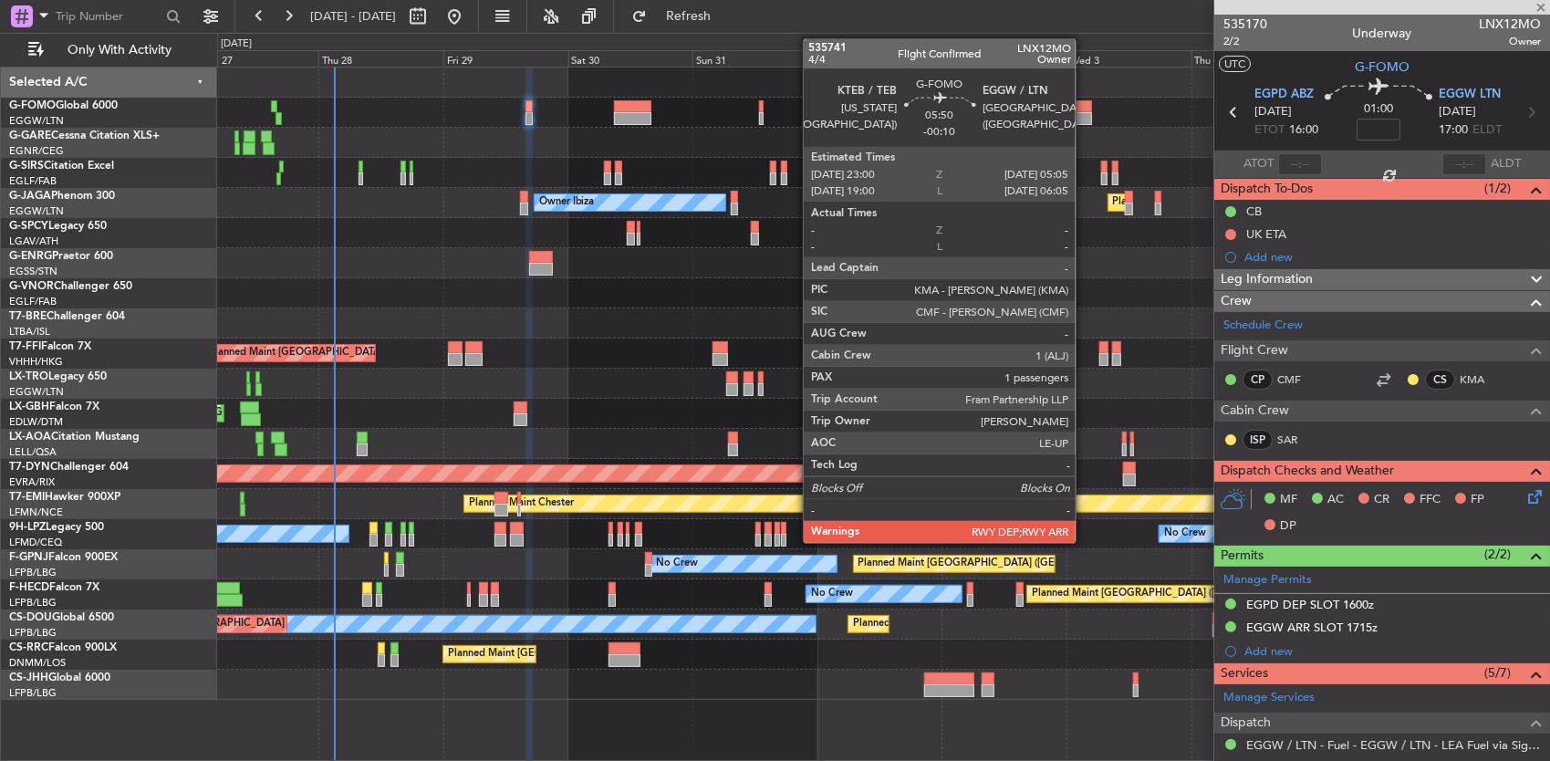
type input "+00:10"
type input "1"
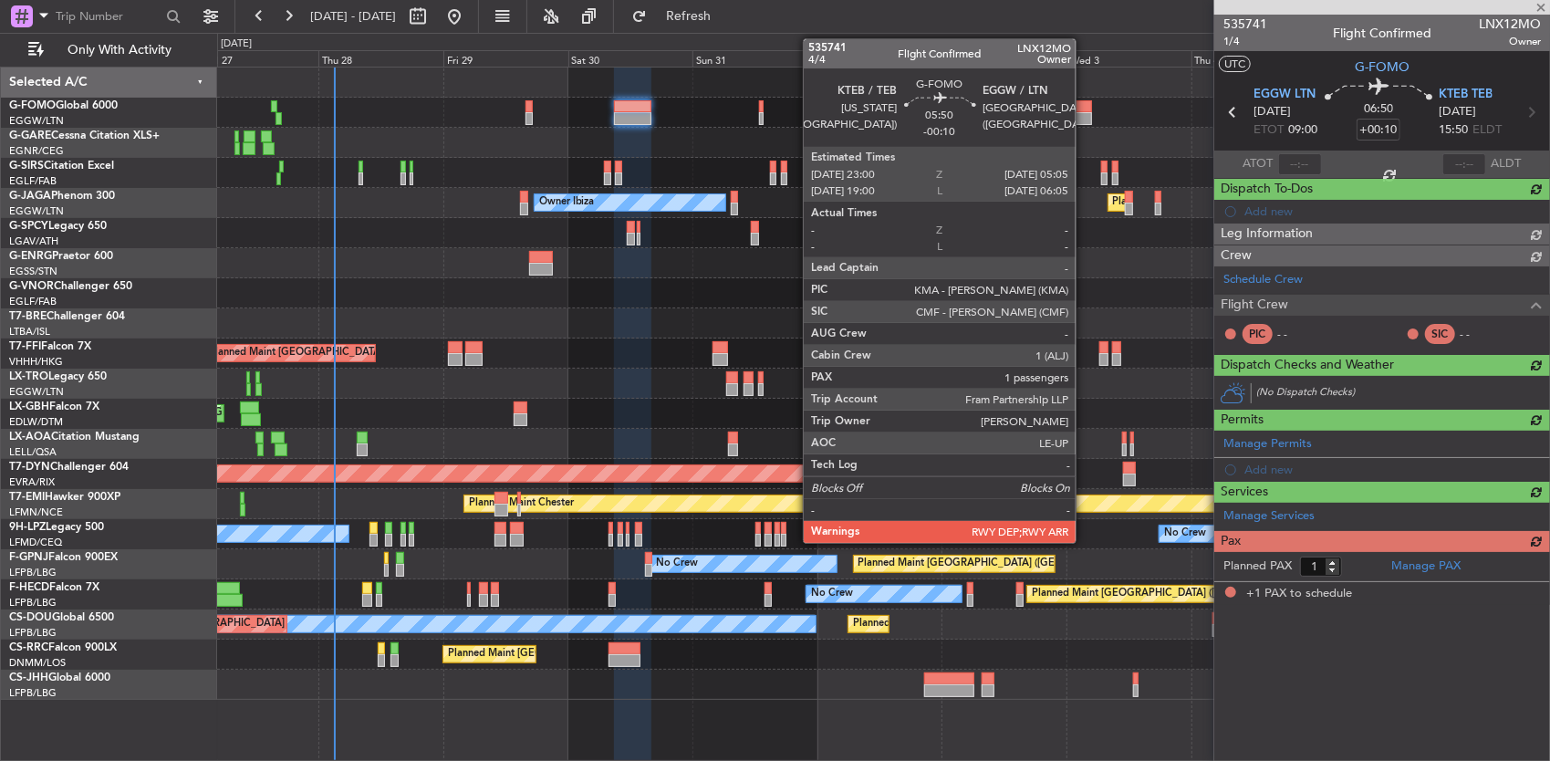
click at [1084, 106] on div at bounding box center [1076, 106] width 32 height 13
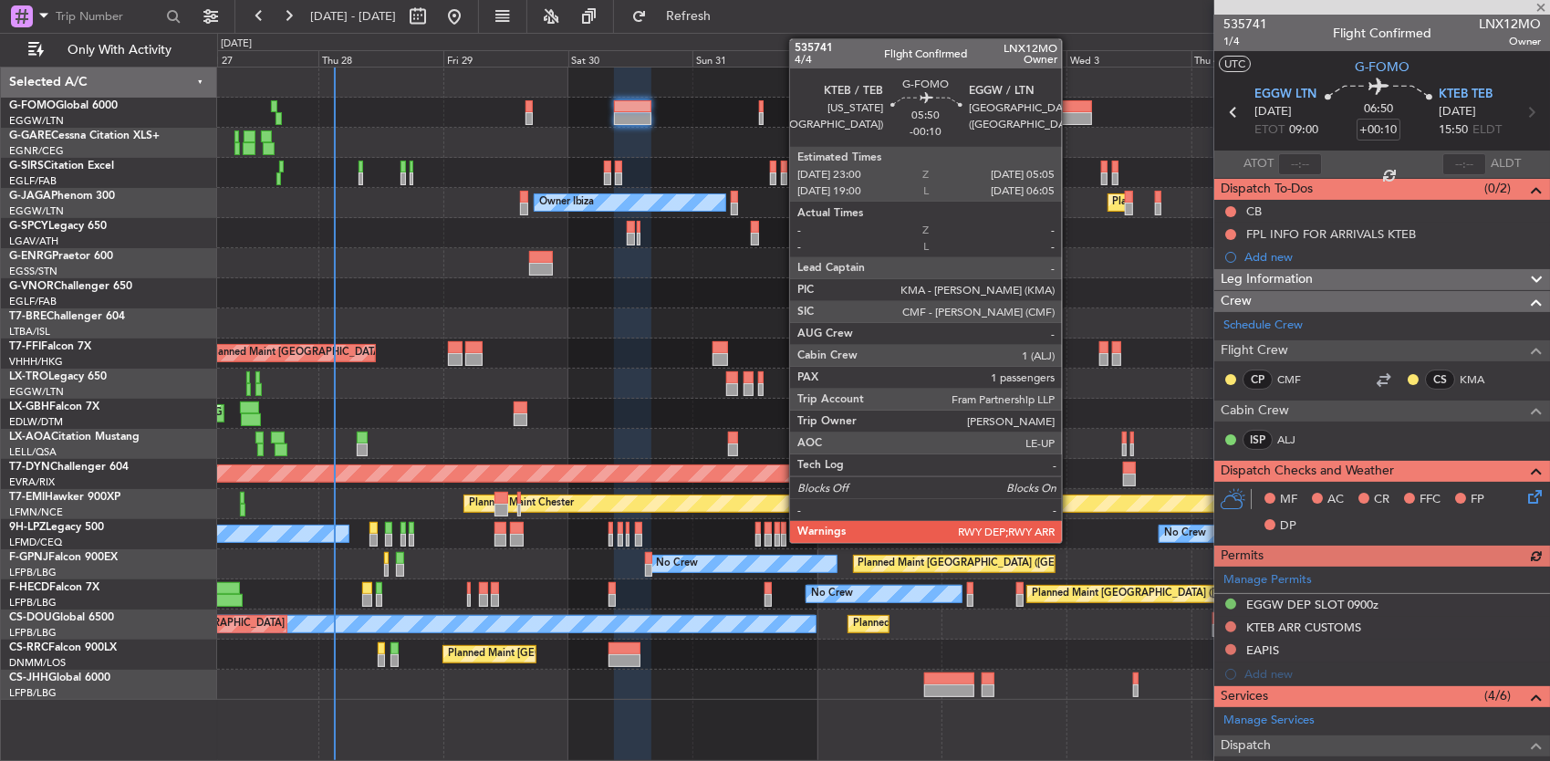
type input "-00:10"
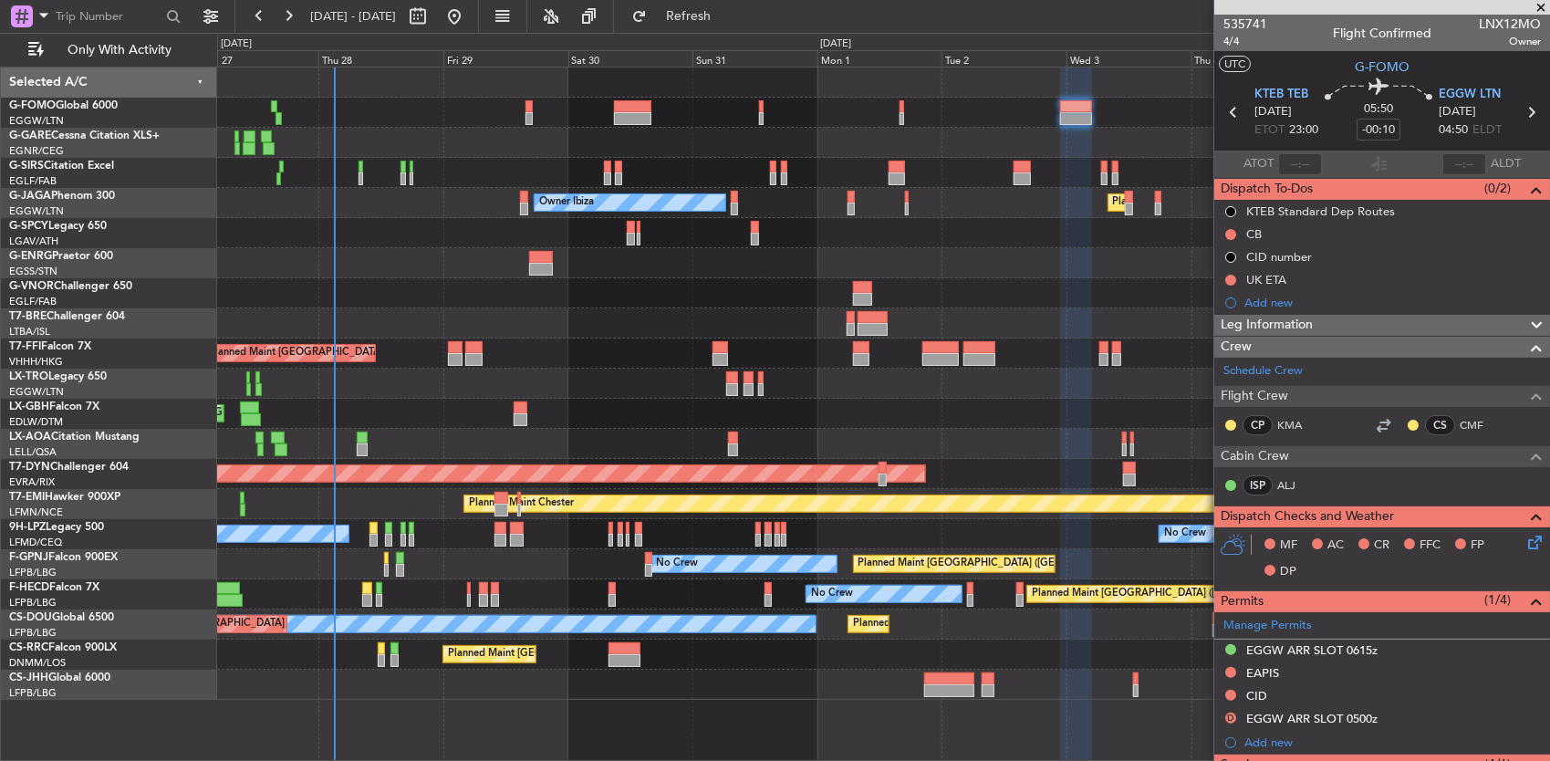
click at [519, 204] on div "Planned Maint London (Luton) Owner Ibiza No Crew Cannes (Mandelieu)" at bounding box center [883, 203] width 1333 height 30
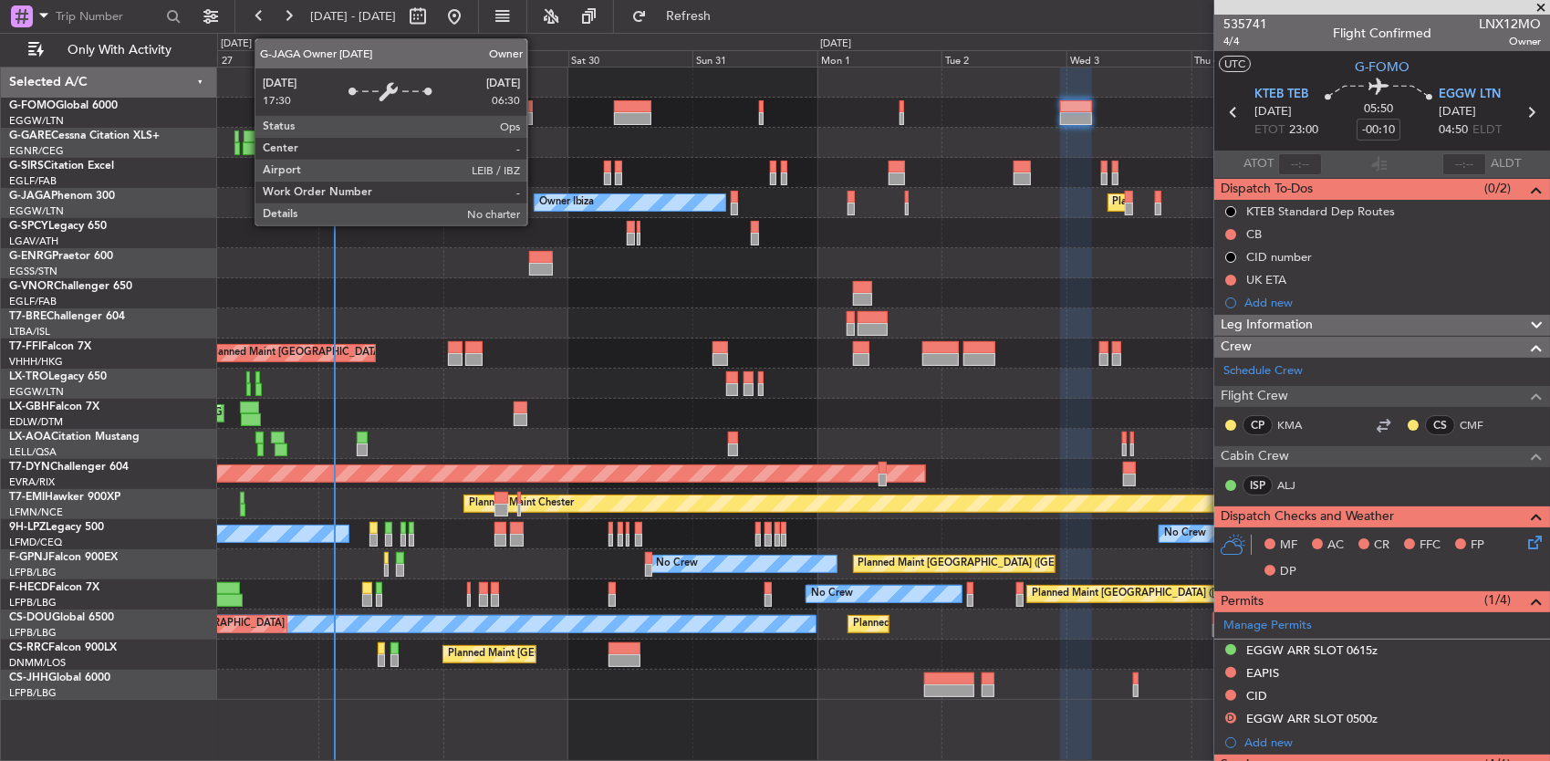
click at [536, 202] on div "Owner Ibiza" at bounding box center [629, 202] width 191 height 16
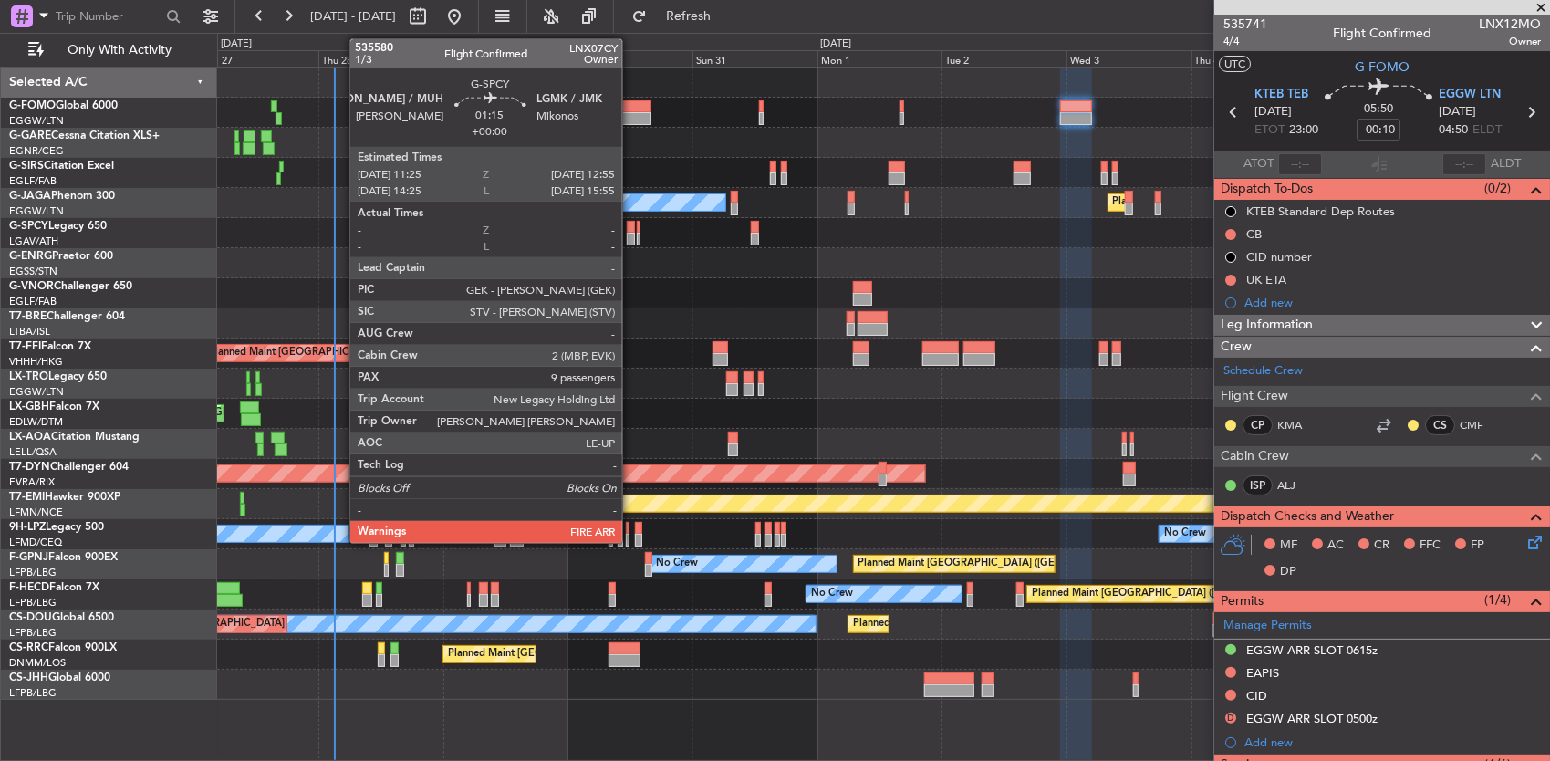
click at [631, 226] on div at bounding box center [631, 227] width 8 height 13
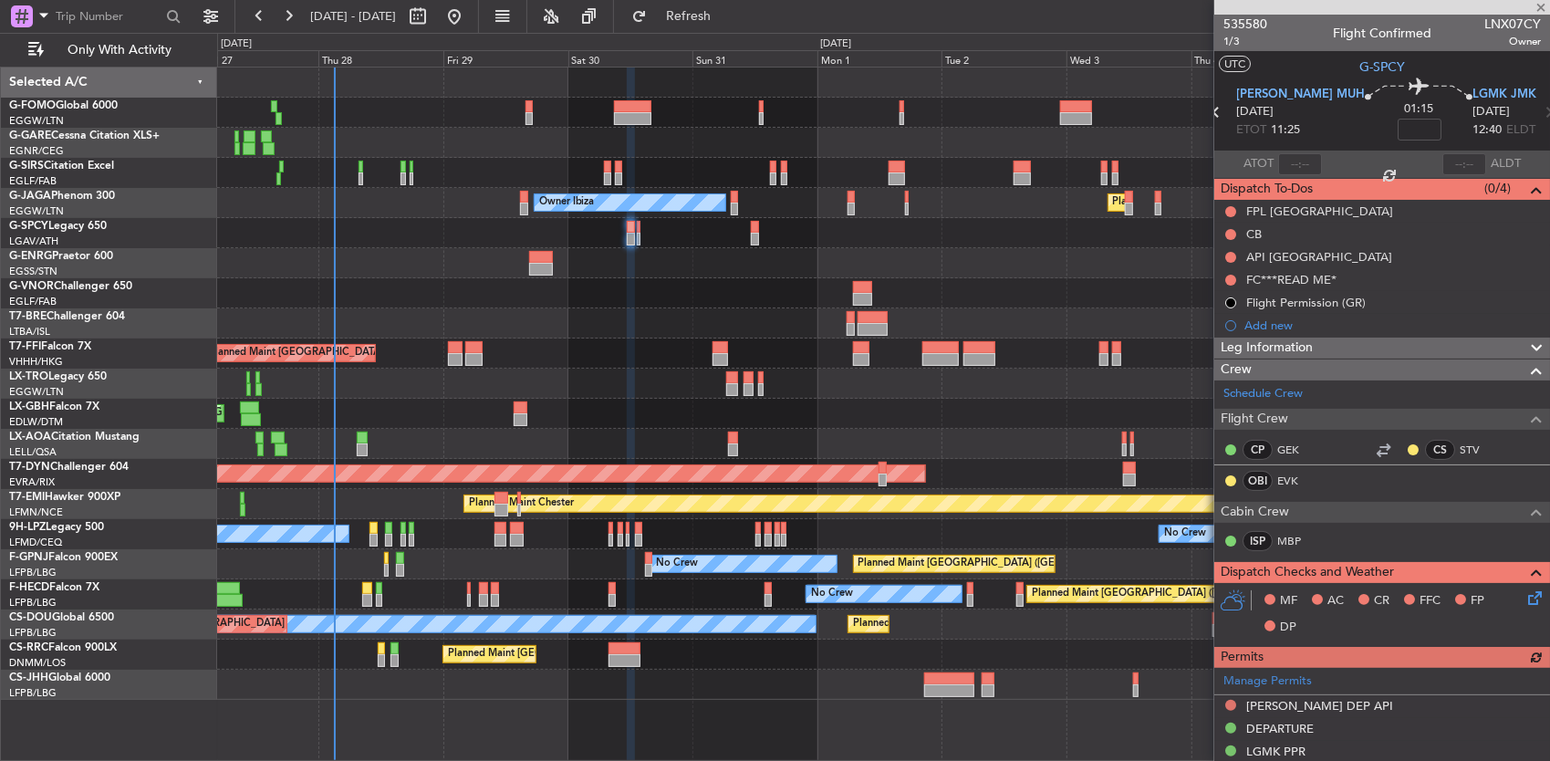
click at [634, 230] on div at bounding box center [883, 233] width 1333 height 30
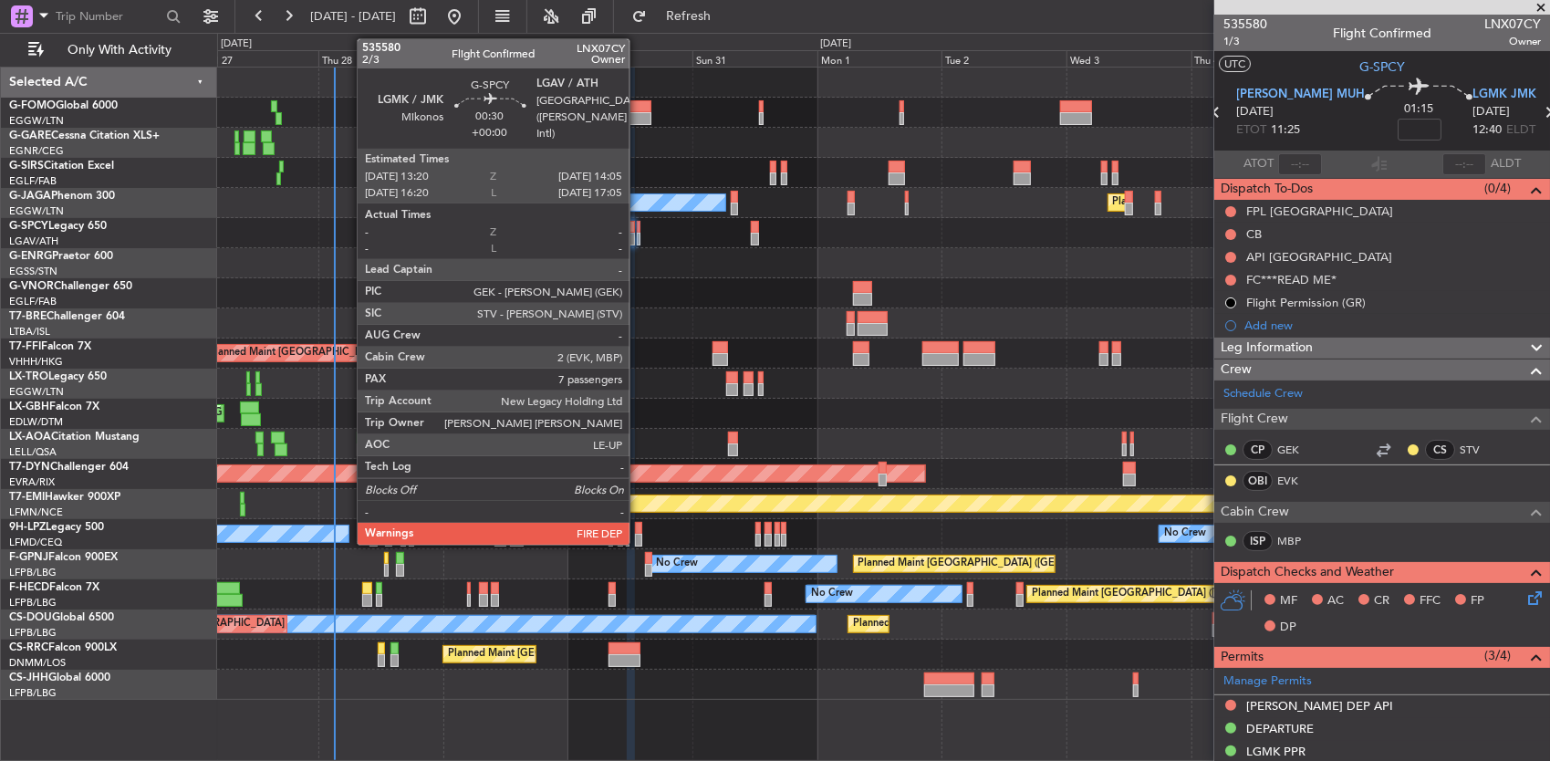
click at [638, 226] on div at bounding box center [639, 227] width 5 height 13
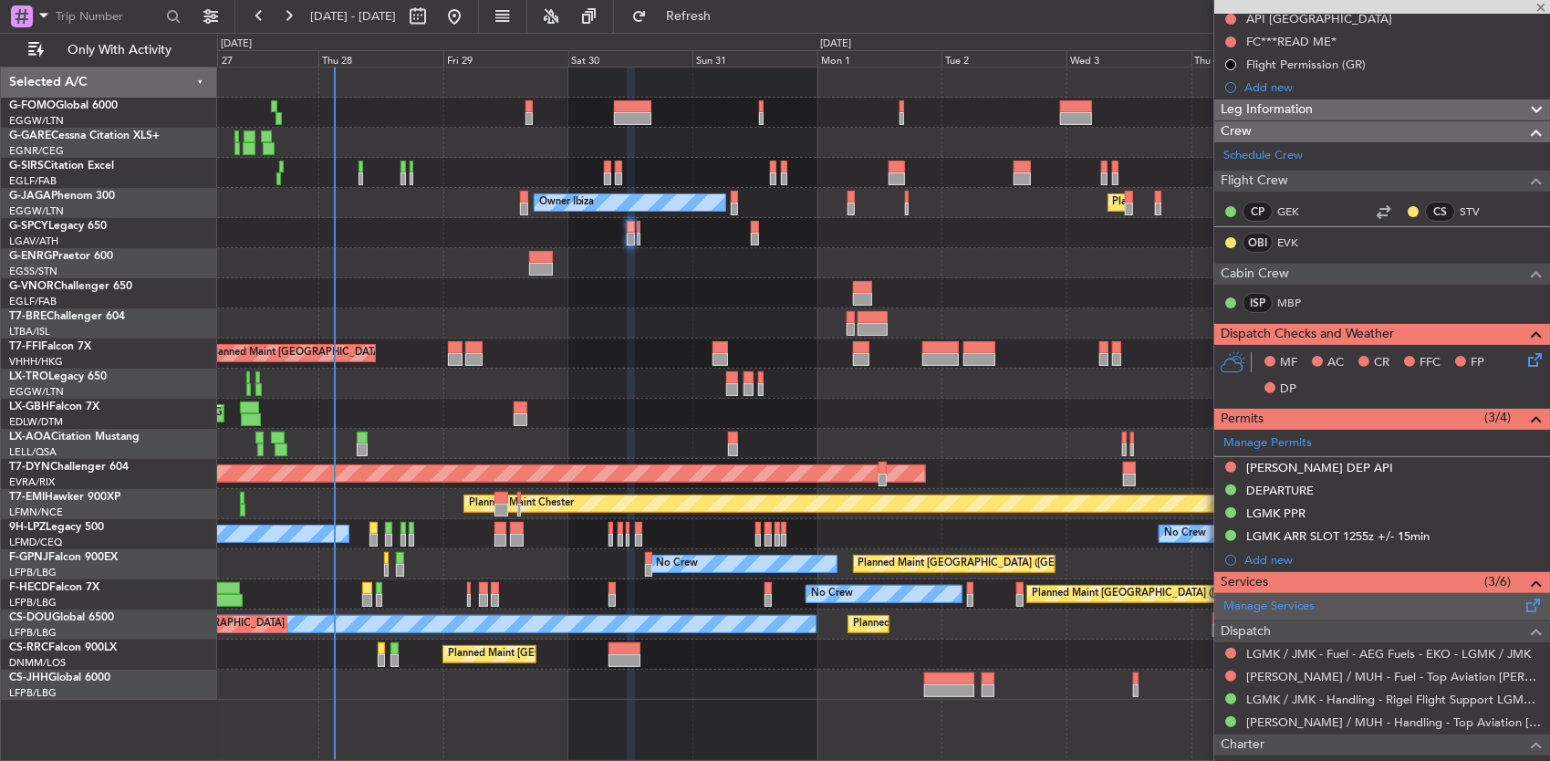
scroll to position [365, 0]
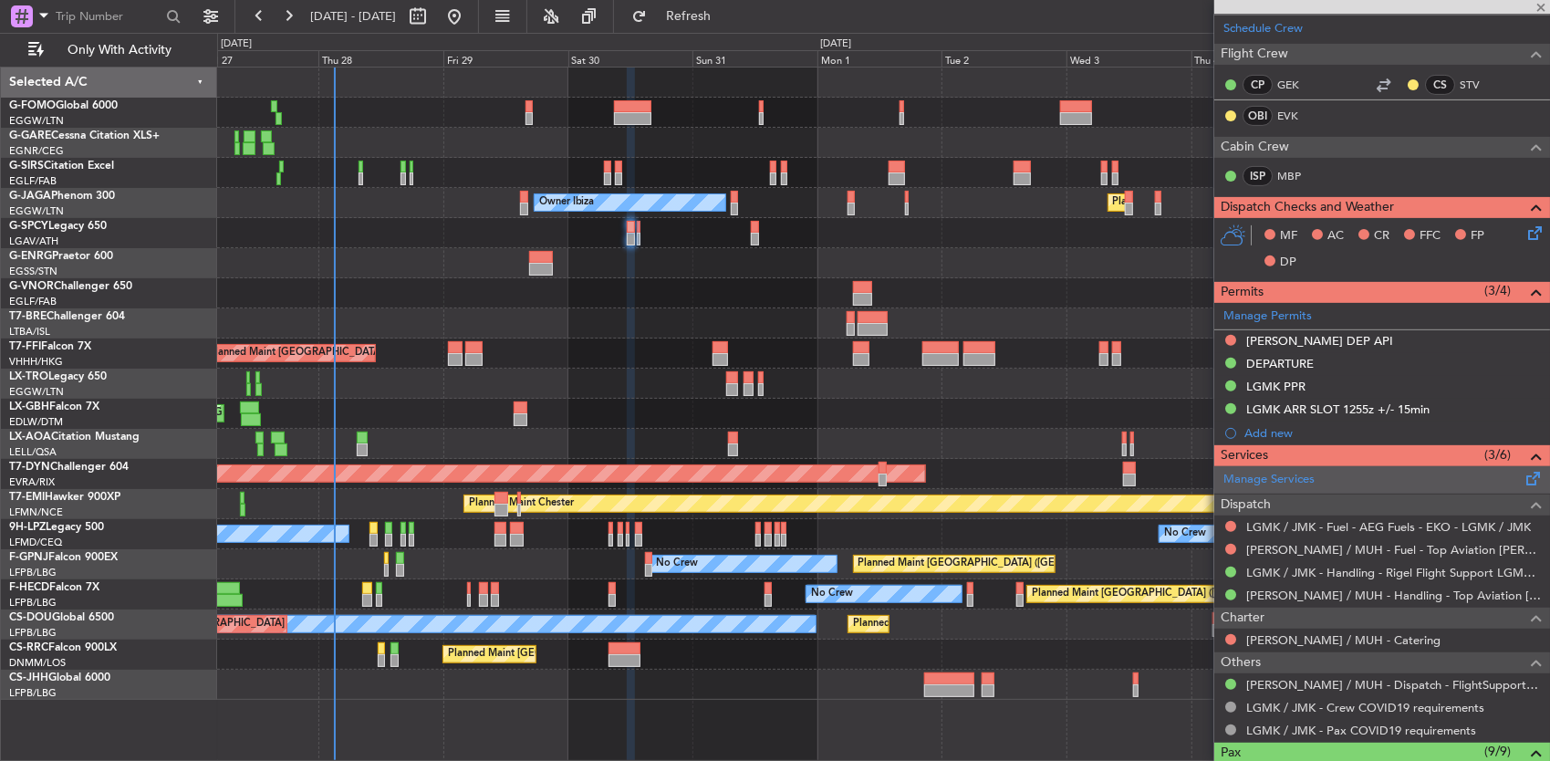
type input "7"
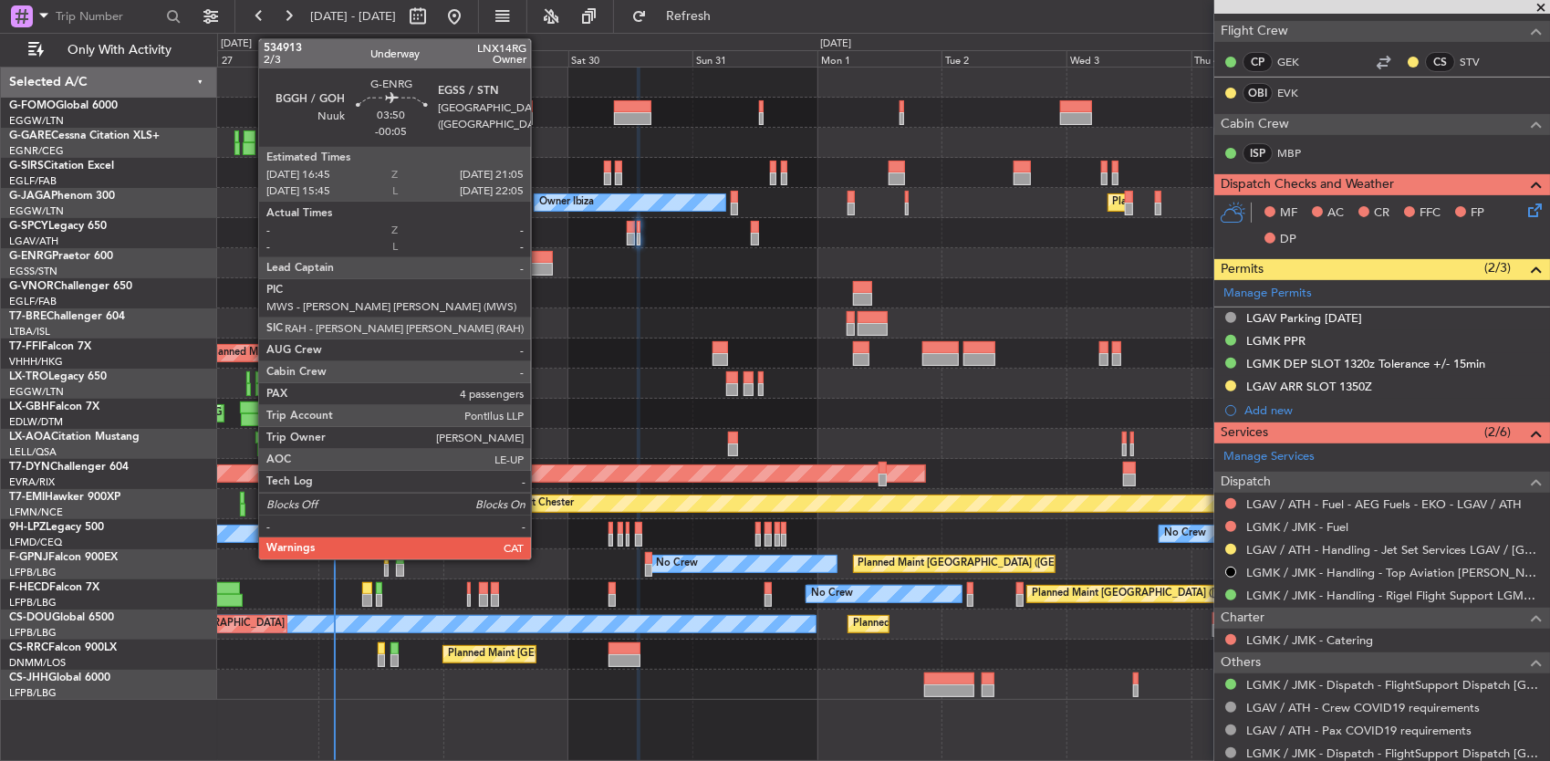
click at [540, 270] on div at bounding box center [540, 269] width 23 height 13
type input "-00:05"
type input "4"
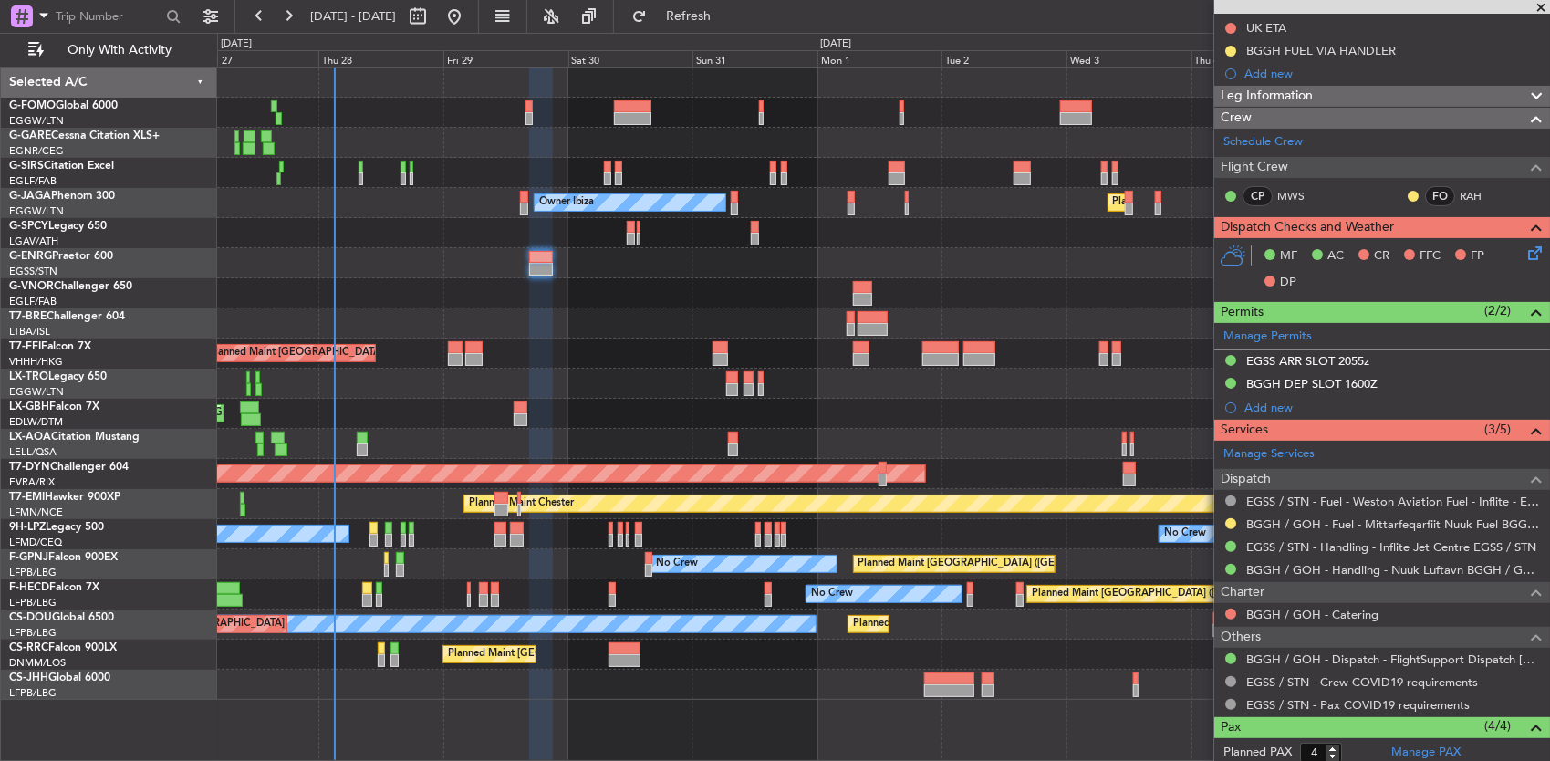
scroll to position [0, 0]
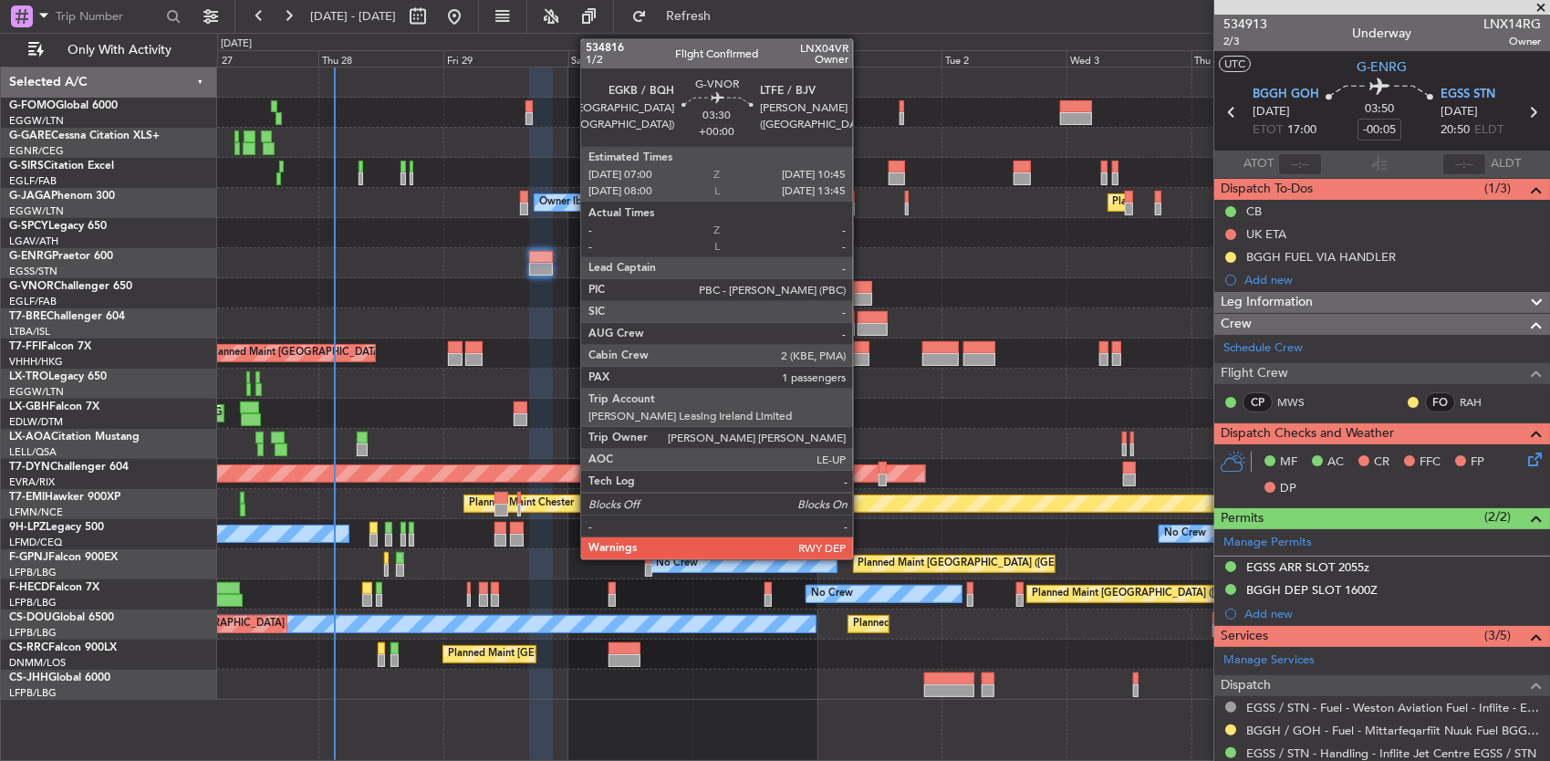
click at [862, 283] on div at bounding box center [863, 287] width 20 height 13
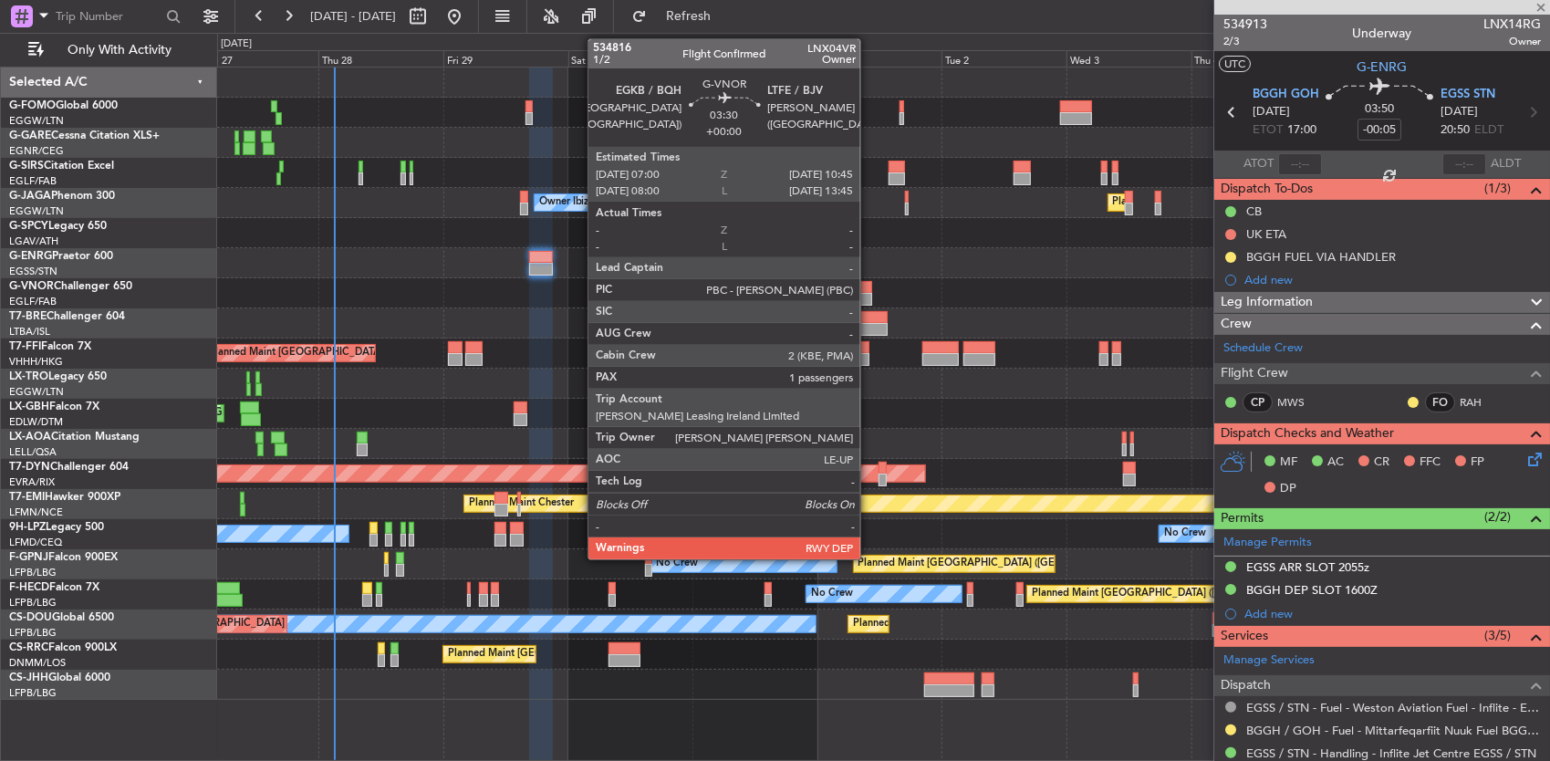
type input "1"
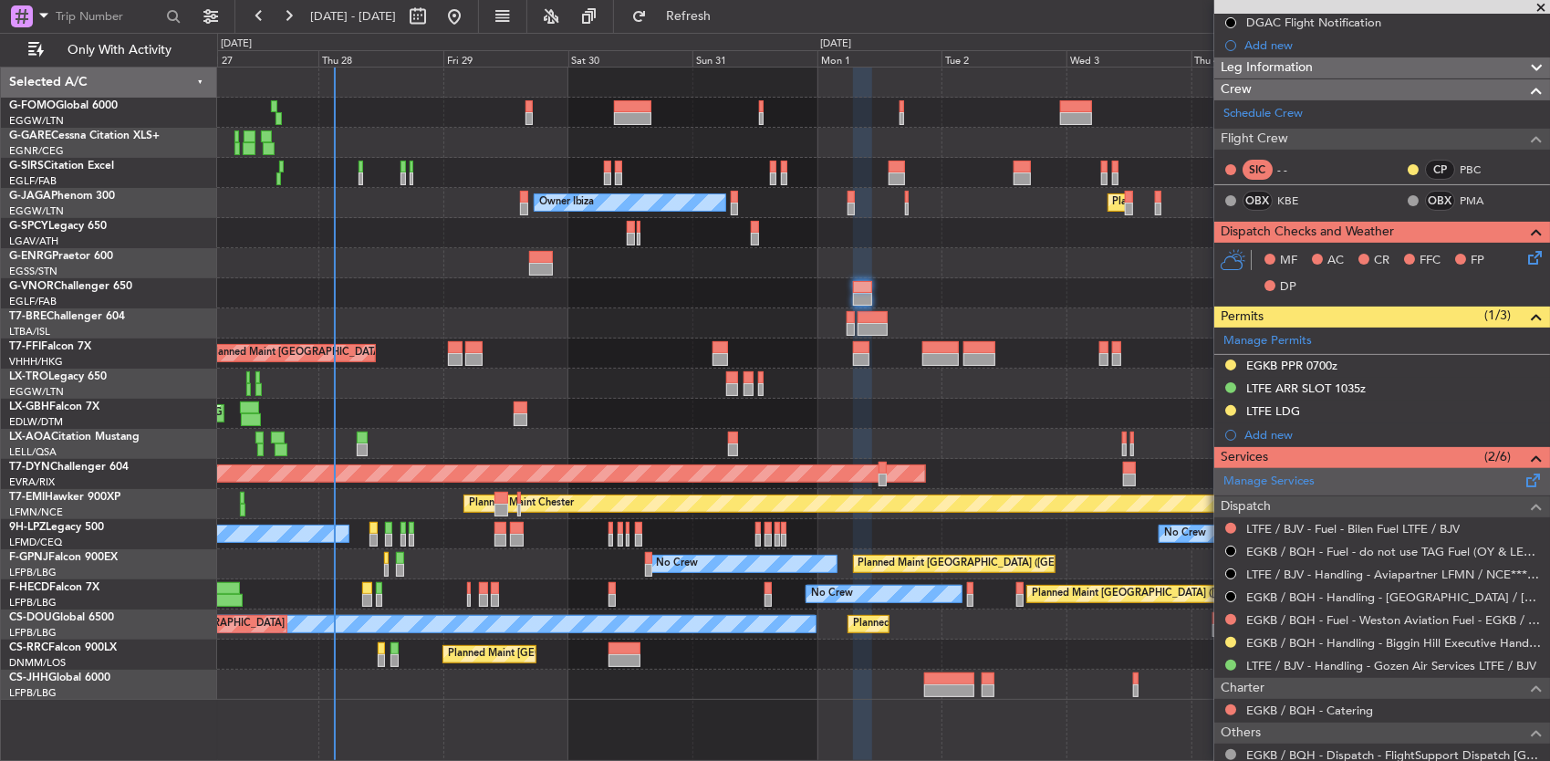
scroll to position [274, 0]
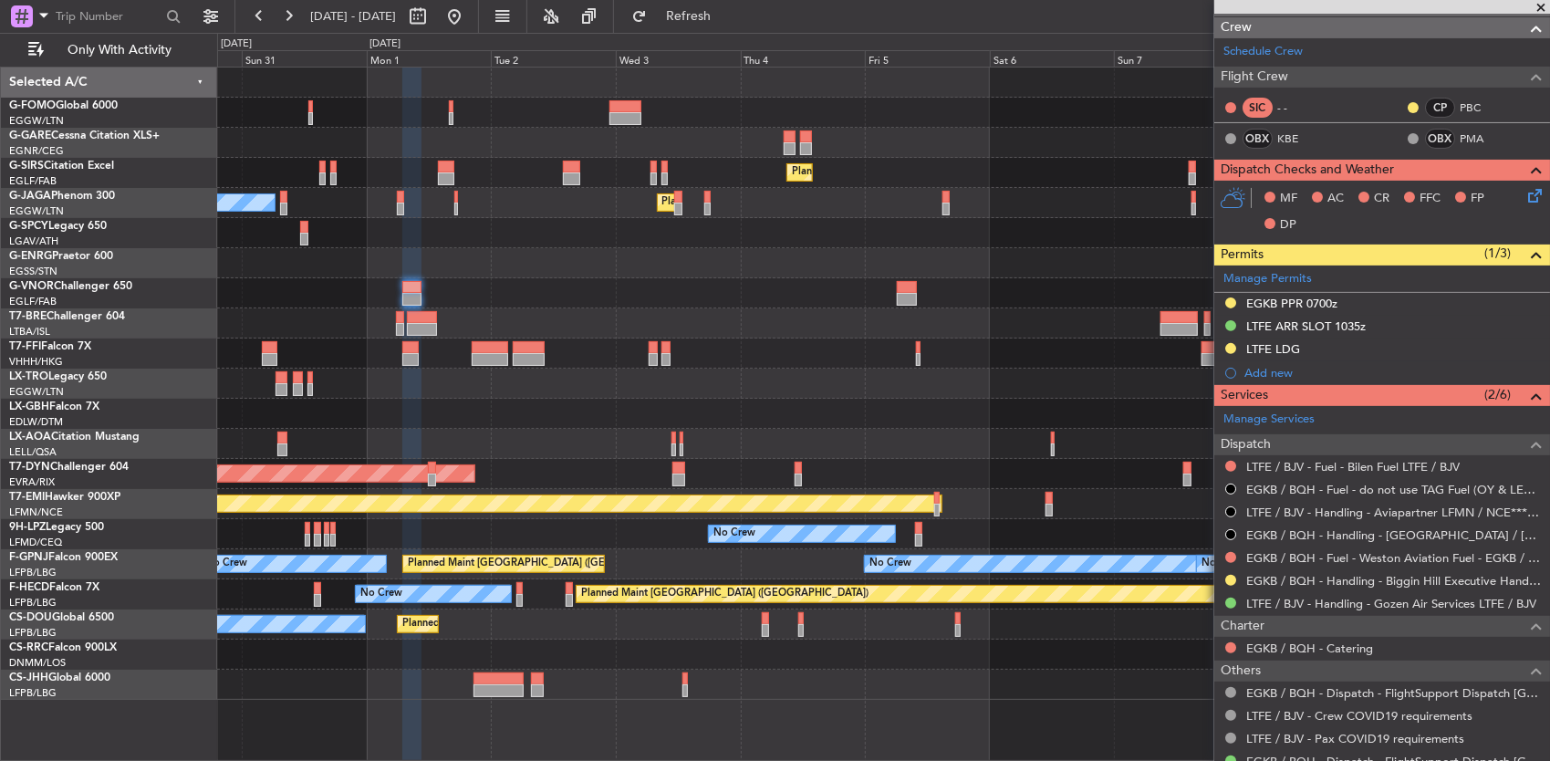
click at [551, 248] on div at bounding box center [883, 263] width 1333 height 30
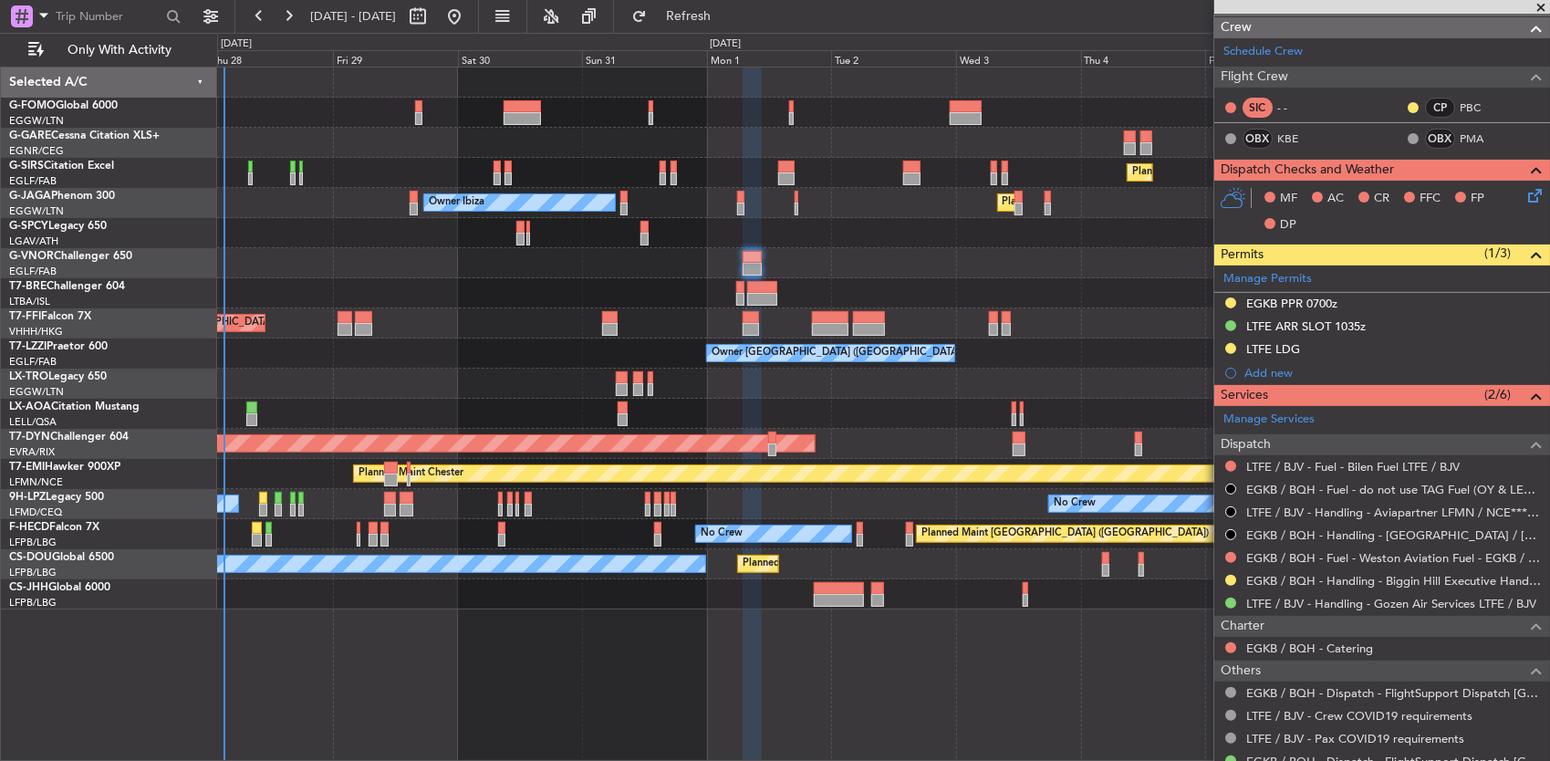
click at [1044, 271] on div at bounding box center [883, 263] width 1333 height 30
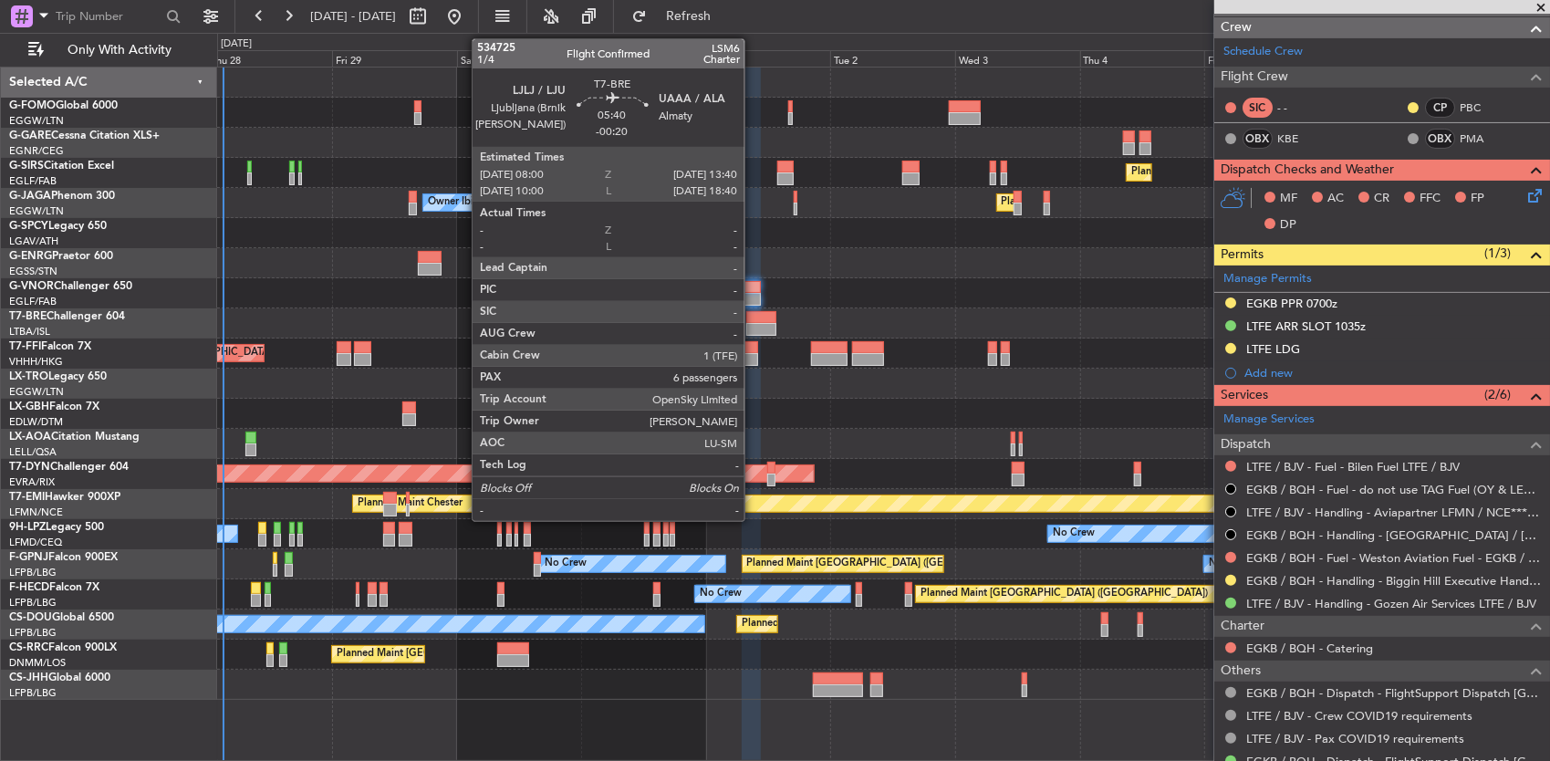
click at [753, 317] on div at bounding box center [761, 317] width 30 height 13
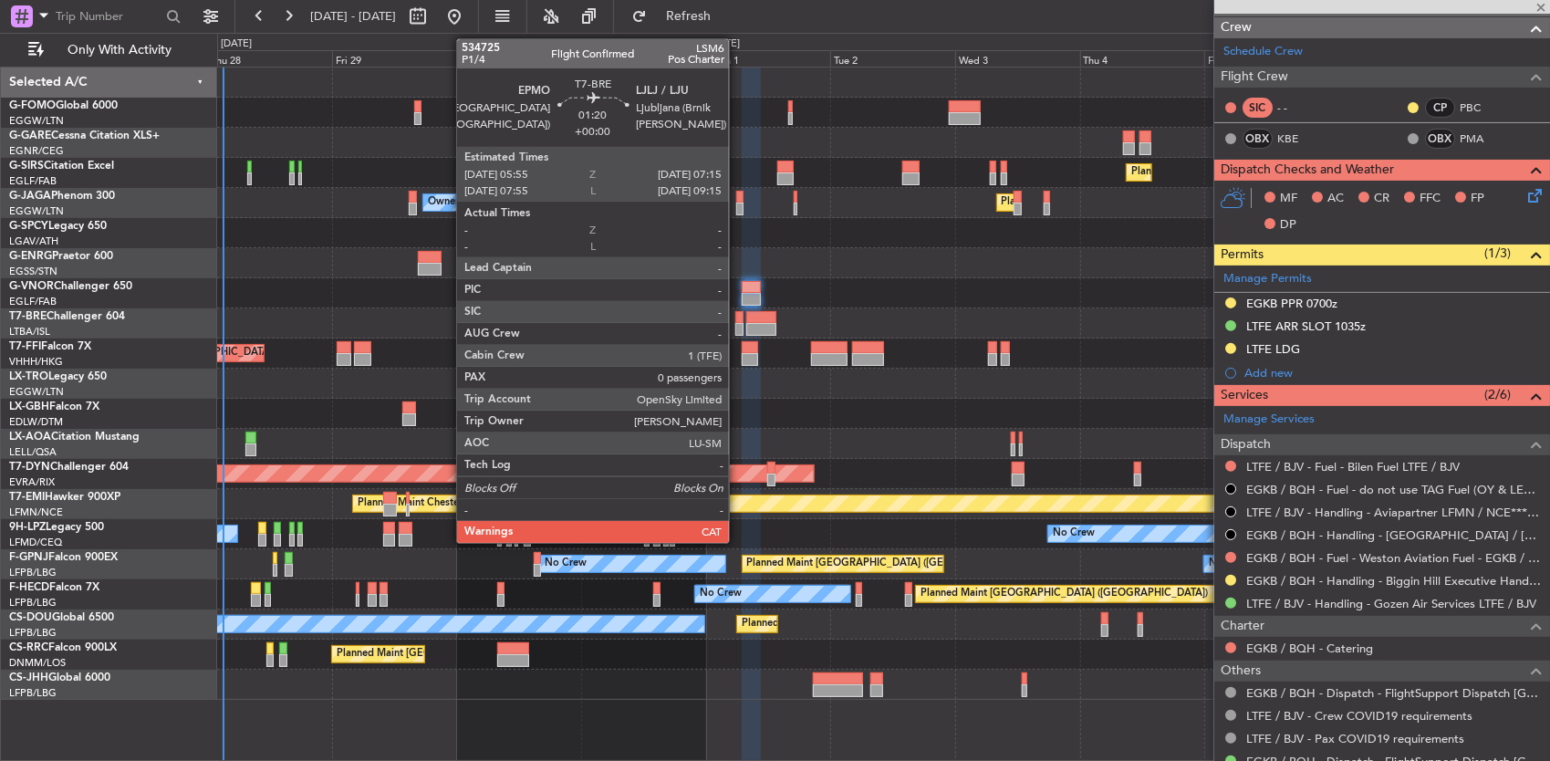
type input "-00:20"
type input "6"
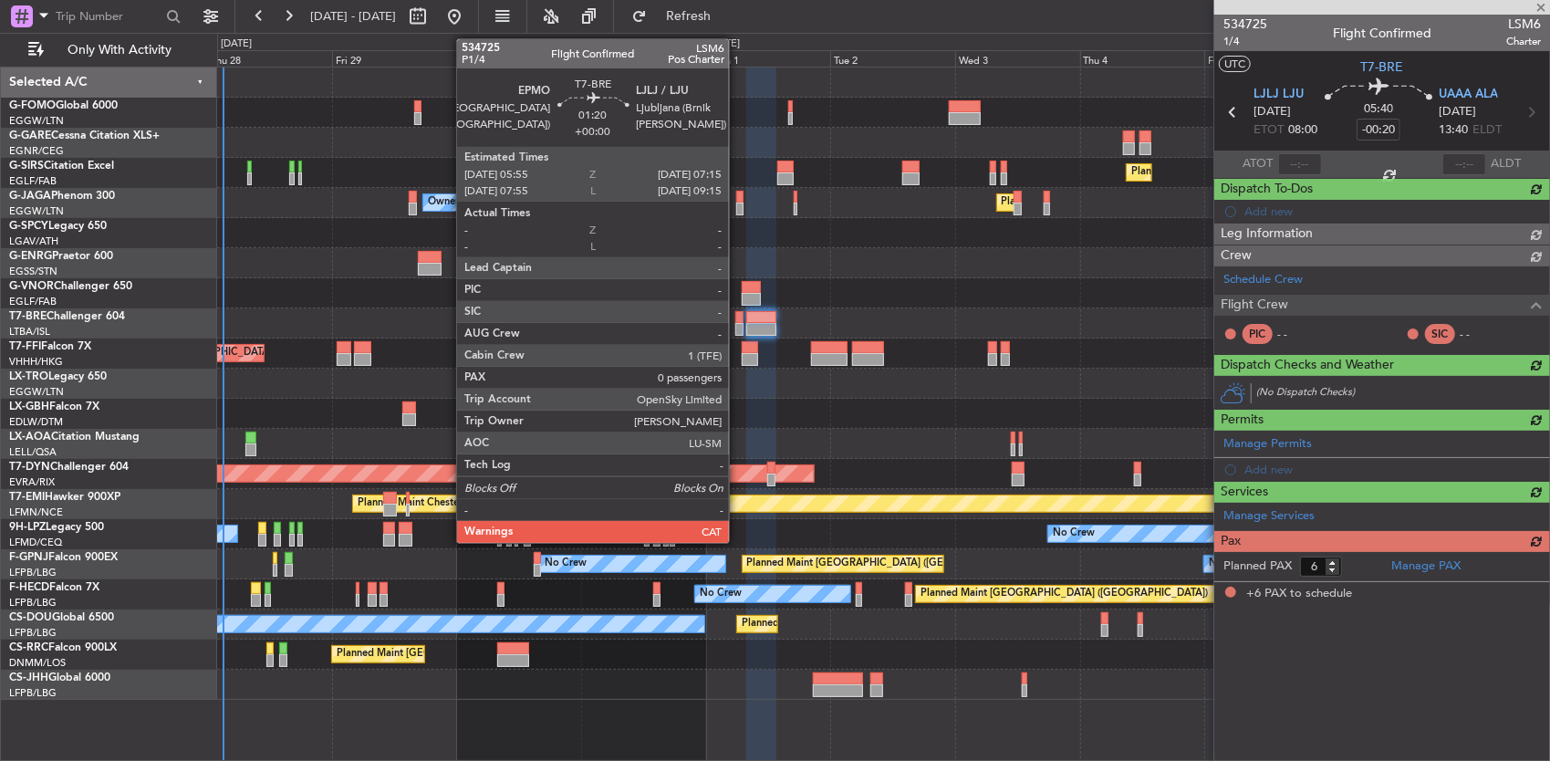
scroll to position [0, 0]
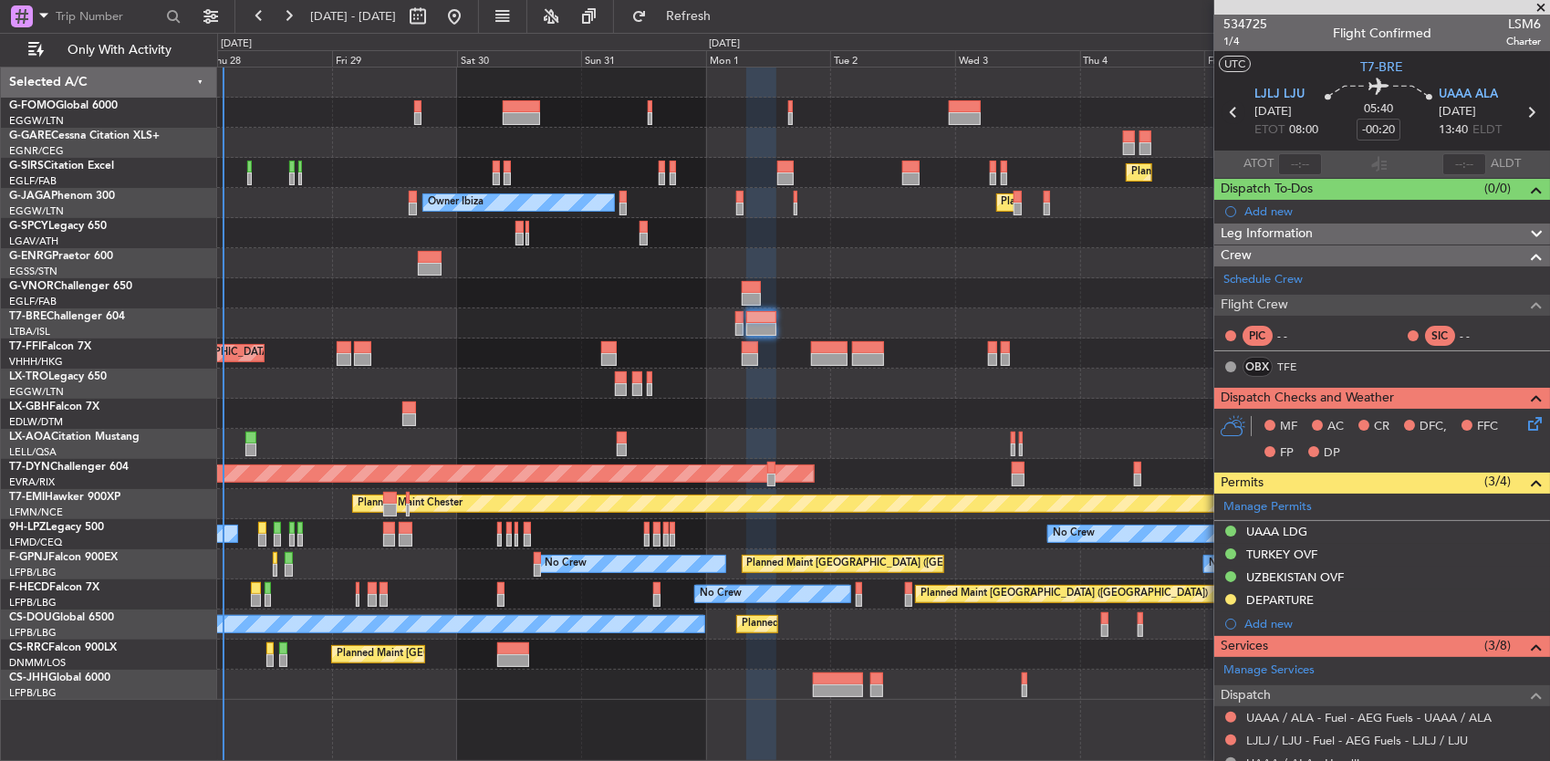
click at [1222, 113] on icon at bounding box center [1233, 112] width 24 height 24
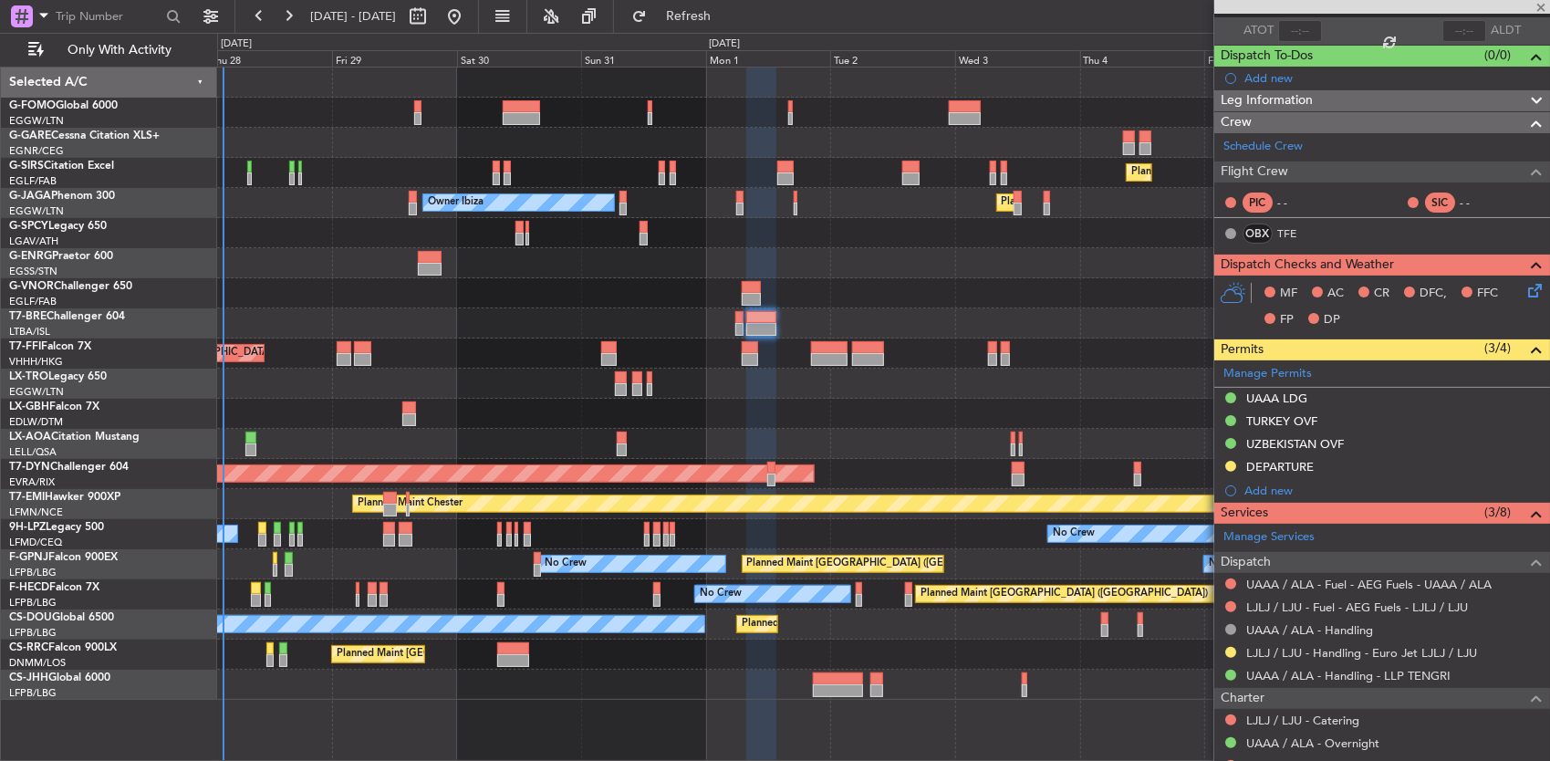
scroll to position [182, 0]
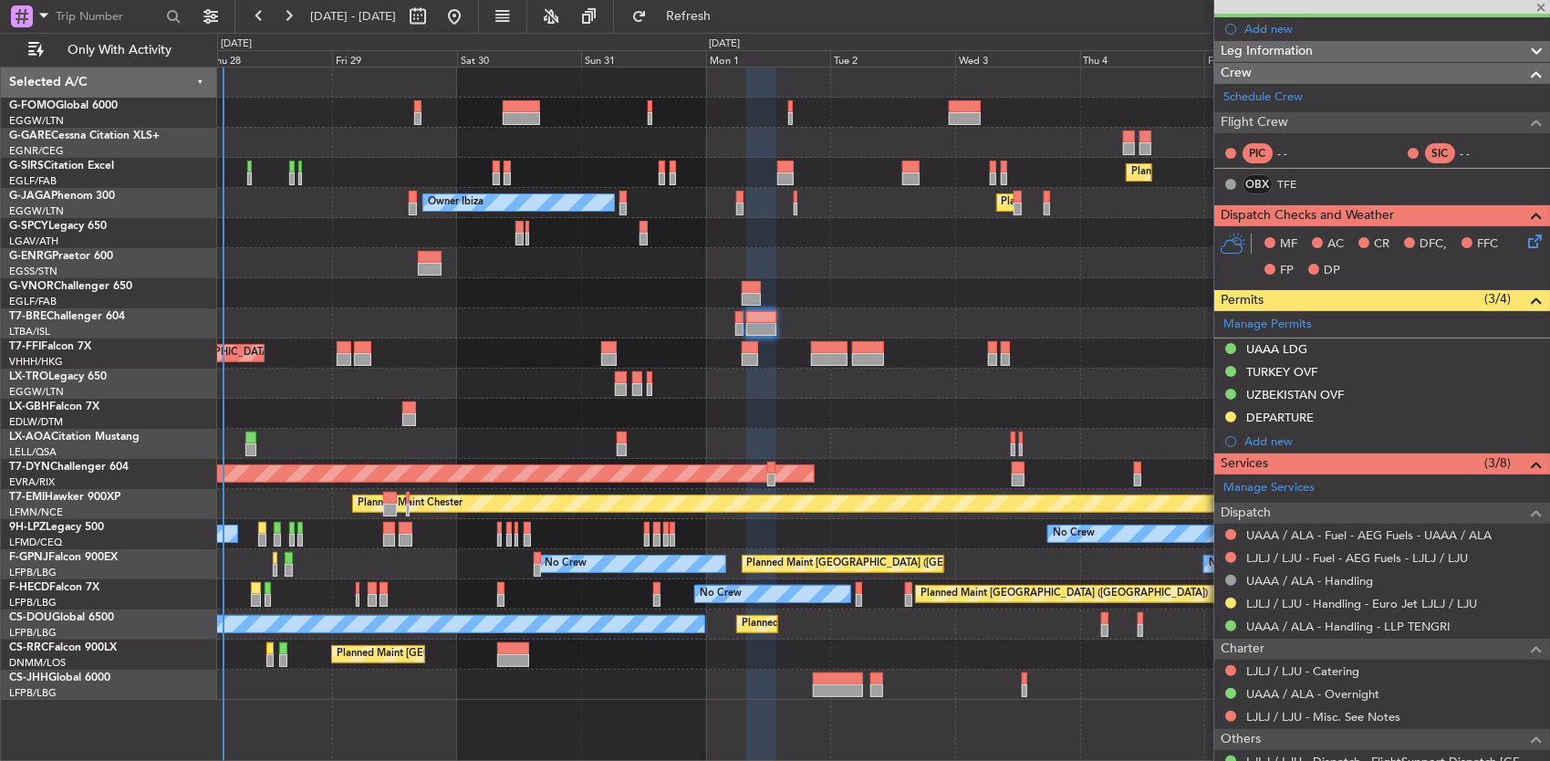
type input "0"
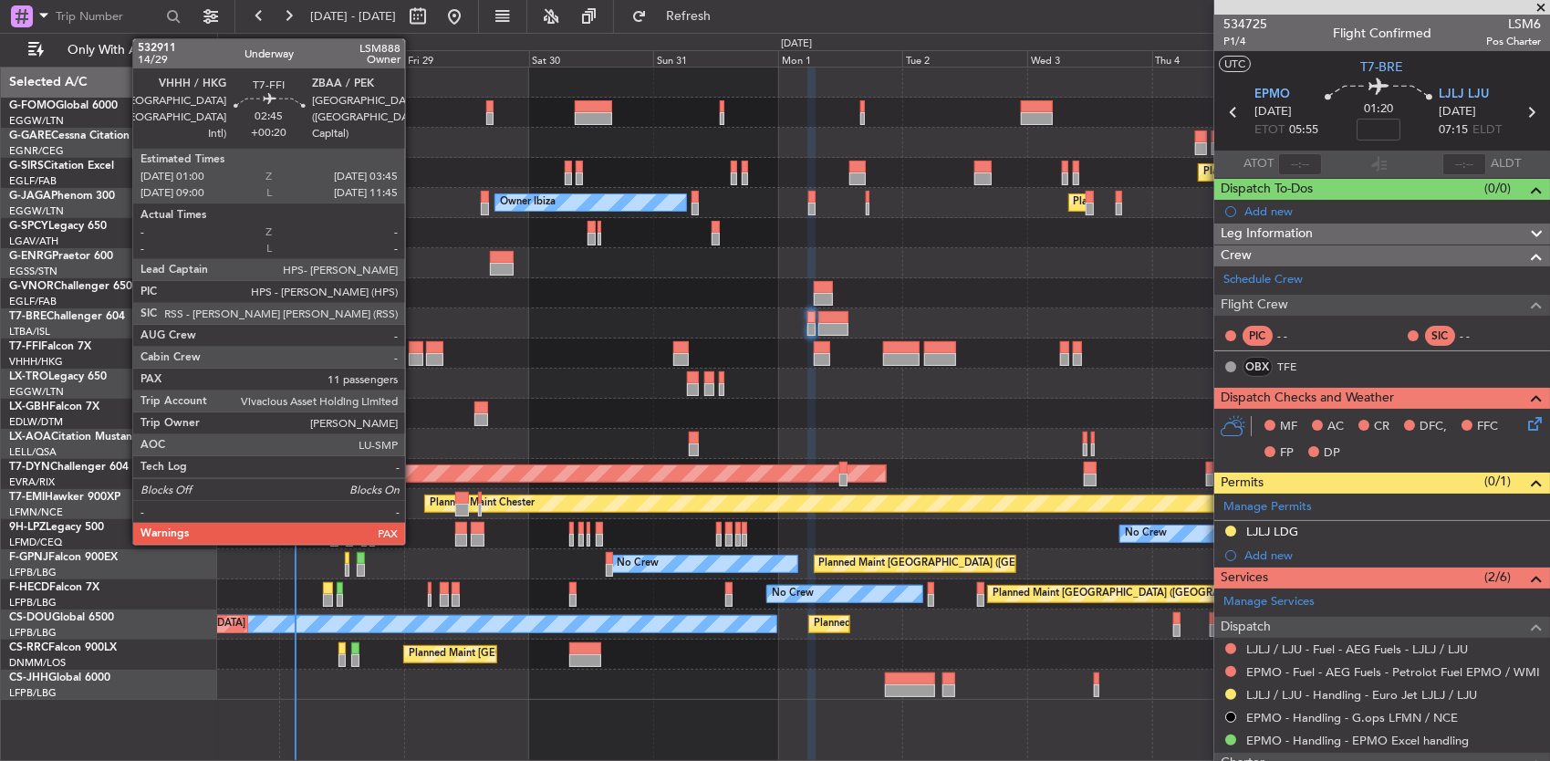
click at [414, 348] on div at bounding box center [416, 347] width 15 height 13
type input "+00:20"
type input "11"
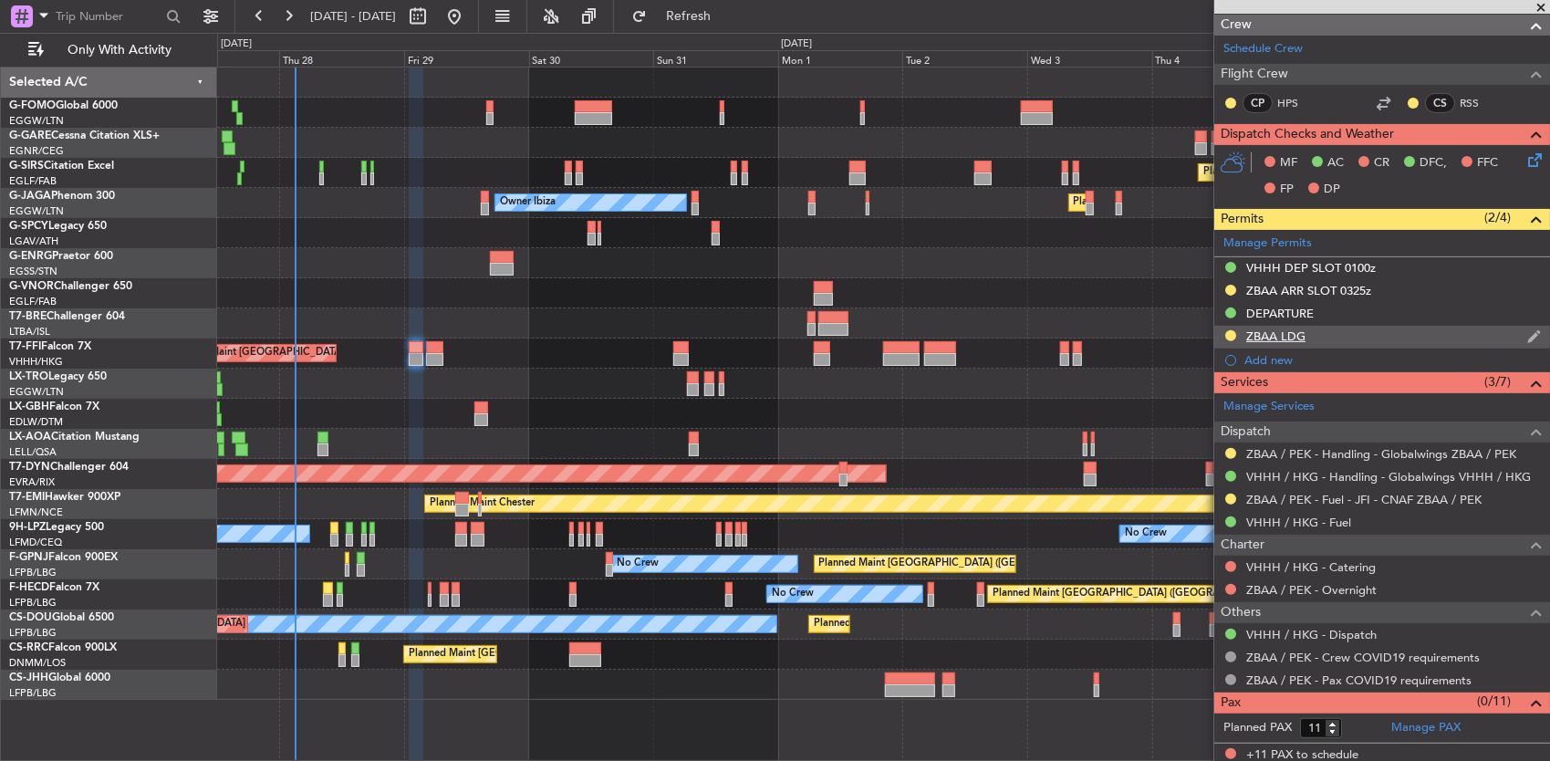
scroll to position [299, 0]
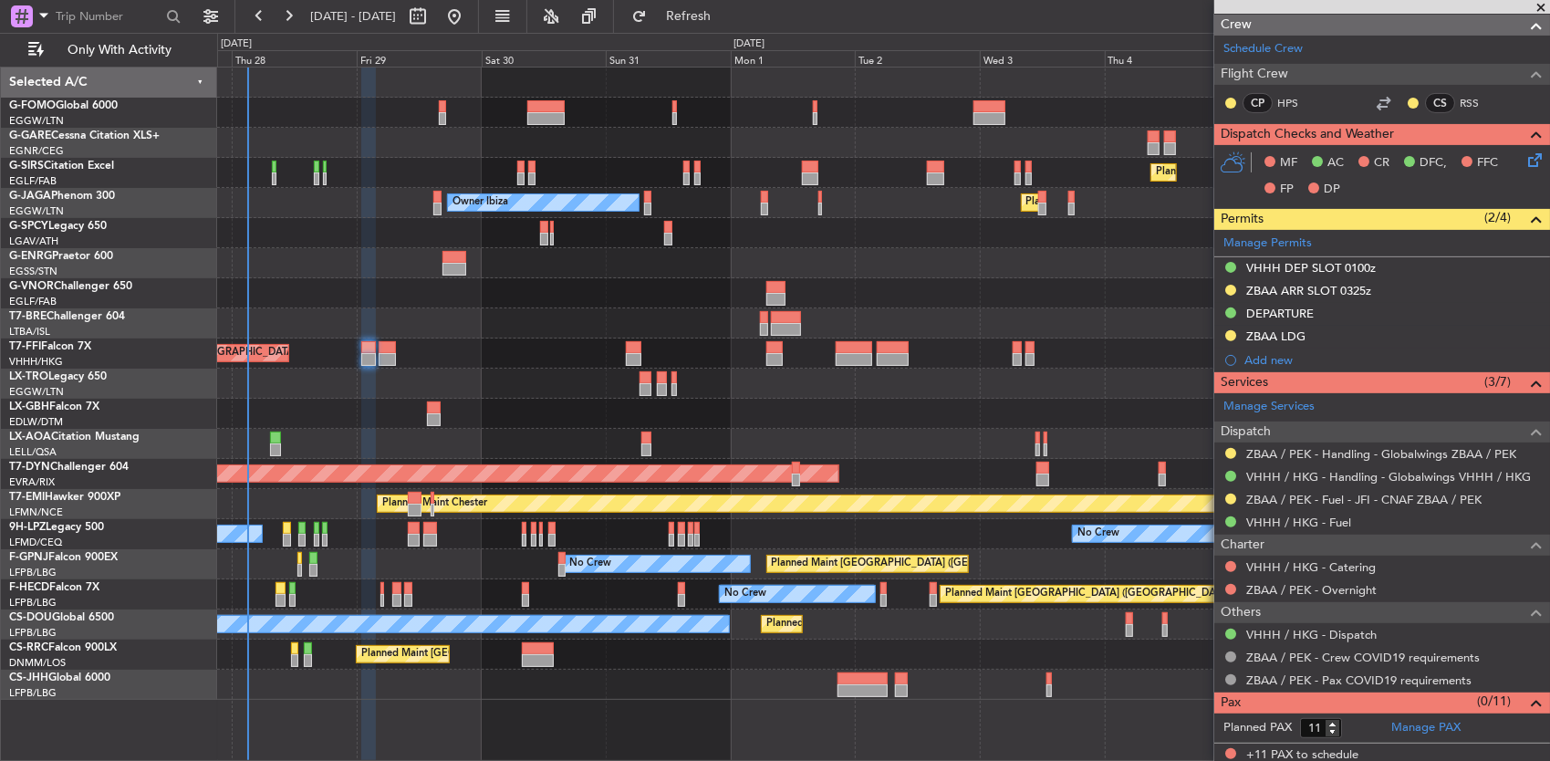
click at [1024, 379] on div "Planned Maint London (Farnborough) Unplanned Maint Oxford (Kidlington) Planned …" at bounding box center [883, 383] width 1333 height 632
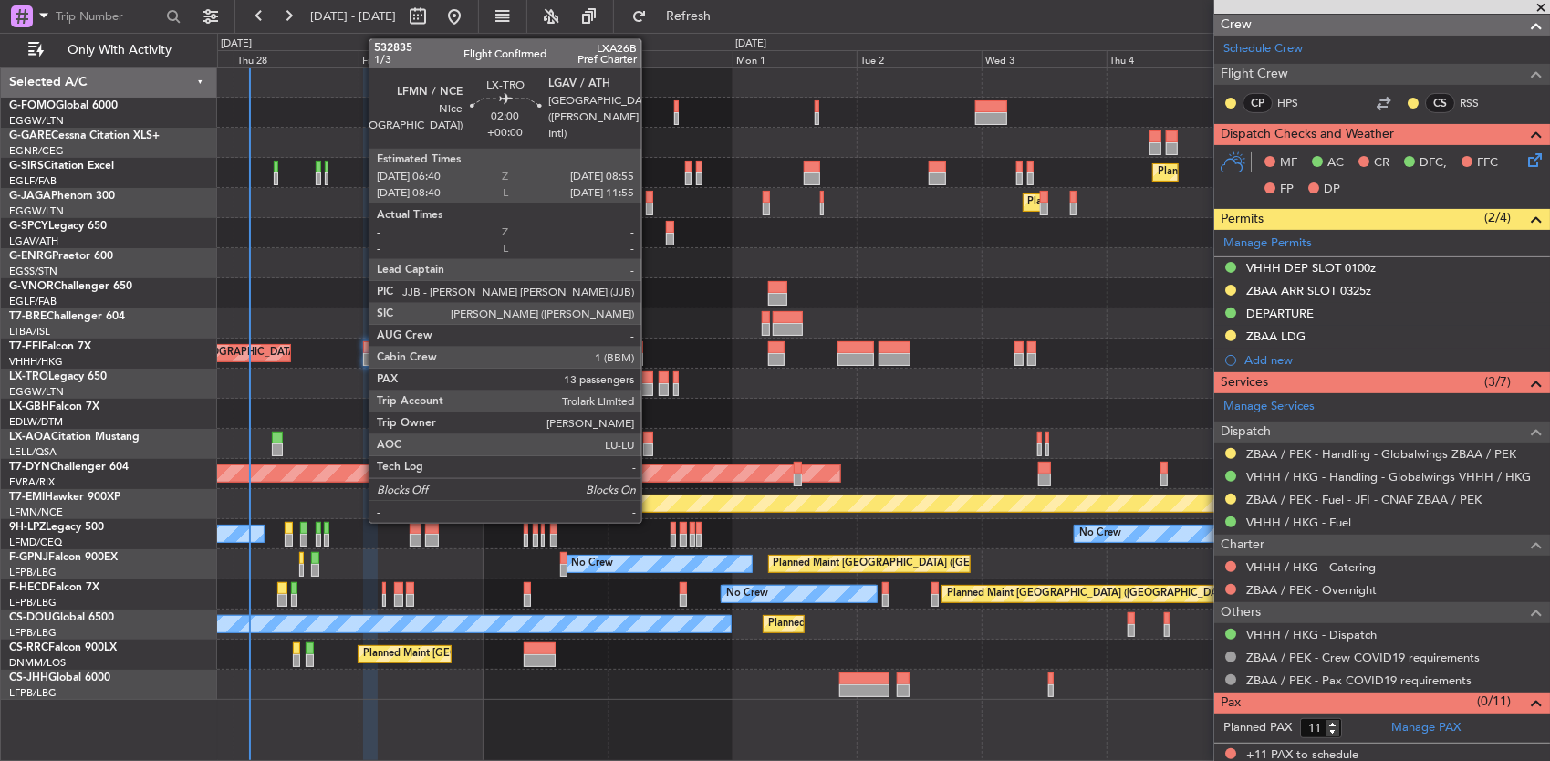
click at [653, 379] on div at bounding box center [647, 377] width 12 height 13
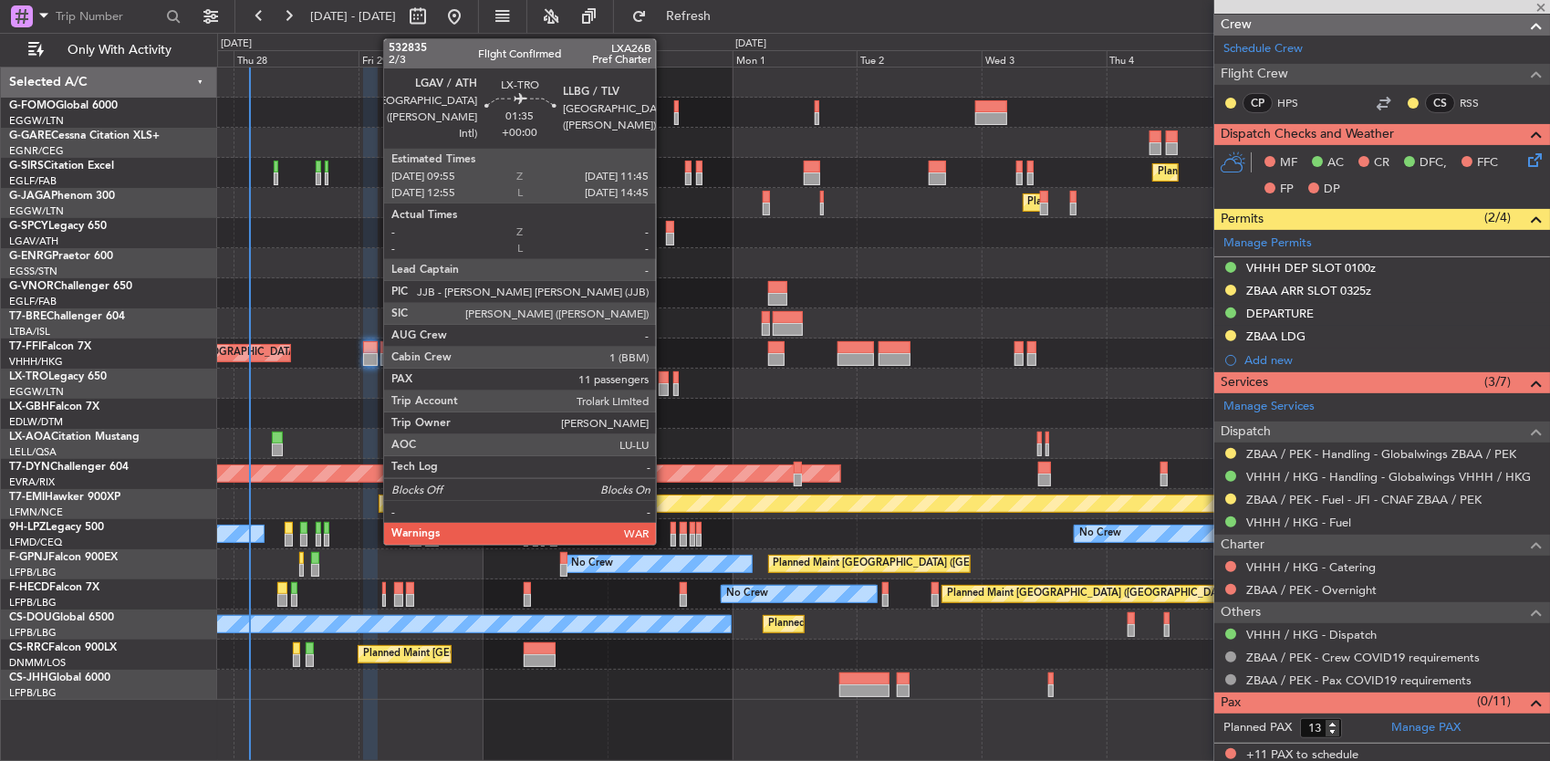
scroll to position [0, 0]
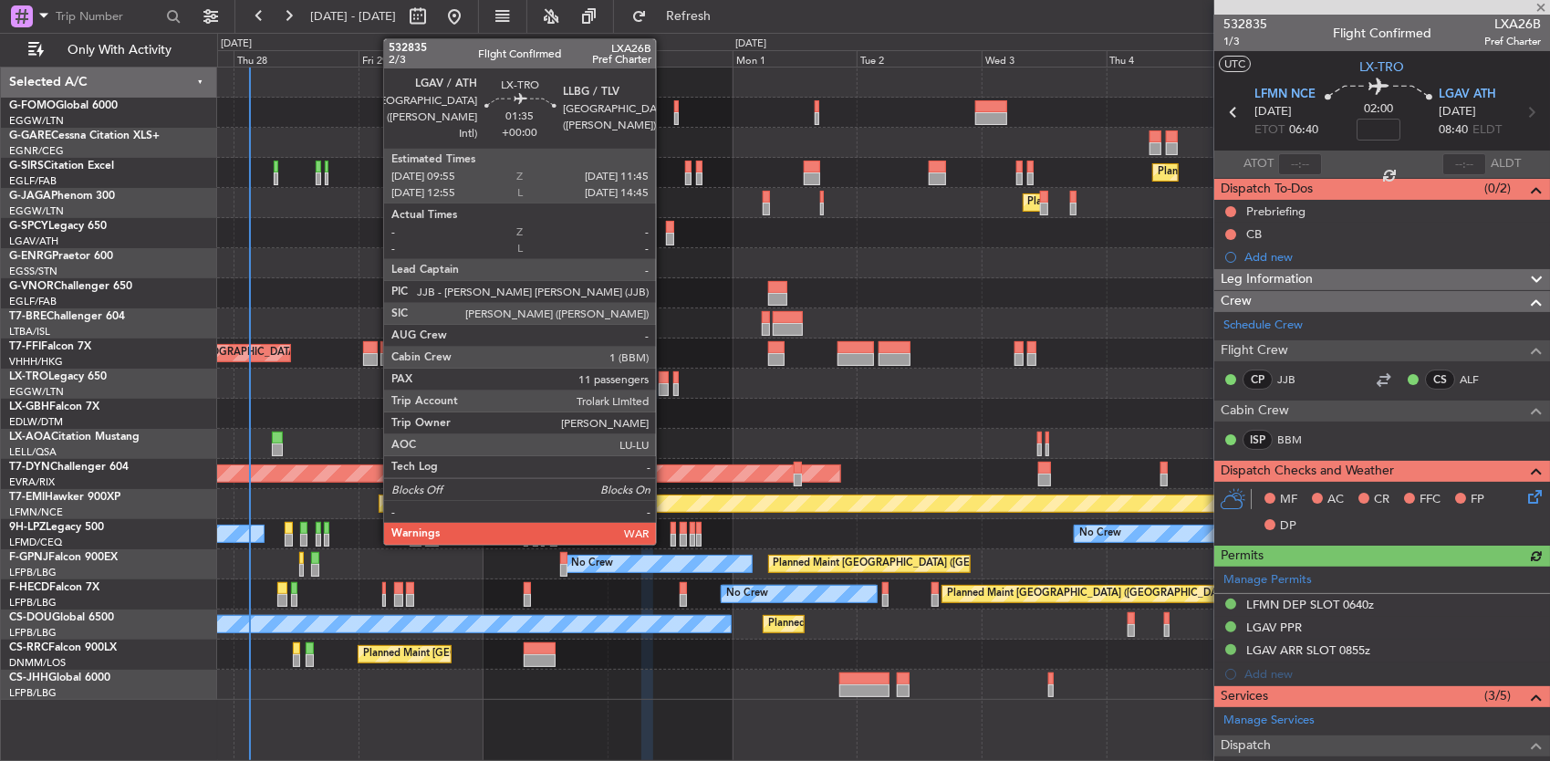
click at [665, 381] on div at bounding box center [664, 377] width 10 height 13
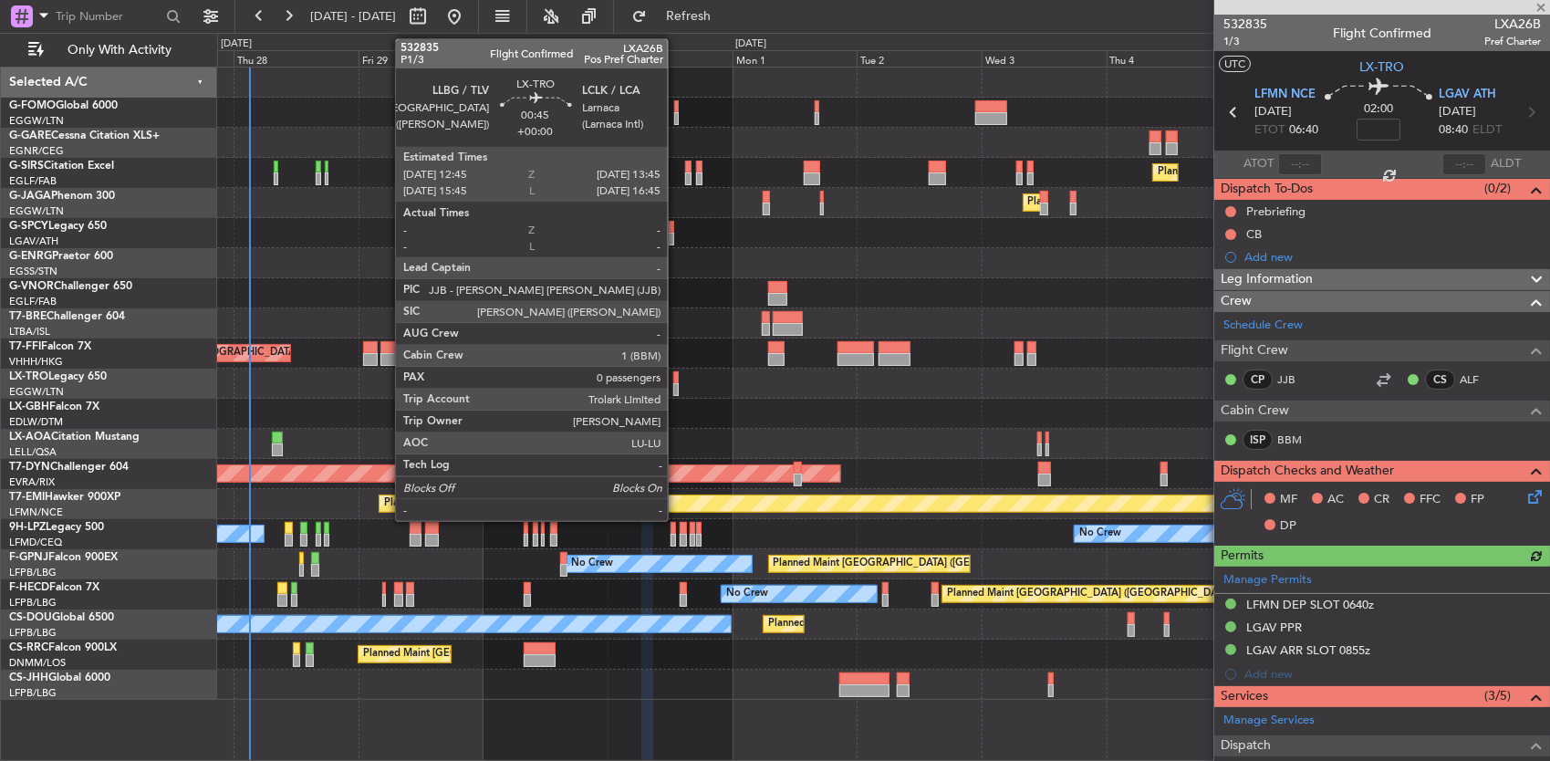
type input "11"
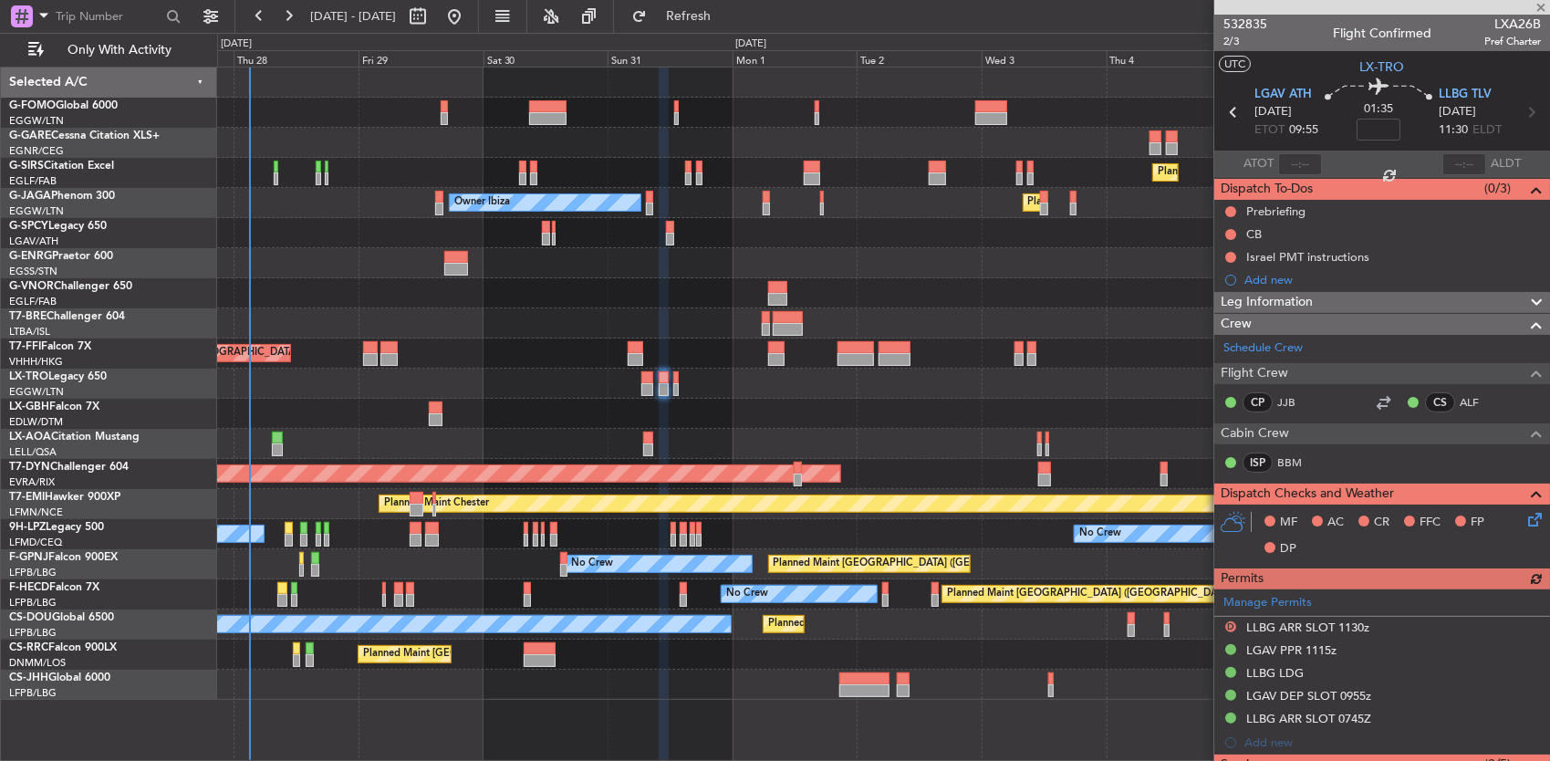
scroll to position [274, 0]
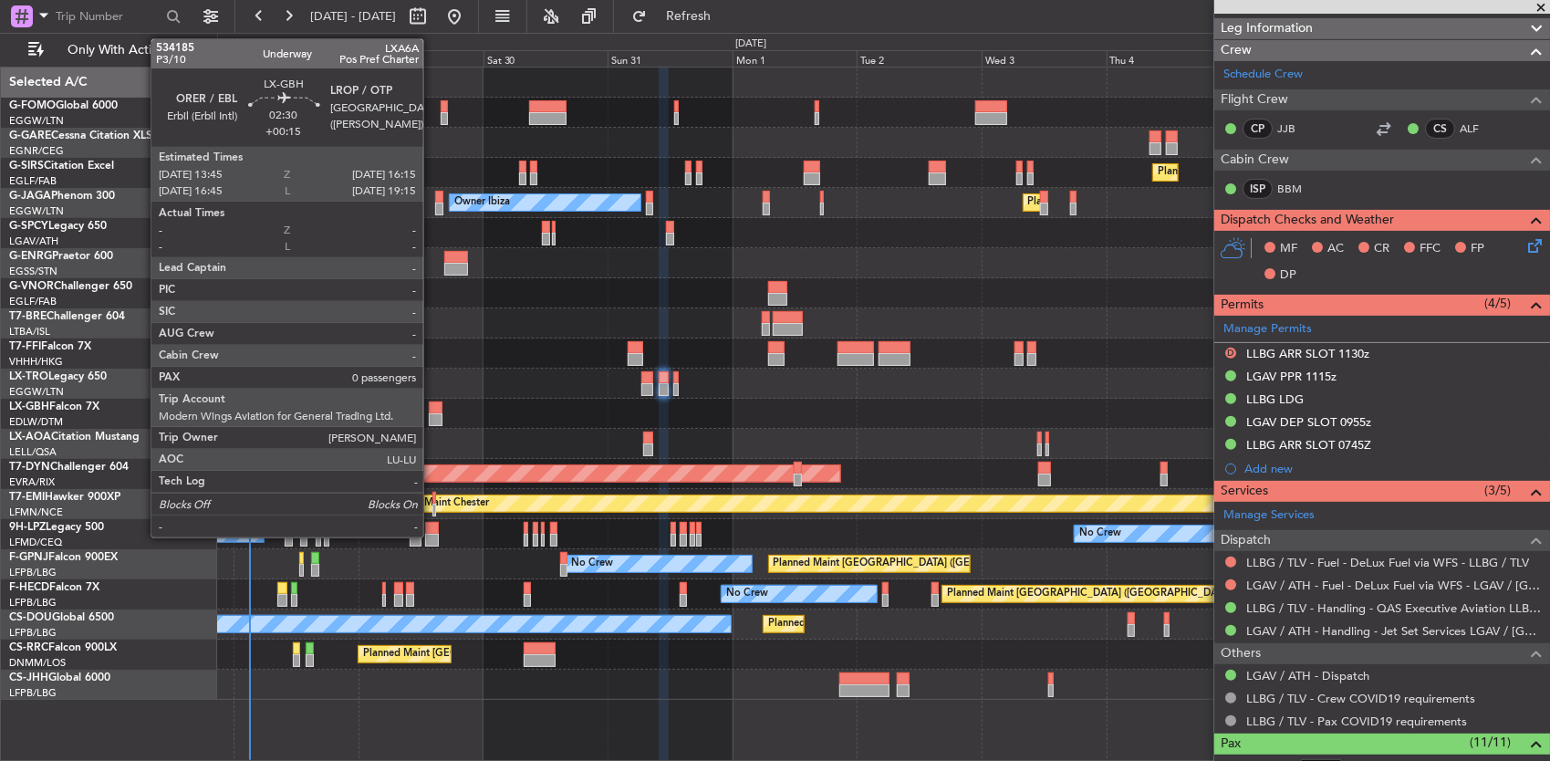
click at [434, 413] on div at bounding box center [436, 419] width 14 height 13
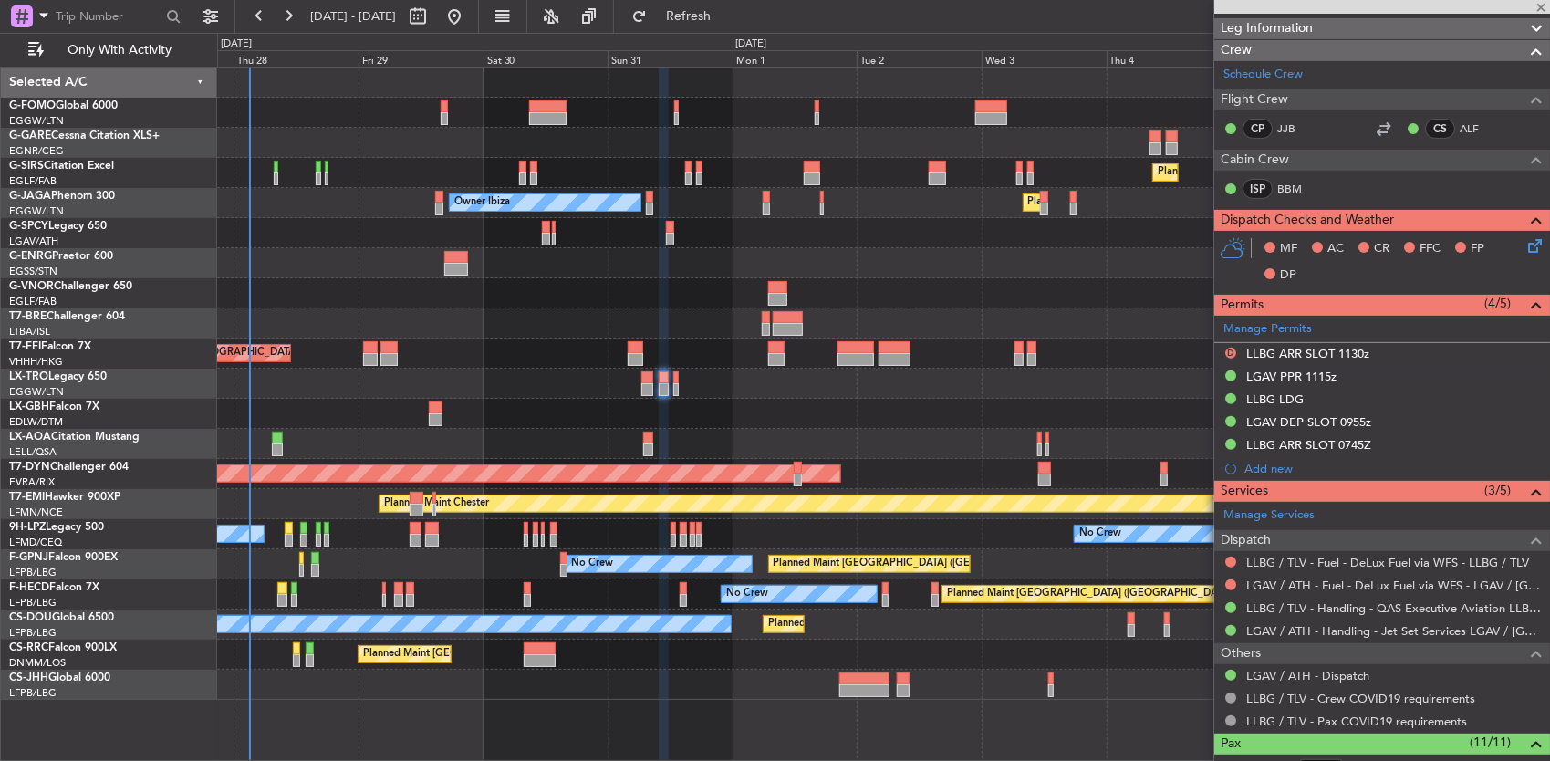
type input "+00:15"
type input "0"
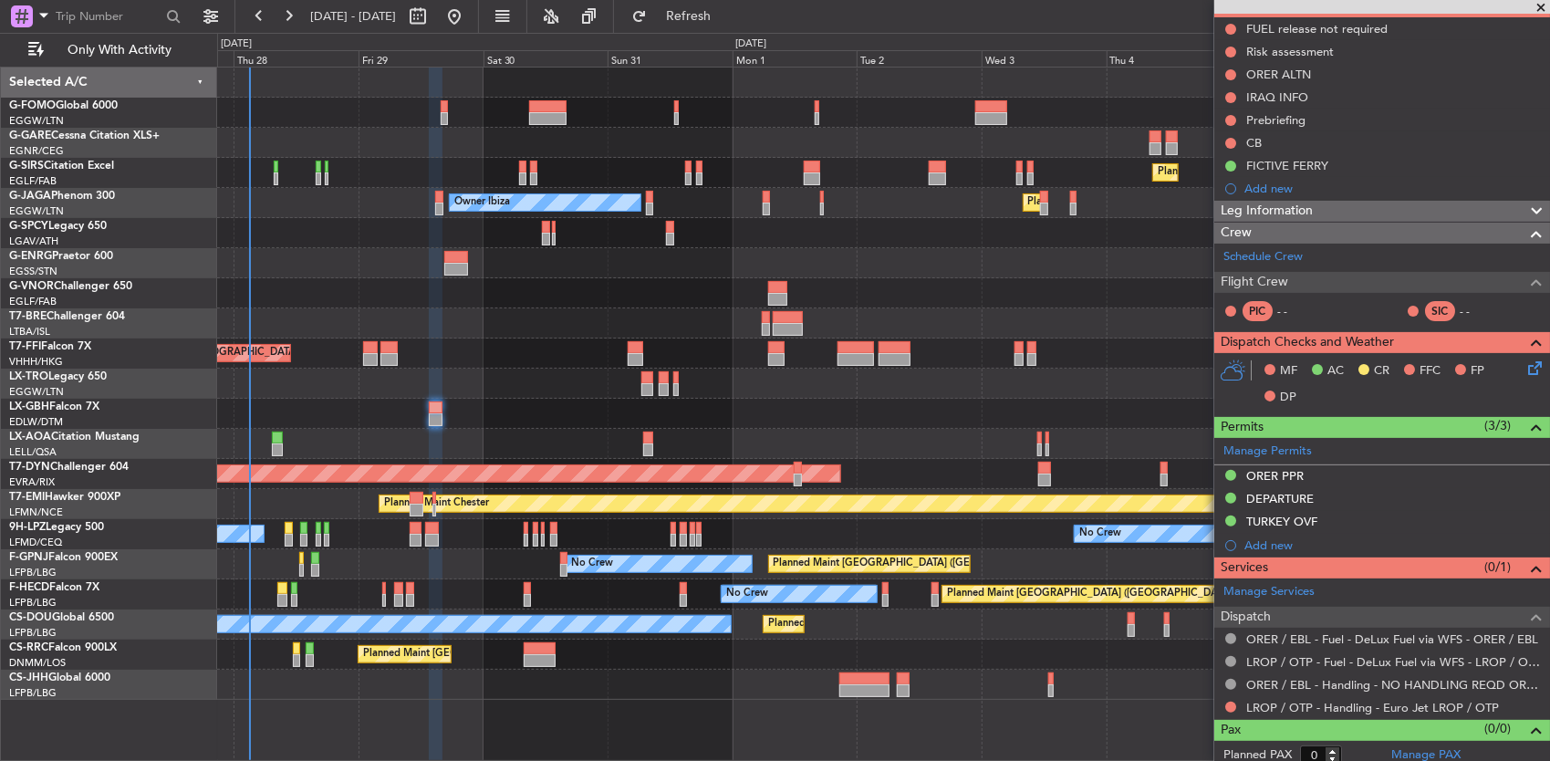
scroll to position [0, 0]
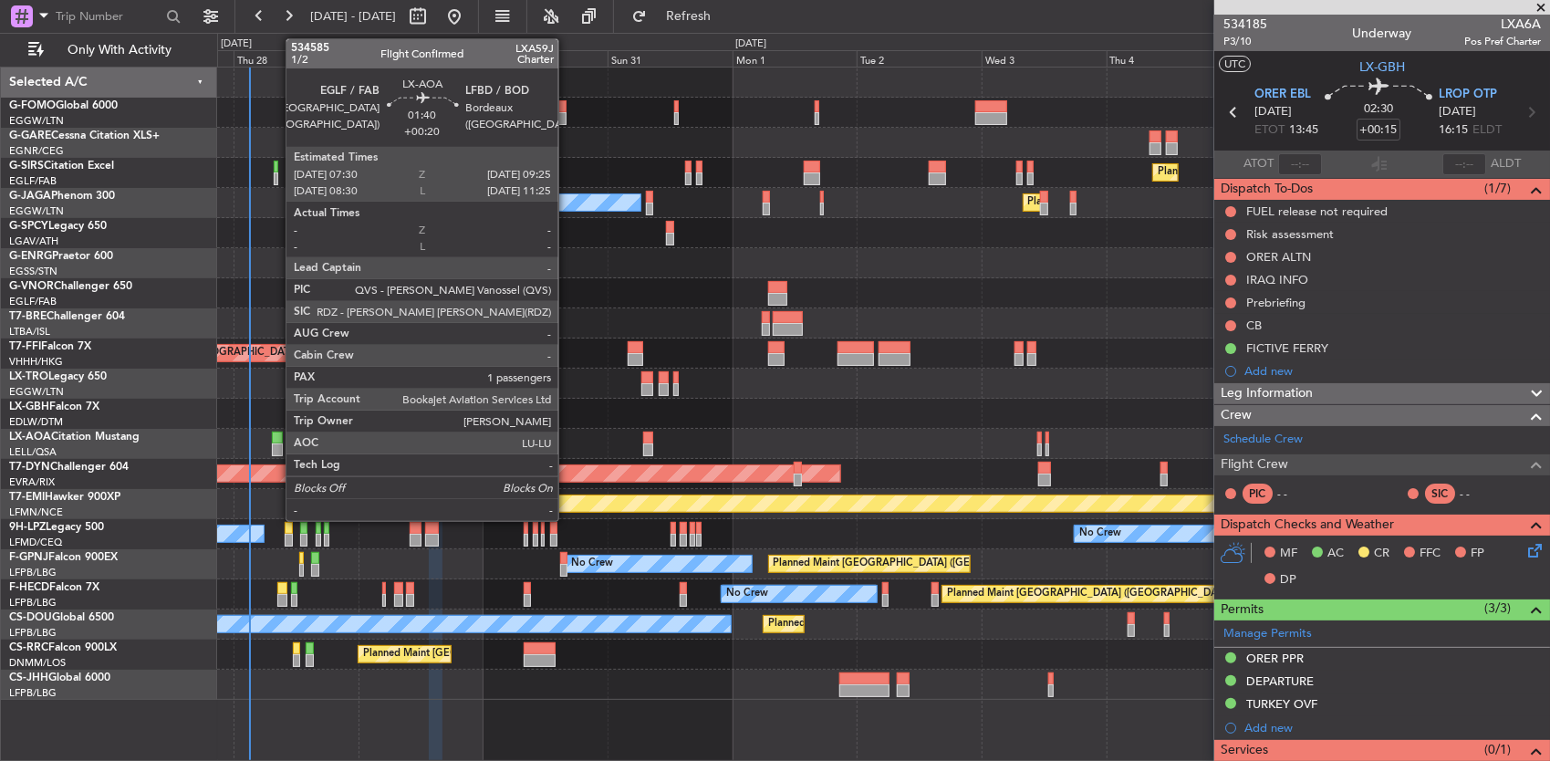
click at [276, 441] on div at bounding box center [277, 437] width 10 height 13
type input "+00:20"
type input "1"
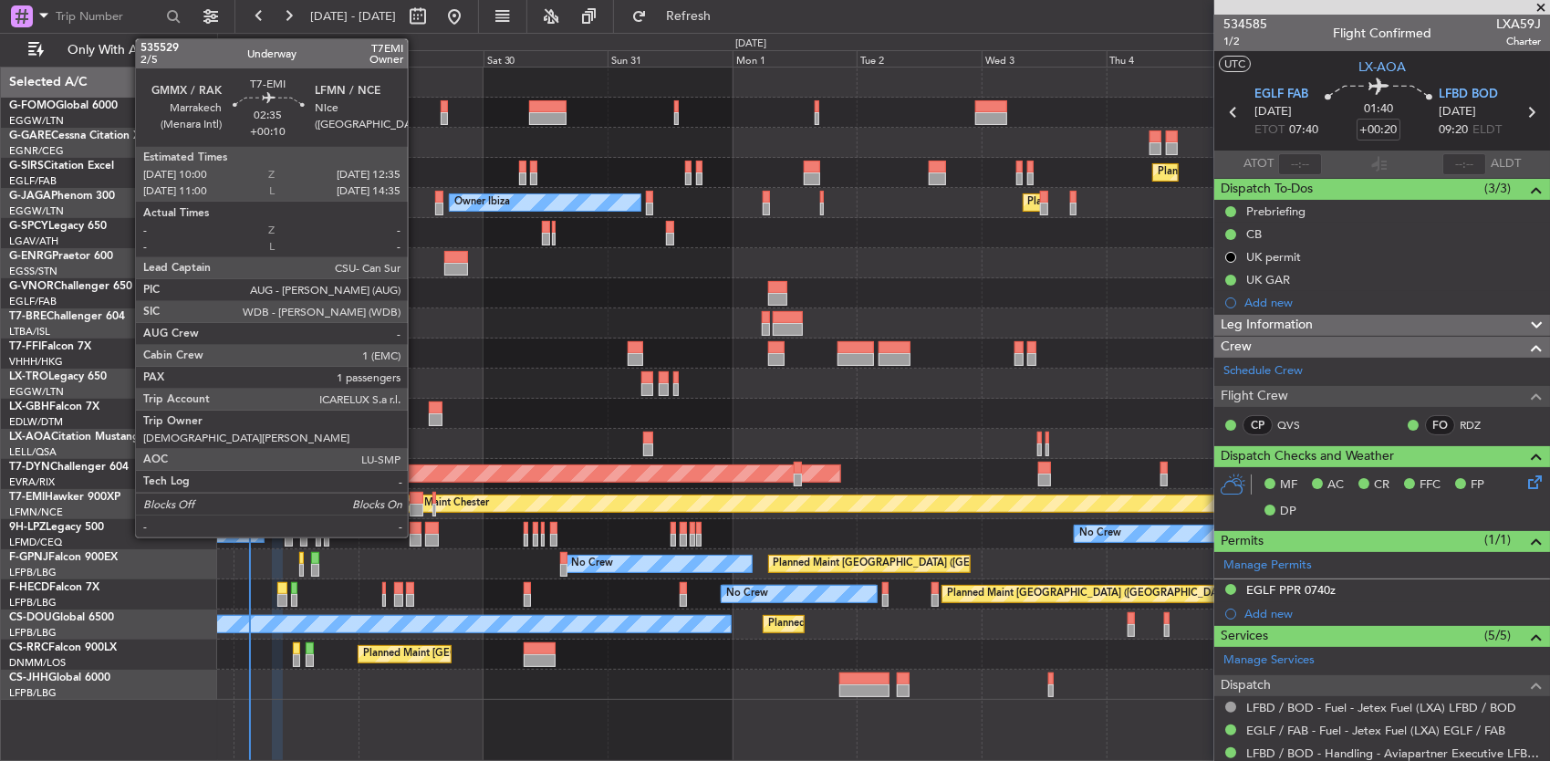
click at [410, 513] on div at bounding box center [417, 509] width 14 height 13
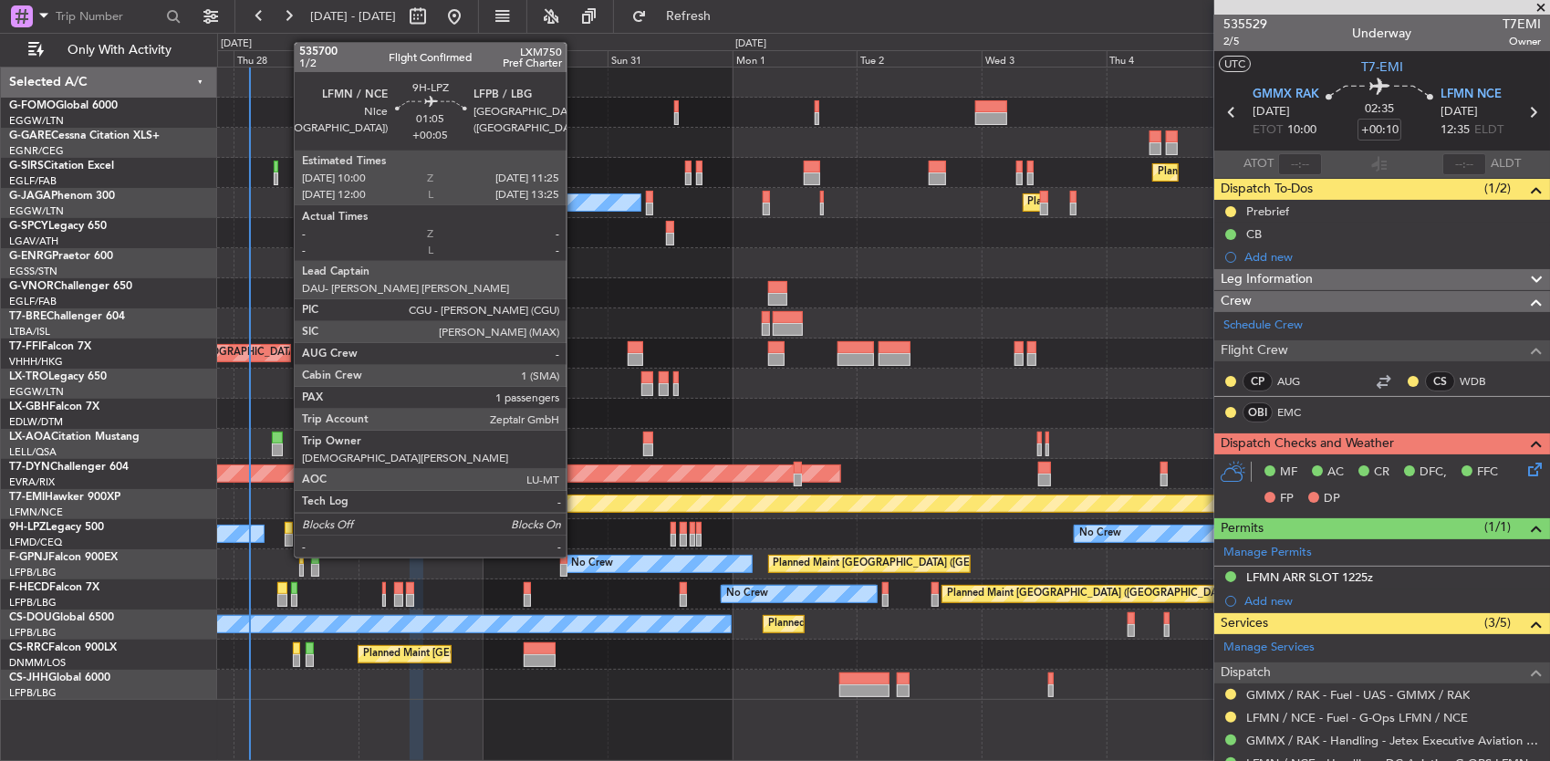
click at [288, 524] on div at bounding box center [289, 528] width 8 height 13
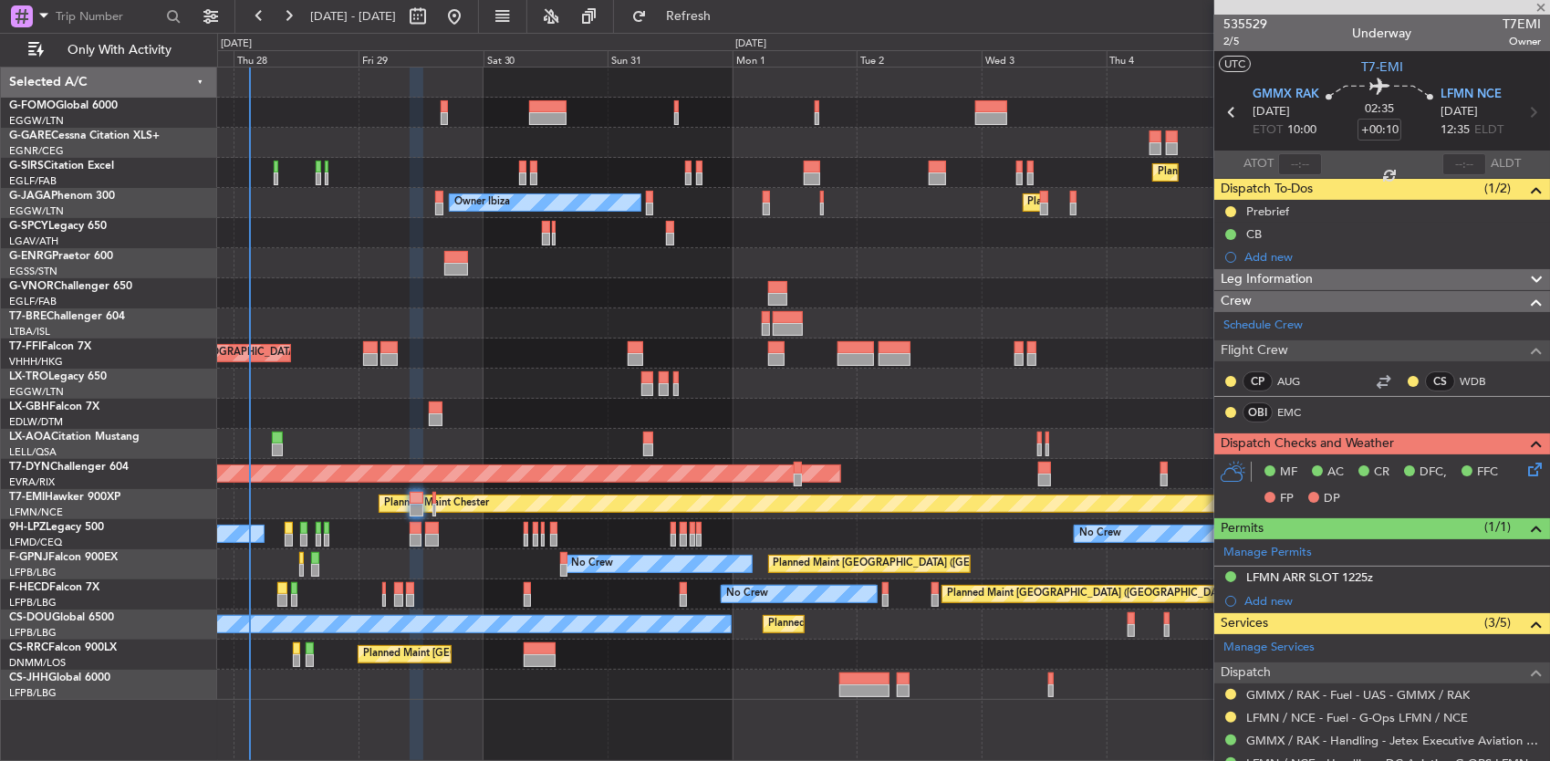
type input "+00:05"
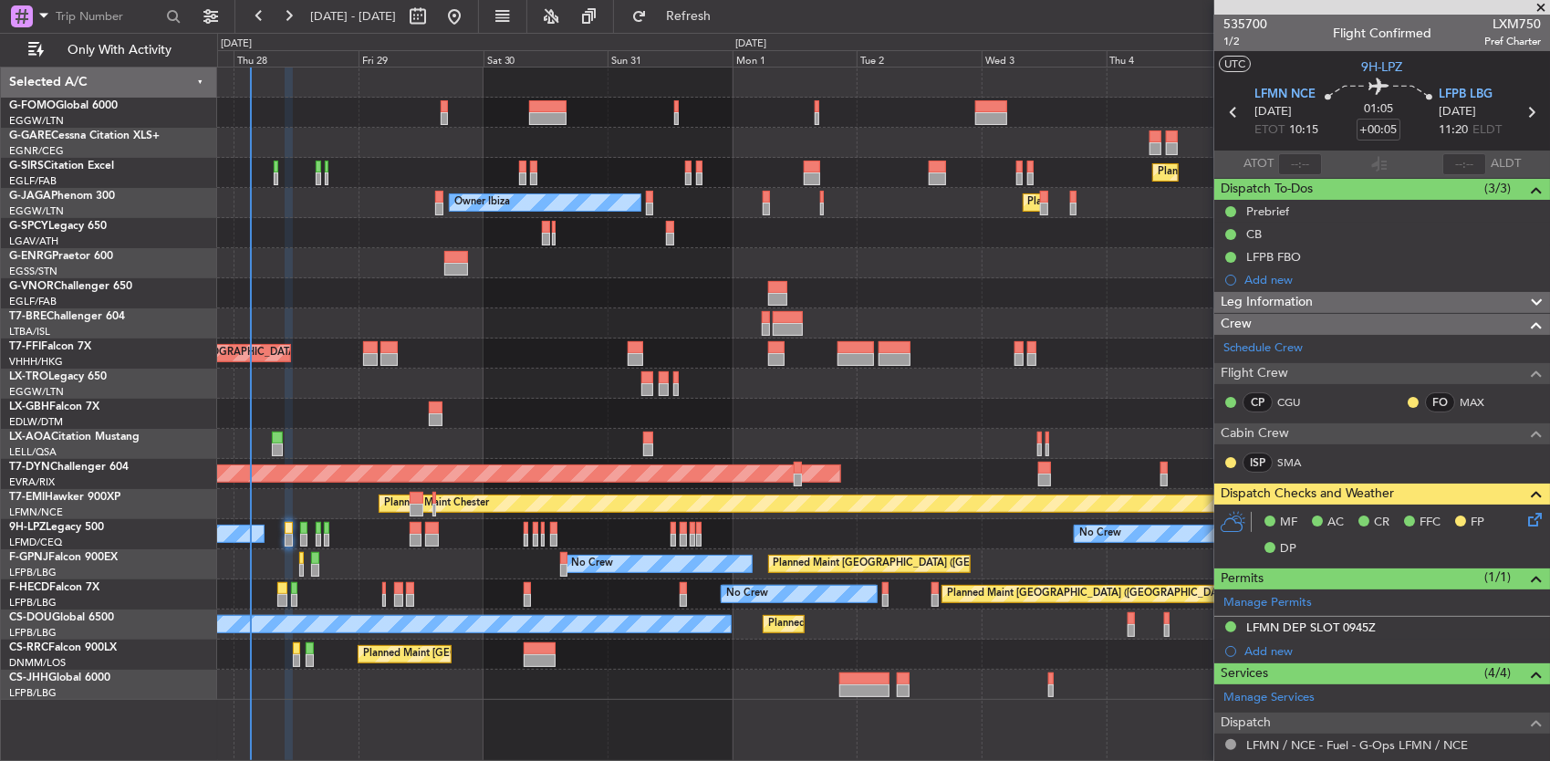
click at [303, 564] on div "Planned Maint Paris (Le Bourget) No Crew No Crew No Crew No Crew" at bounding box center [883, 564] width 1333 height 30
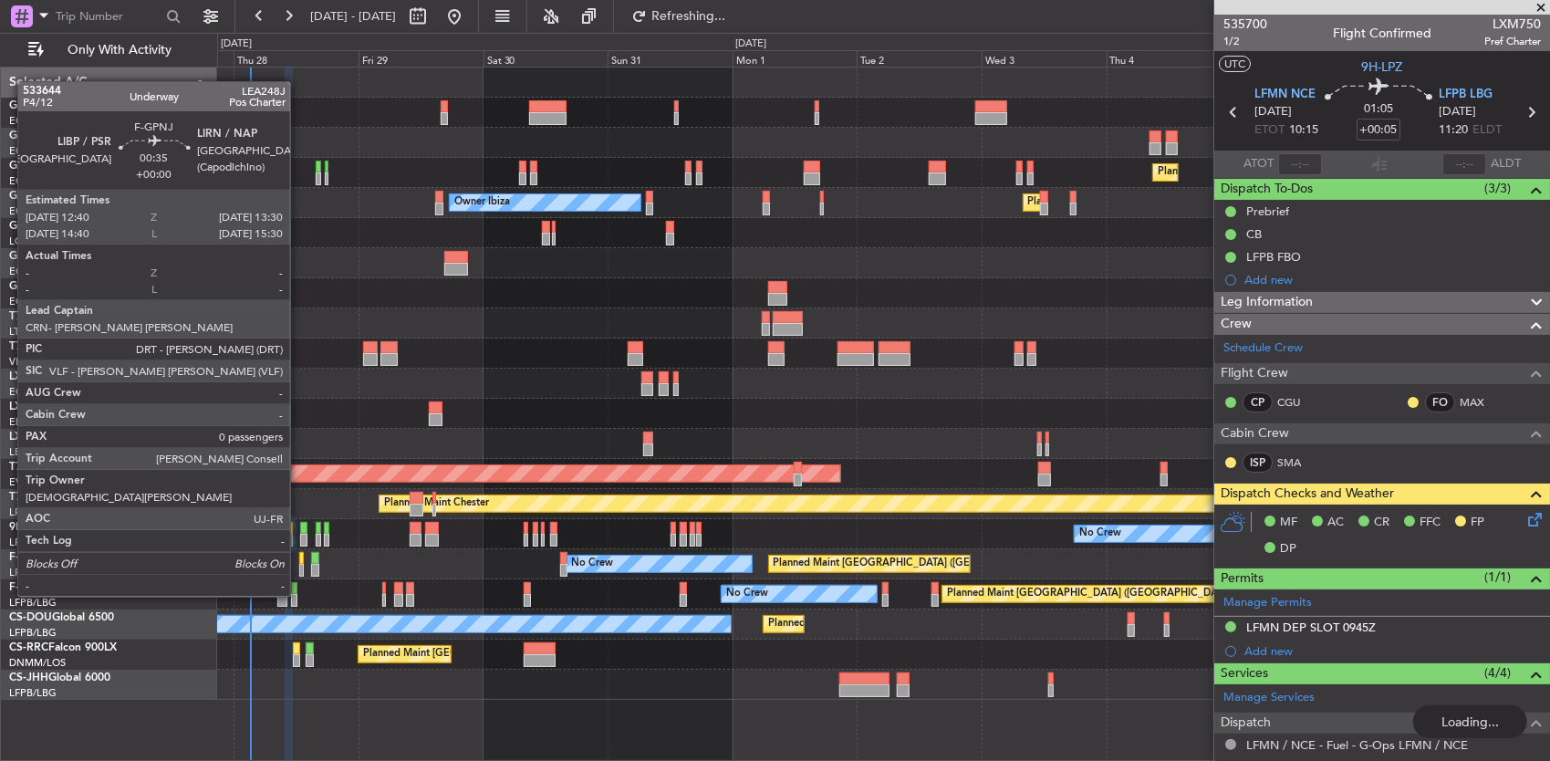
click at [299, 562] on div at bounding box center [301, 558] width 5 height 13
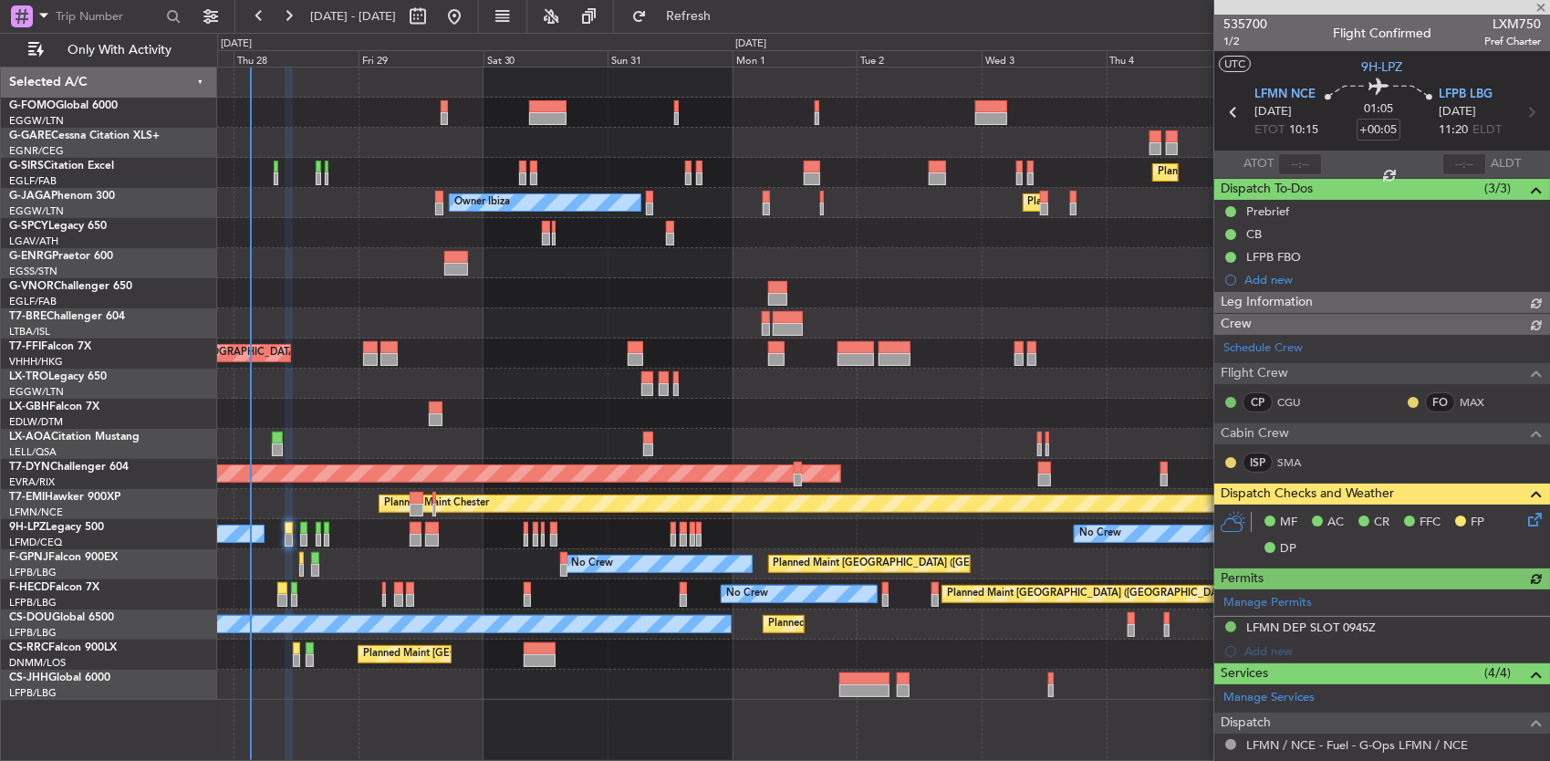
type input "0"
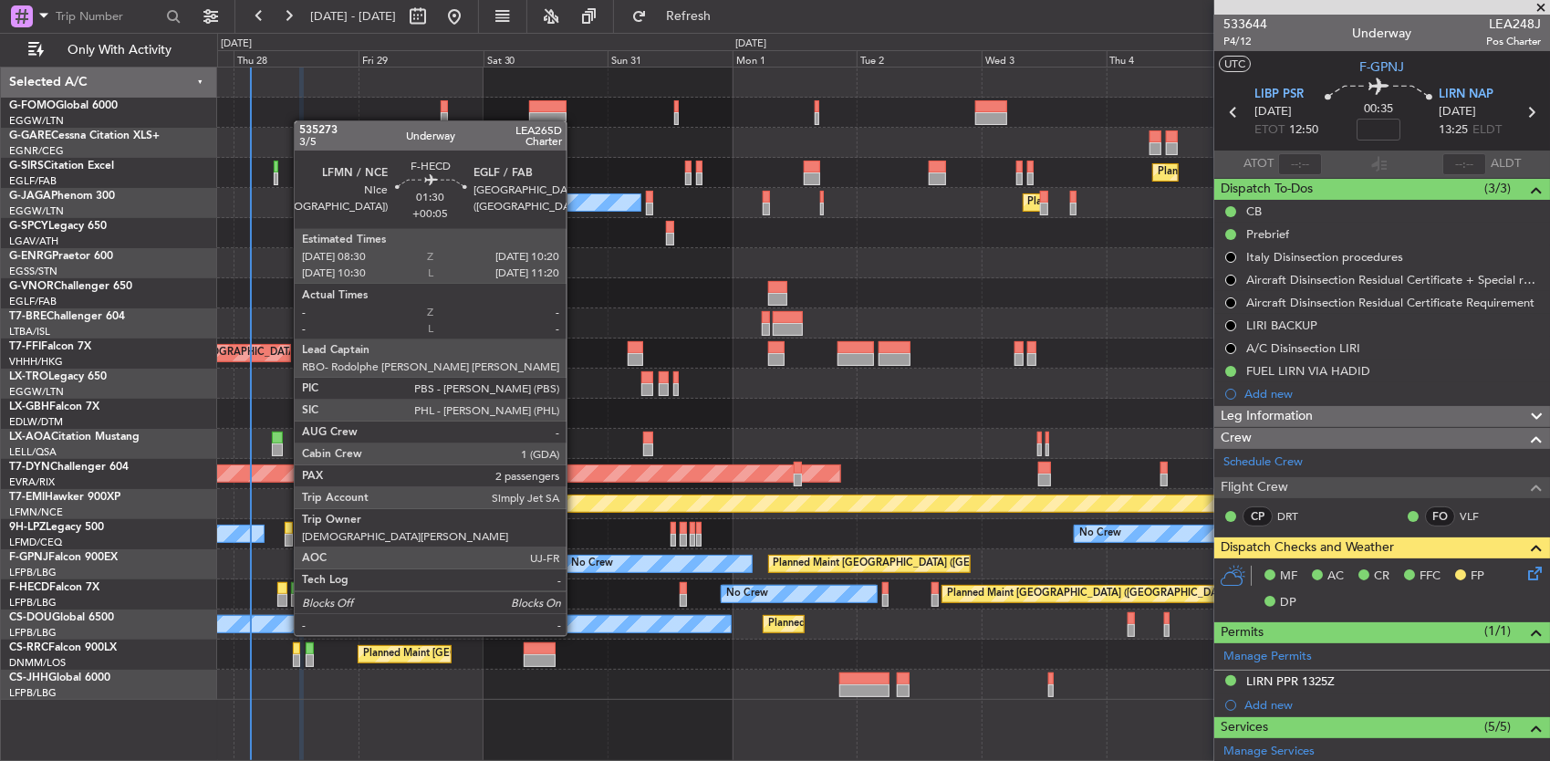
click at [285, 601] on div at bounding box center [282, 600] width 10 height 13
type input "+00:05"
type input "2"
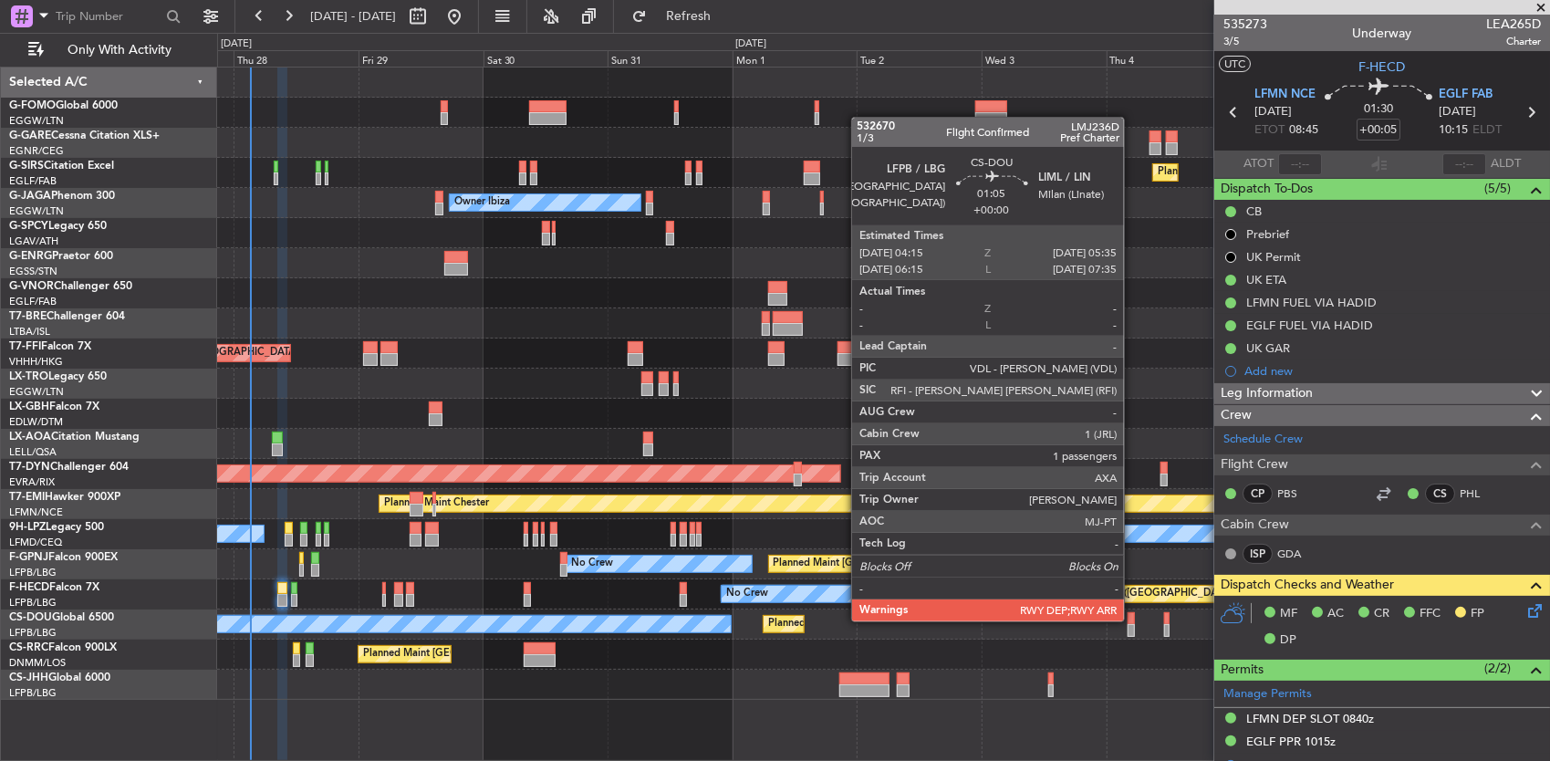
click at [1133, 619] on div at bounding box center [1130, 618] width 7 height 13
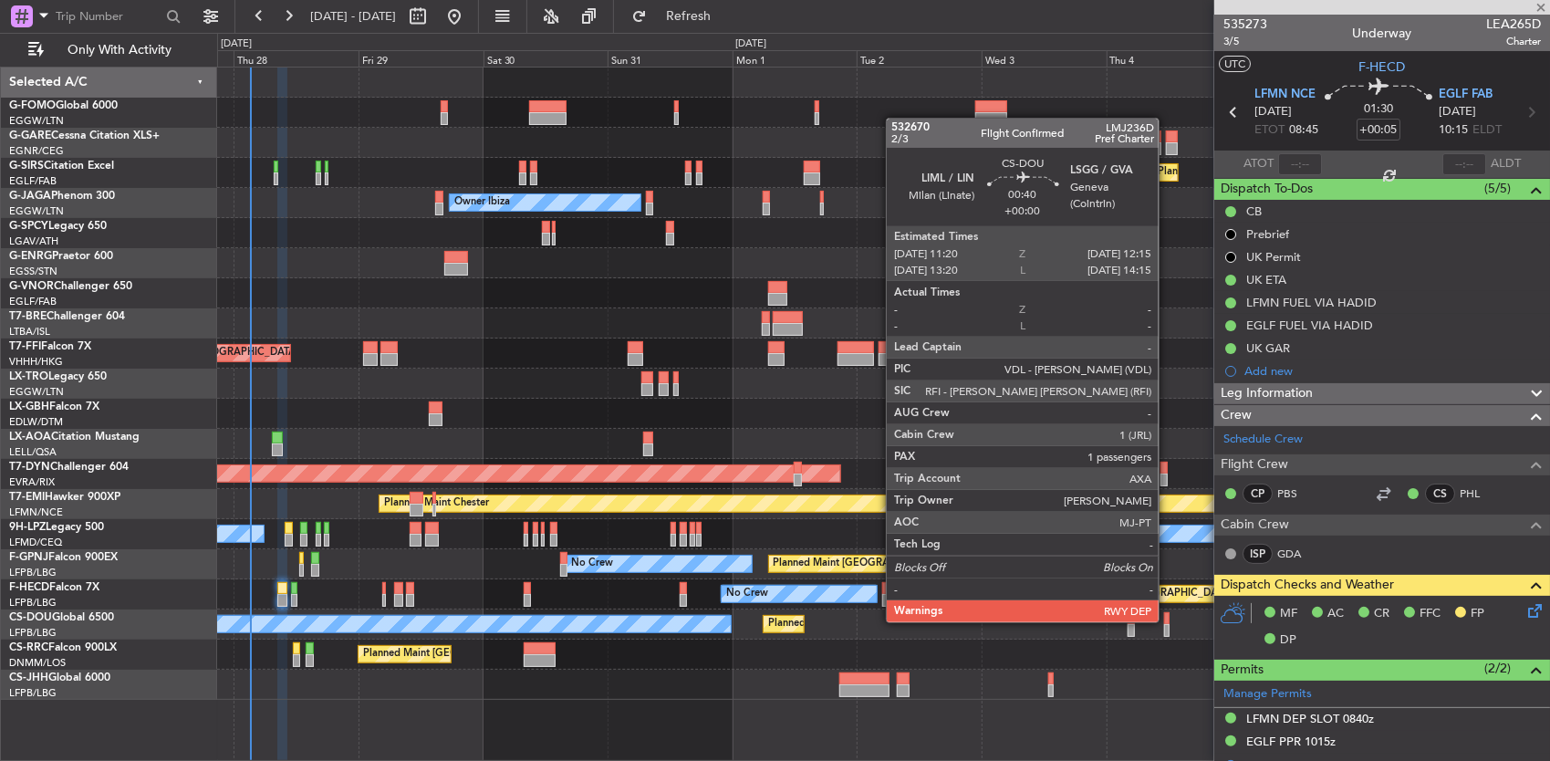
type input "1"
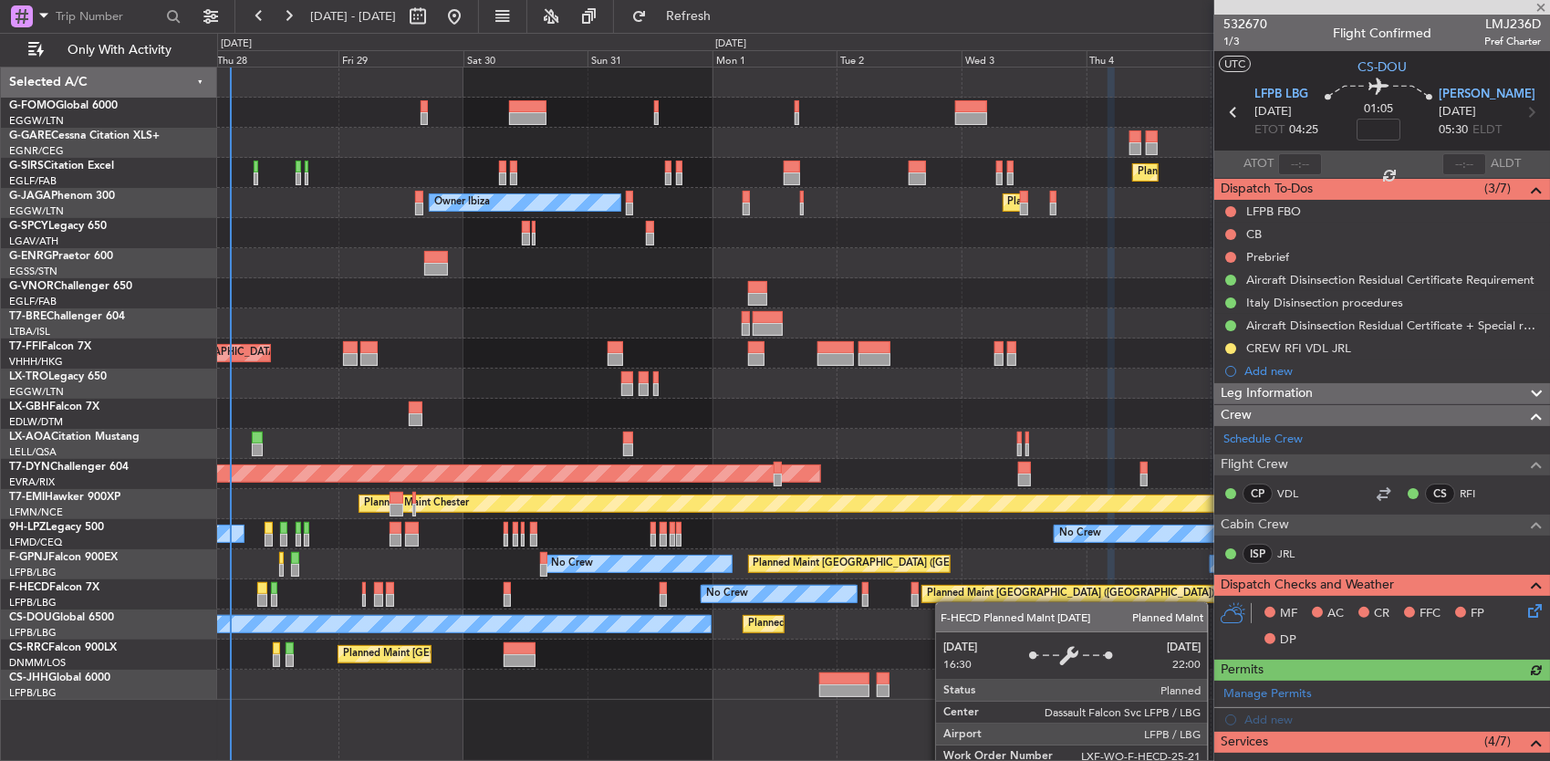
click at [1200, 596] on div "Planned Maint London (Farnborough) Unplanned Maint Oxford (Kidlington) Owner Ib…" at bounding box center [883, 383] width 1333 height 632
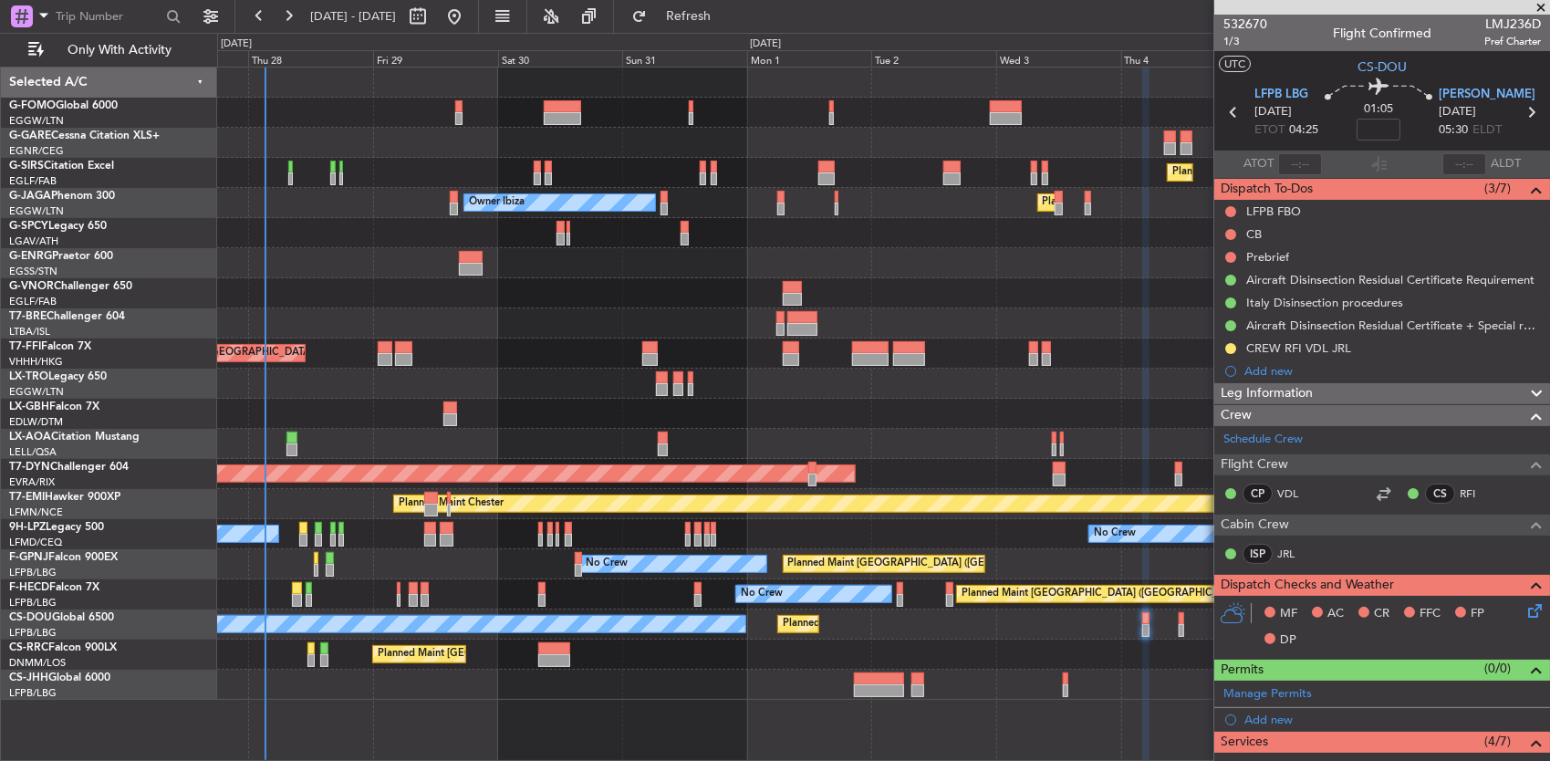
click at [317, 644] on div "Planned Maint Paris (Le Bourget) Planned Maint Paris (Le Bourget)" at bounding box center [883, 654] width 1333 height 30
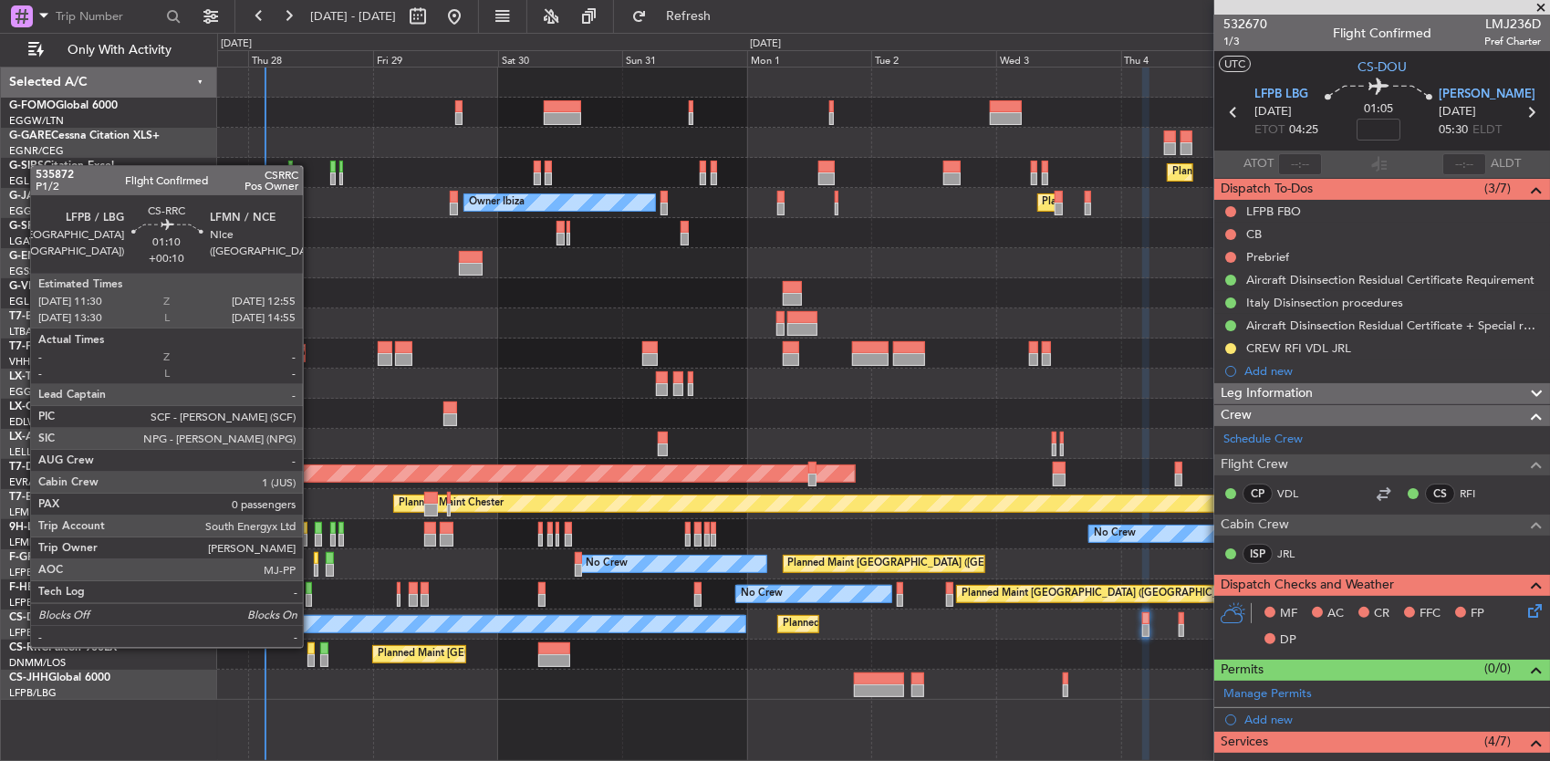
click at [312, 646] on div at bounding box center [311, 648] width 8 height 13
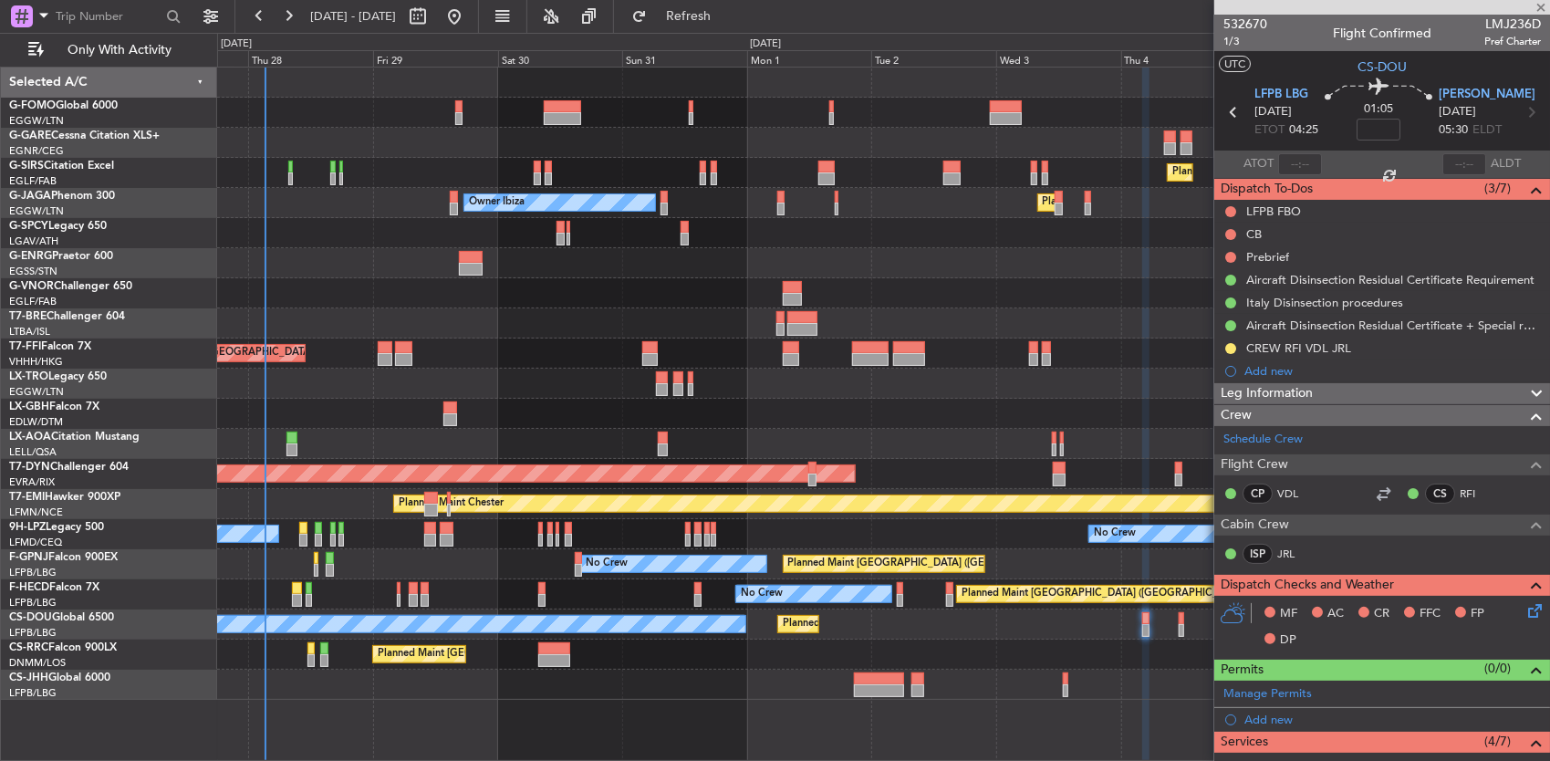
type input "+00:10"
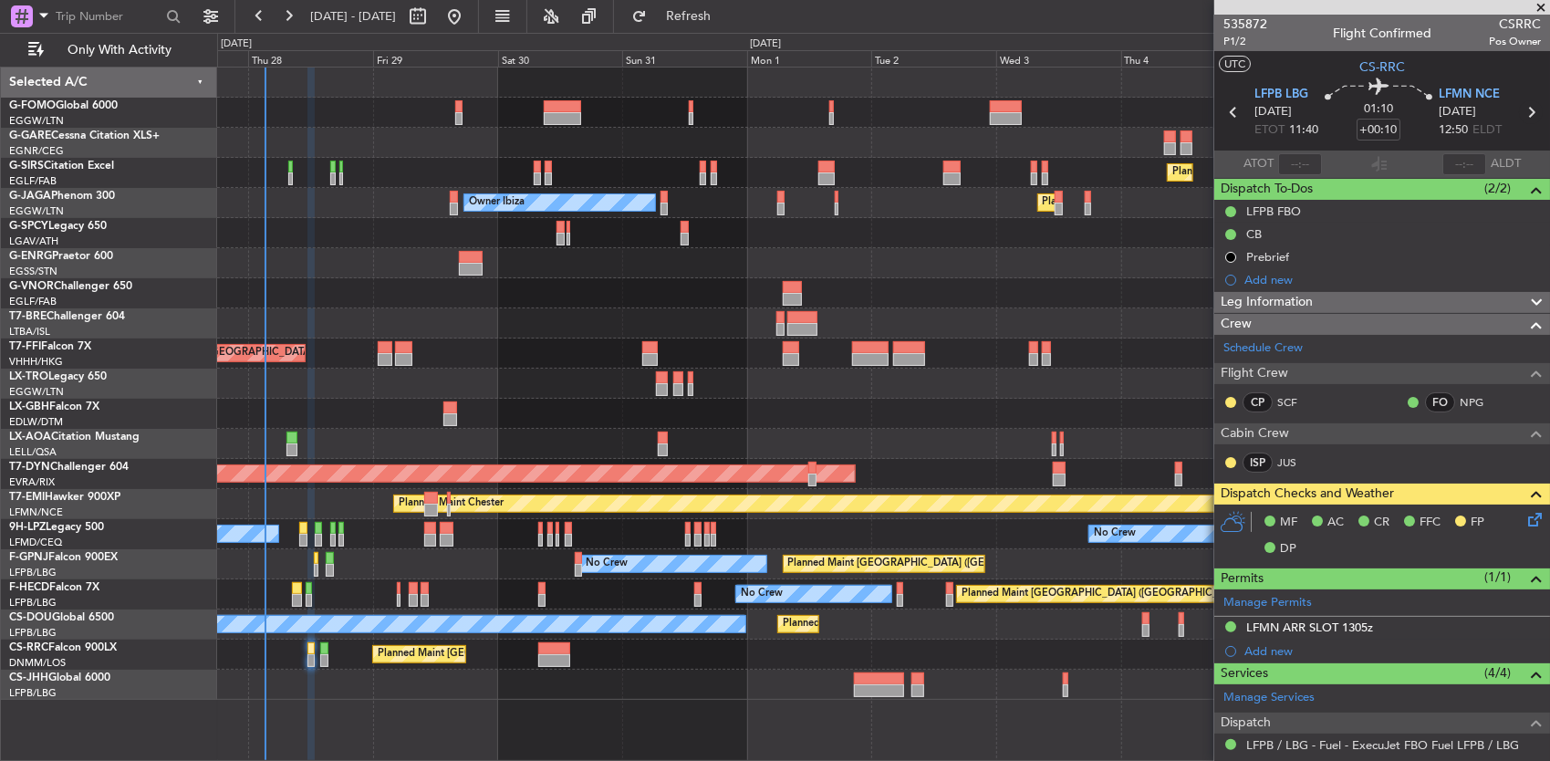
click at [1519, 108] on icon at bounding box center [1531, 112] width 24 height 24
type input "2"
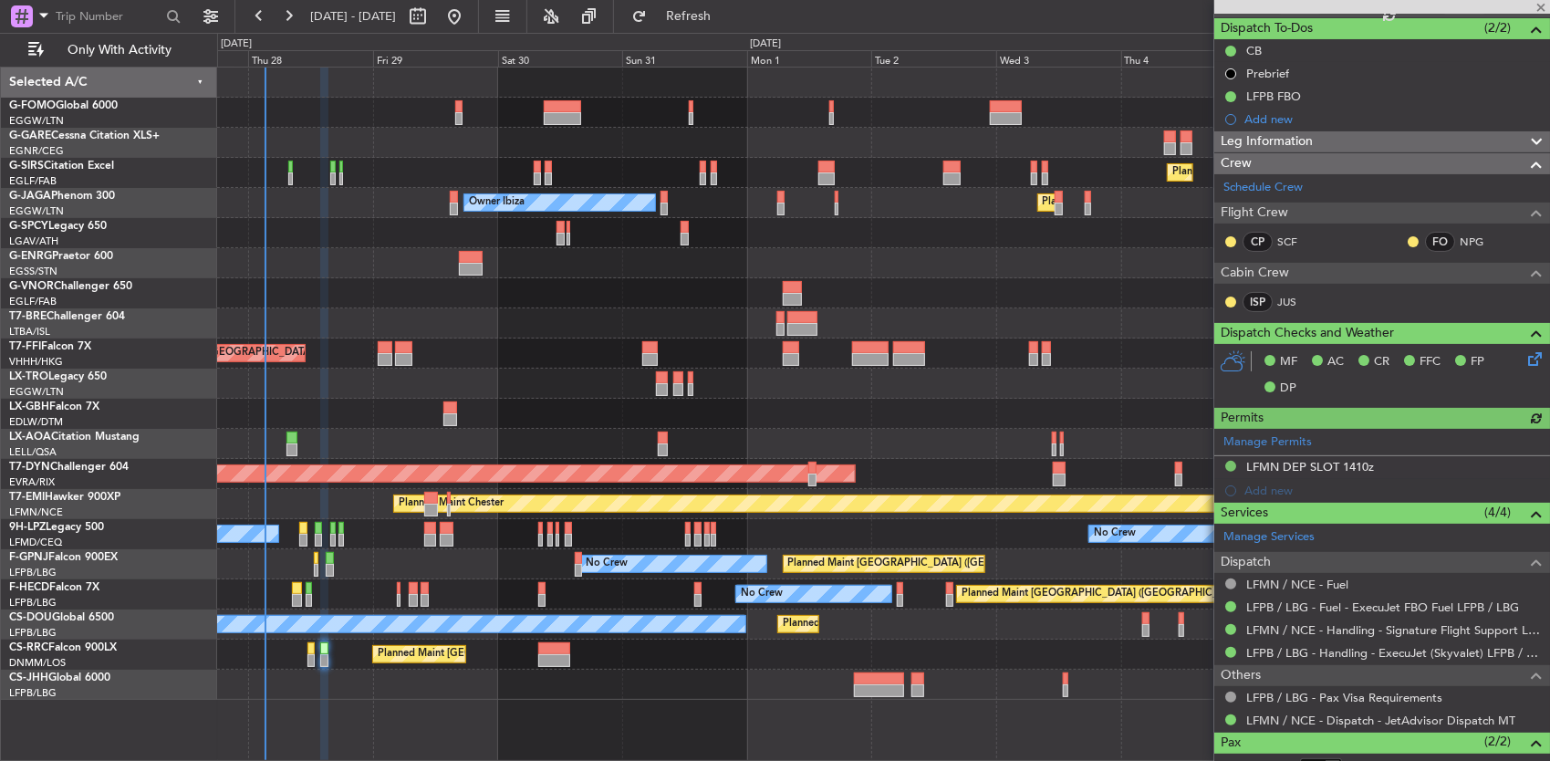
scroll to position [260, 0]
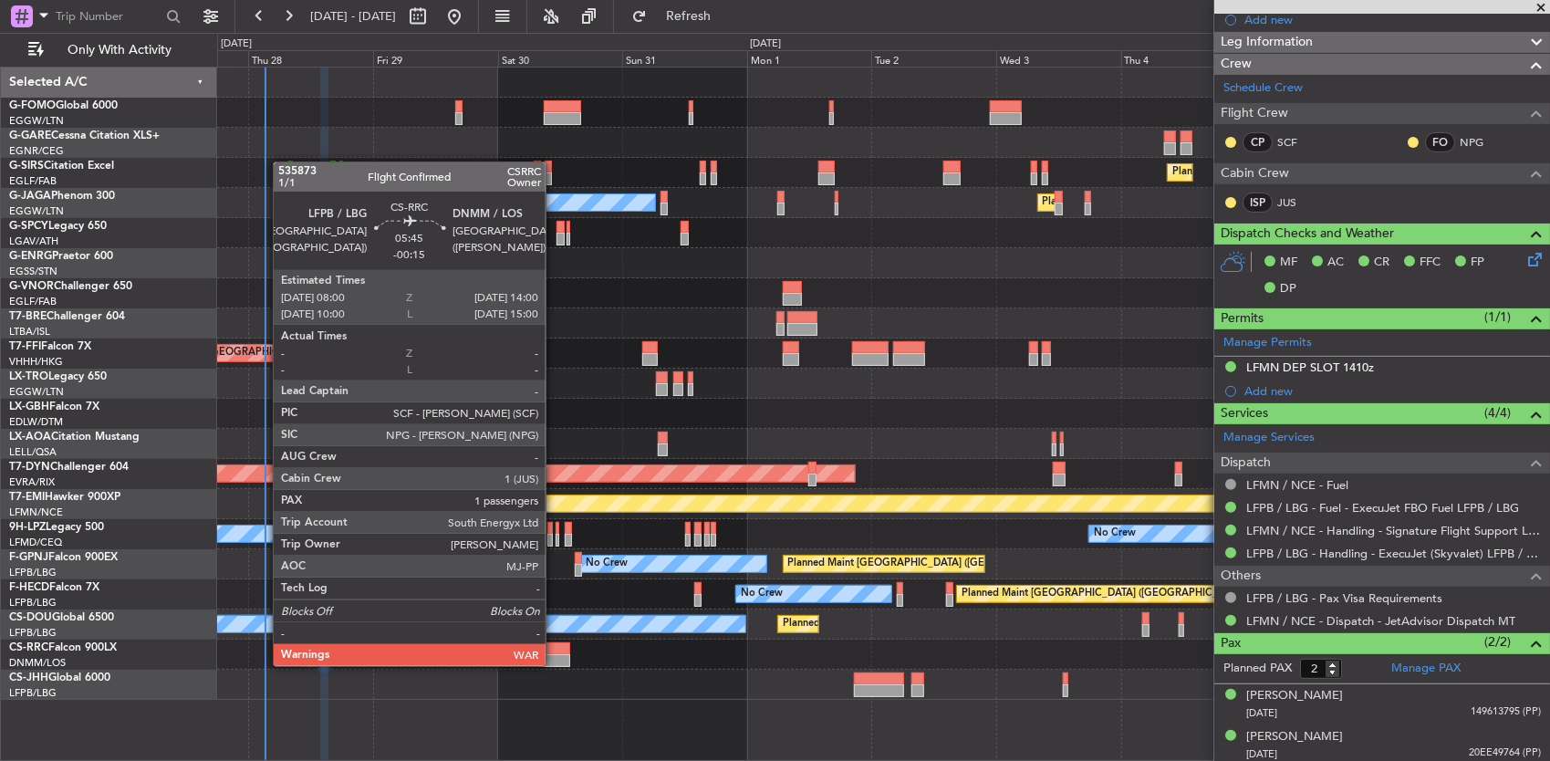
click at [555, 664] on div at bounding box center [554, 660] width 32 height 13
type input "-00:15"
type input "1"
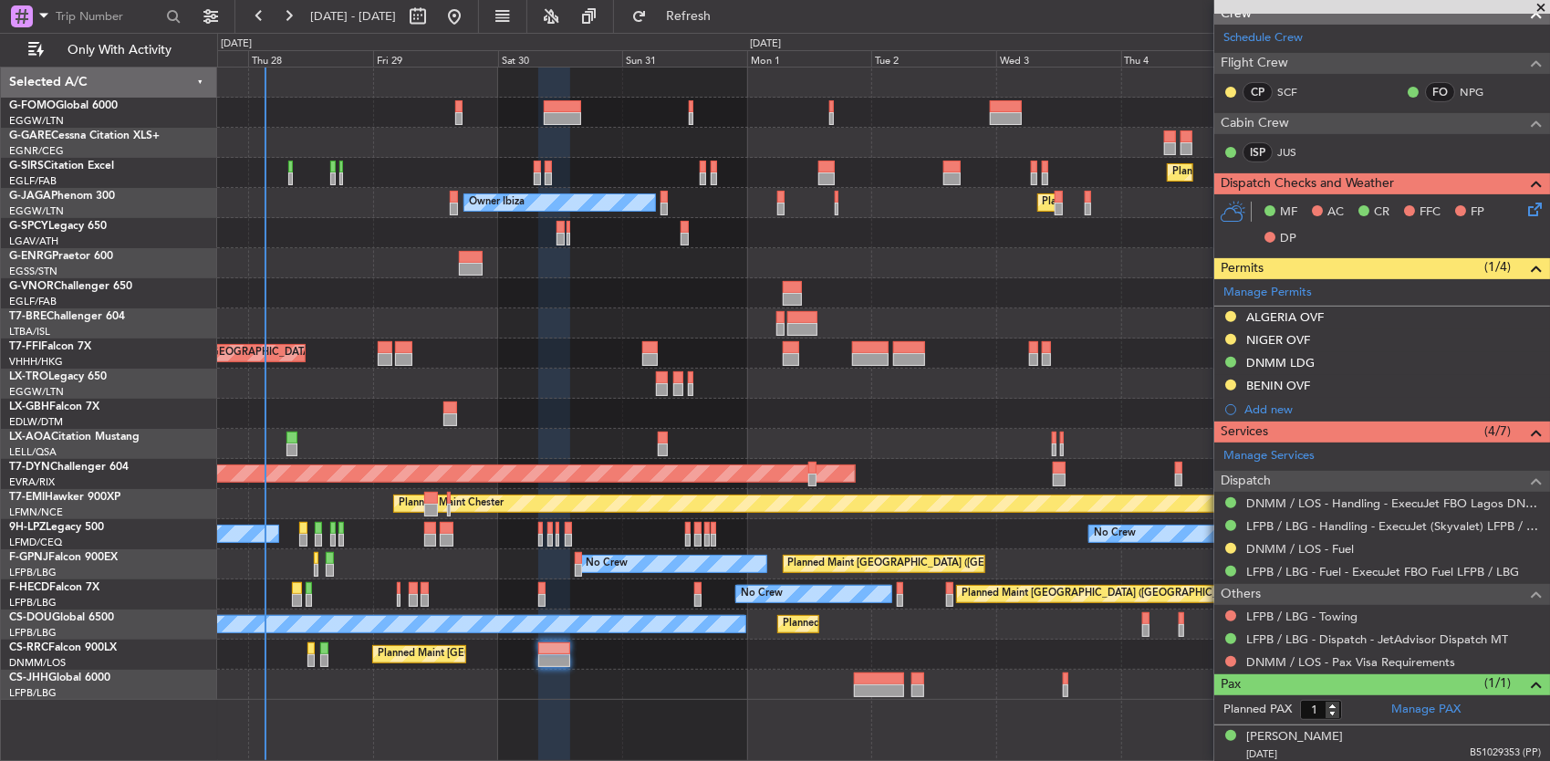
scroll to position [0, 0]
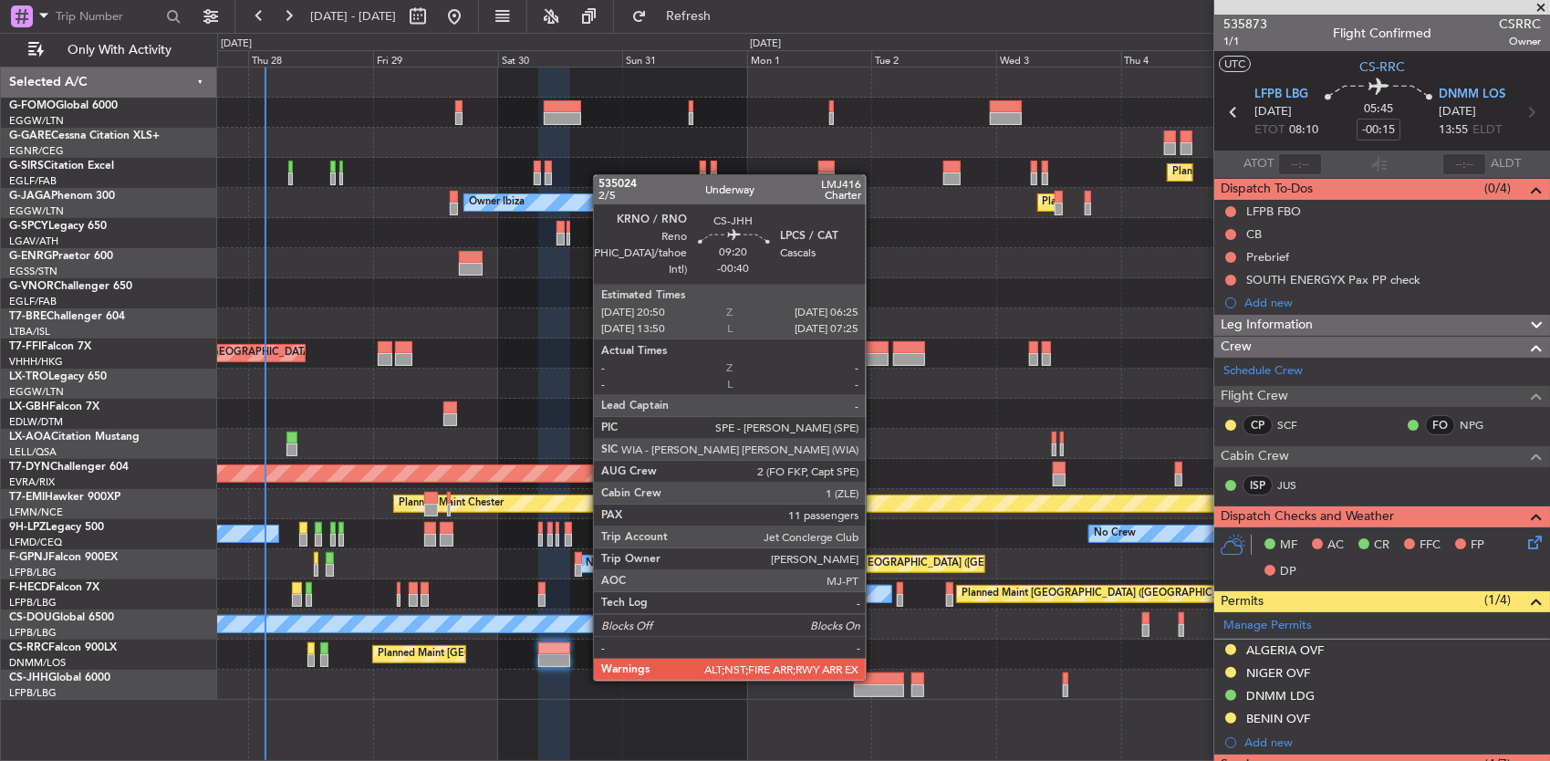
click at [875, 682] on div at bounding box center [879, 678] width 50 height 13
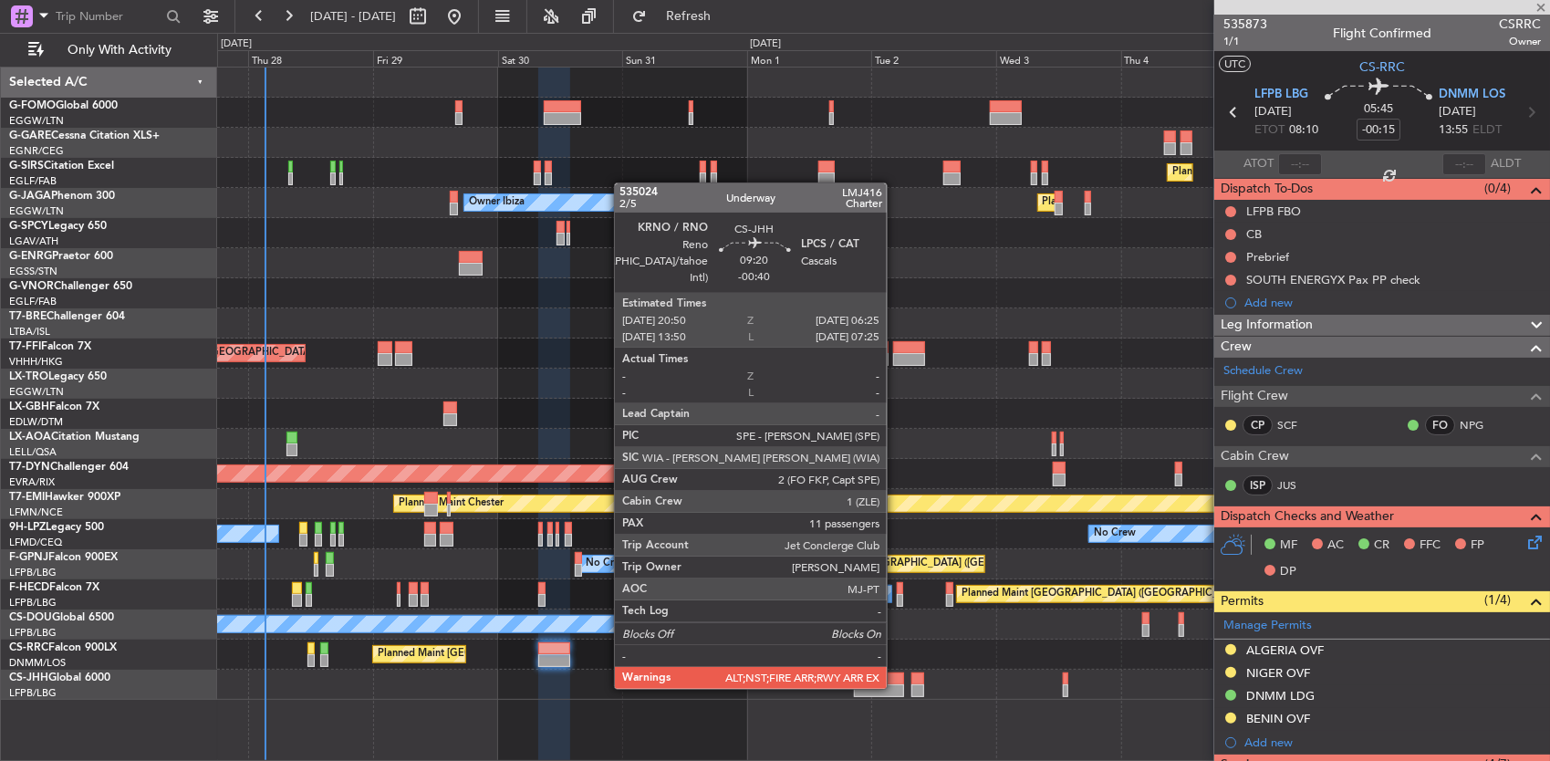
type input "-00:40"
type input "11"
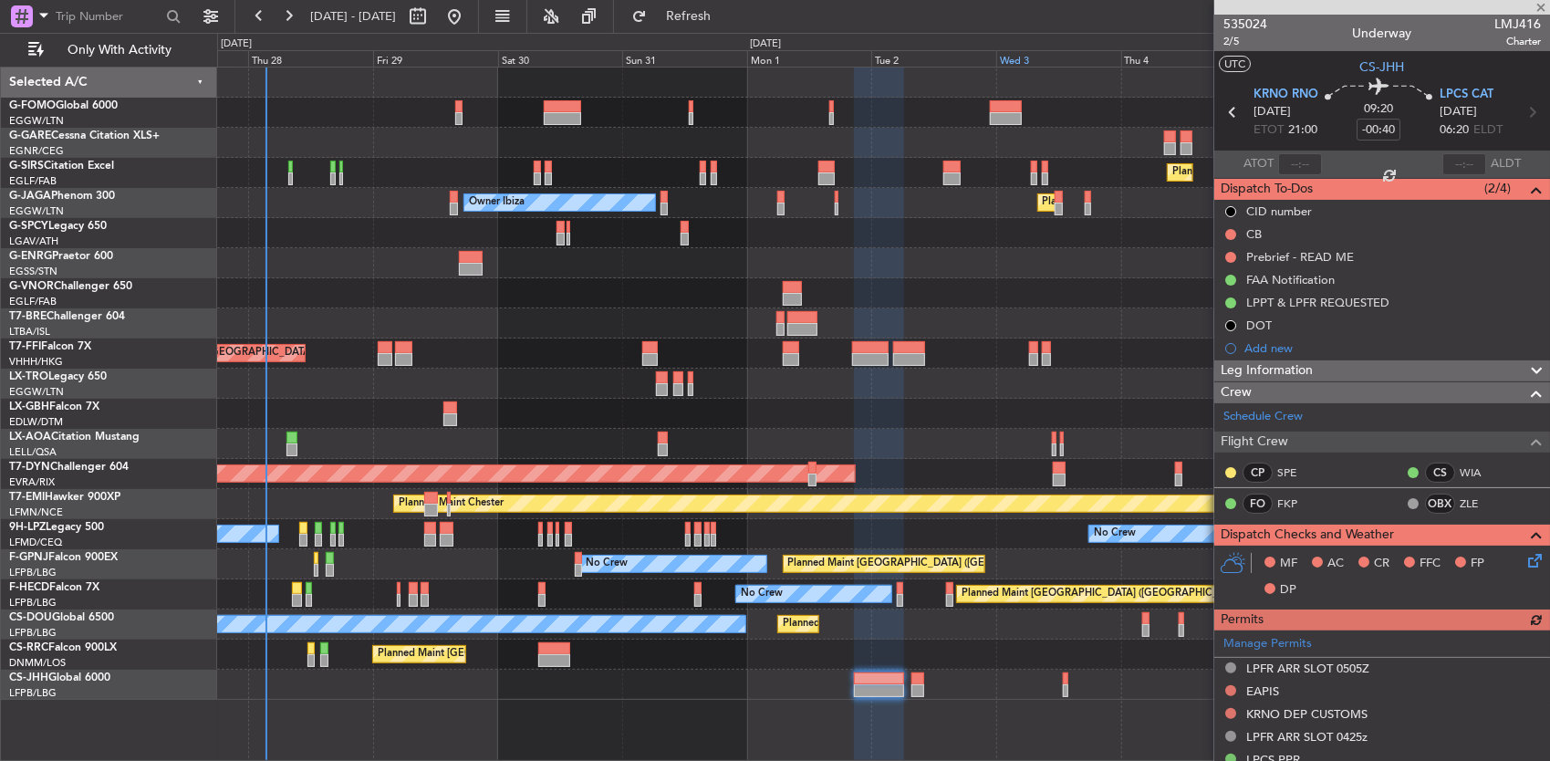
click at [1041, 64] on div "Wed 3" at bounding box center [1058, 58] width 125 height 16
click at [1007, 93] on div at bounding box center [883, 82] width 1333 height 30
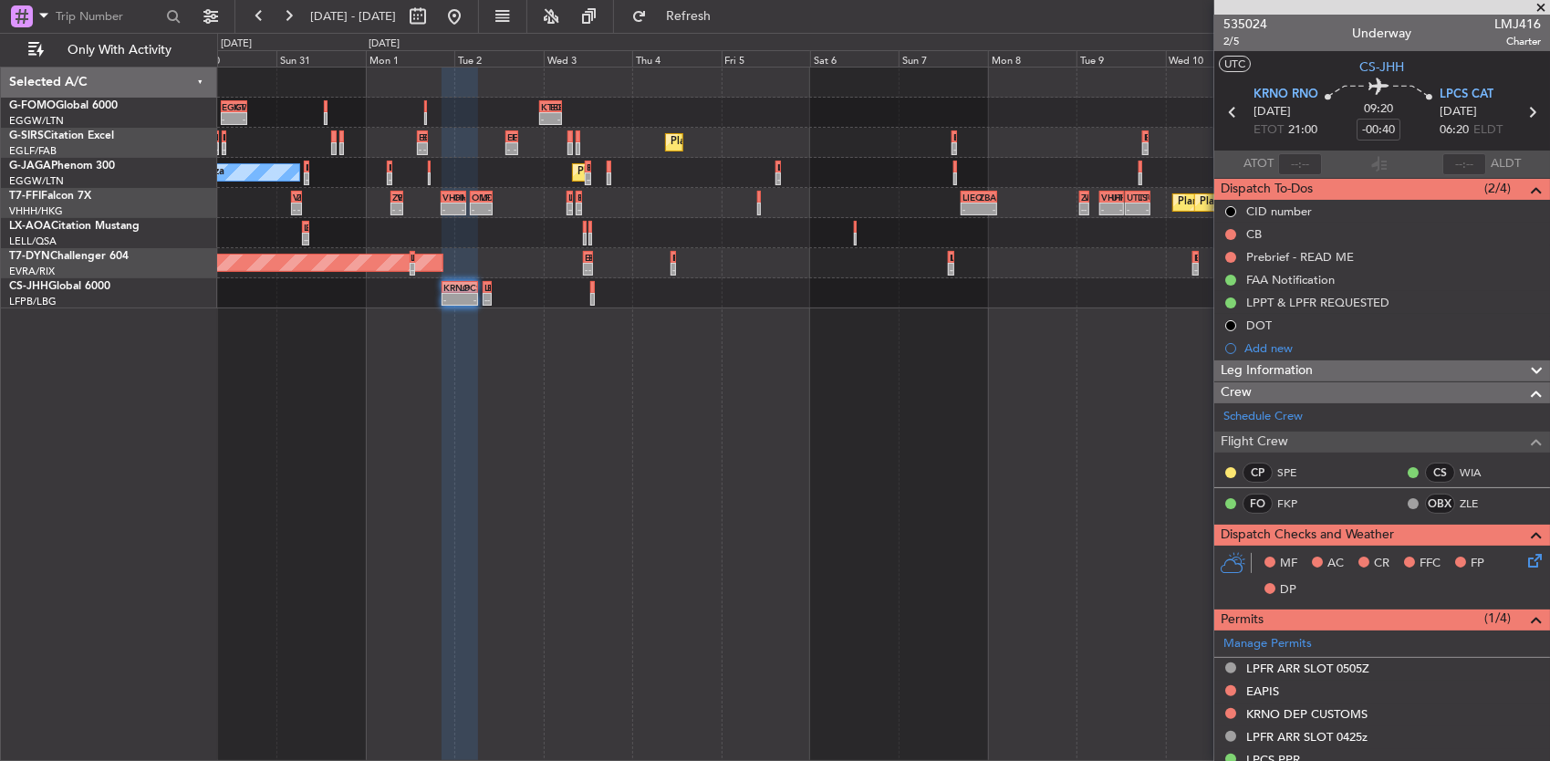
click at [803, 241] on div "No Crew Sabadell LFBD 07:00 Z EGHI 08:55 Z - - 15:40 Z 18:07 Z LFMN 15:00 Z EGL…" at bounding box center [883, 233] width 1333 height 30
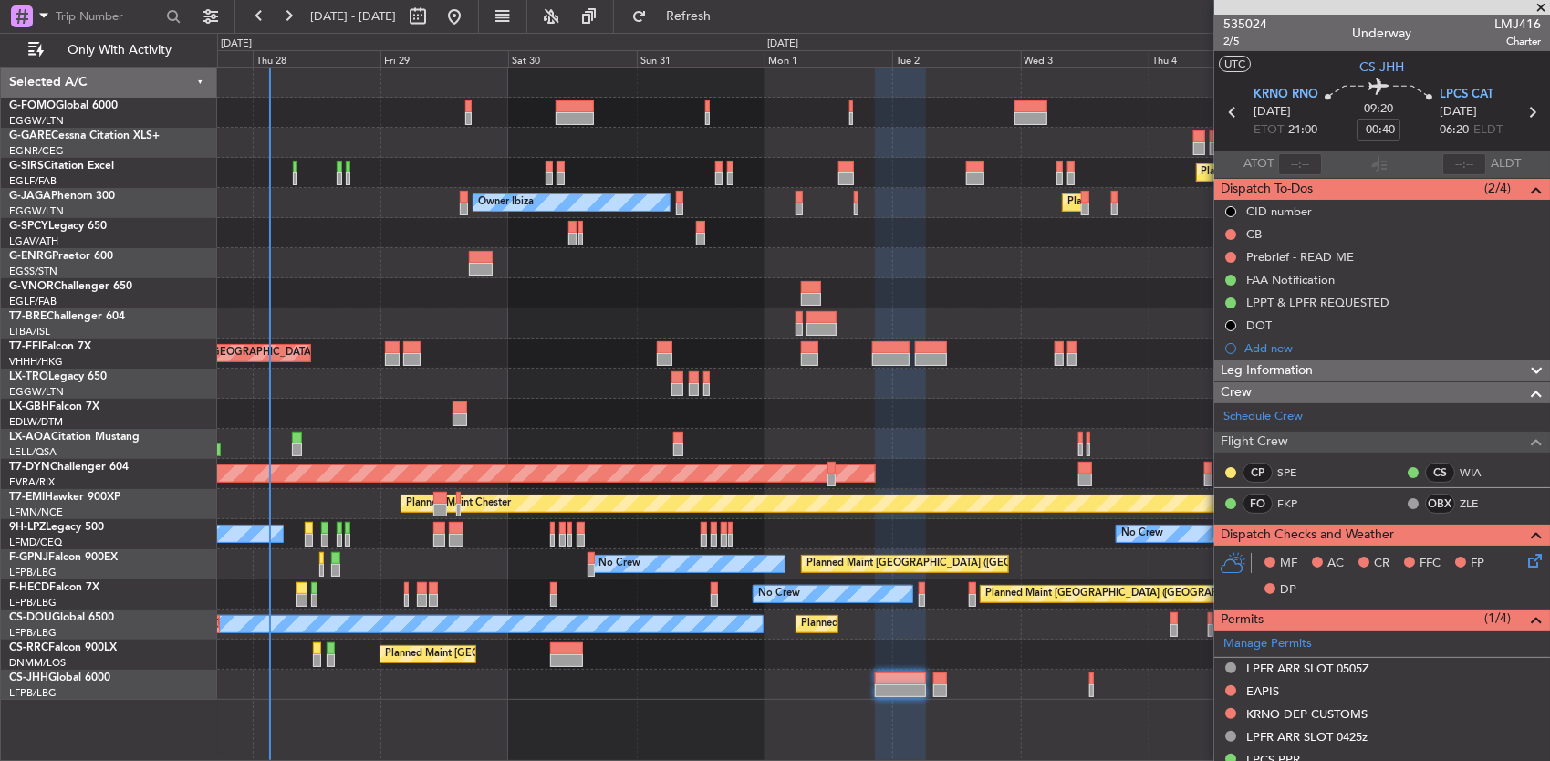
click at [731, 261] on div at bounding box center [883, 263] width 1333 height 30
